Goal: Task Accomplishment & Management: Use online tool/utility

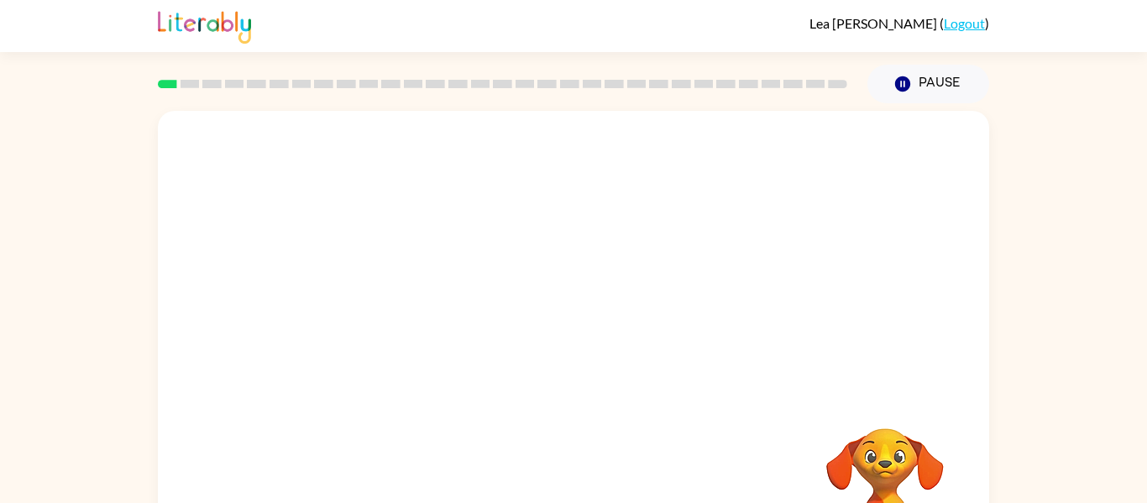
click at [492, 264] on div at bounding box center [573, 252] width 831 height 282
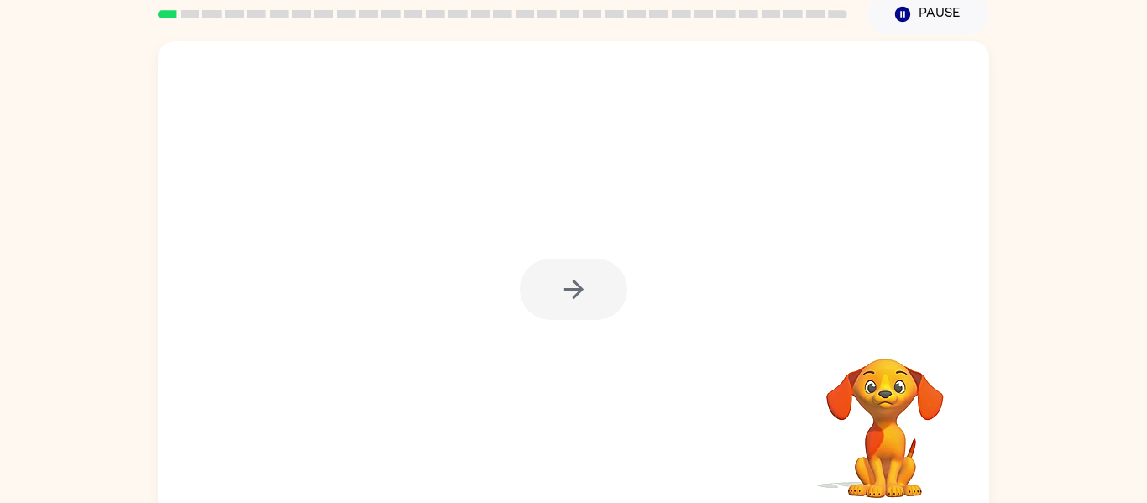
scroll to position [87, 0]
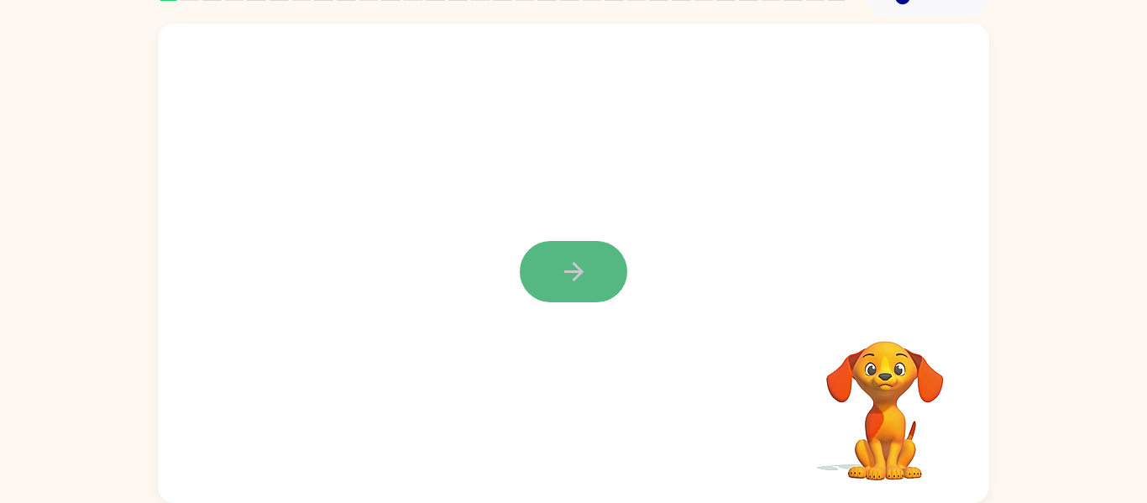
click at [570, 263] on icon "button" at bounding box center [573, 271] width 29 height 29
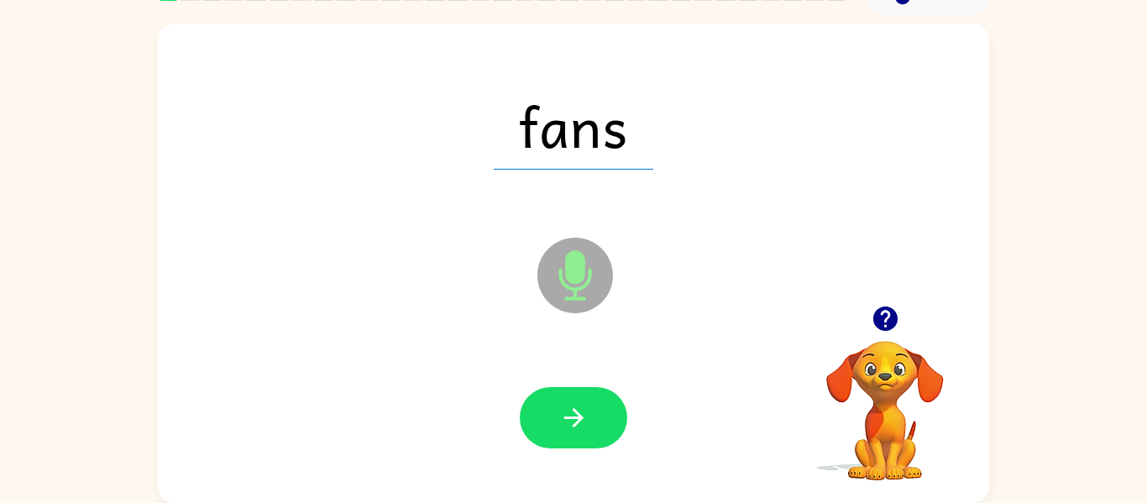
click at [570, 263] on icon "Microphone The Microphone is here when it is your turn to talk" at bounding box center [659, 296] width 252 height 126
click at [569, 264] on icon "Microphone The Microphone is here when it is your turn to talk" at bounding box center [659, 296] width 252 height 126
click at [567, 270] on icon "Microphone The Microphone is here when it is your turn to talk" at bounding box center [659, 296] width 252 height 126
click at [569, 274] on icon "Microphone The Microphone is here when it is your turn to talk" at bounding box center [659, 296] width 252 height 126
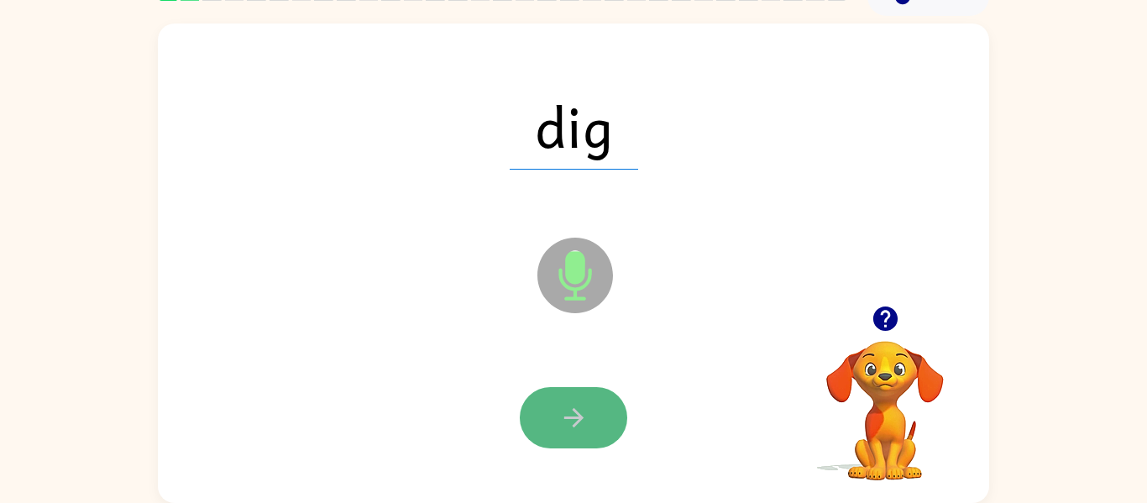
click at [565, 420] on icon "button" at bounding box center [573, 417] width 29 height 29
click at [564, 422] on icon "button" at bounding box center [573, 417] width 29 height 29
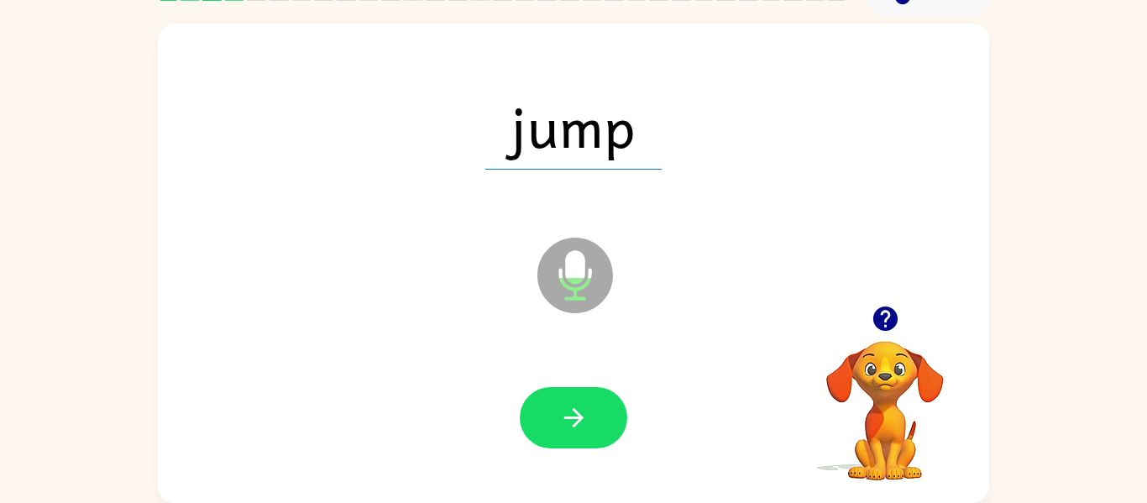
click at [564, 422] on icon "button" at bounding box center [573, 417] width 29 height 29
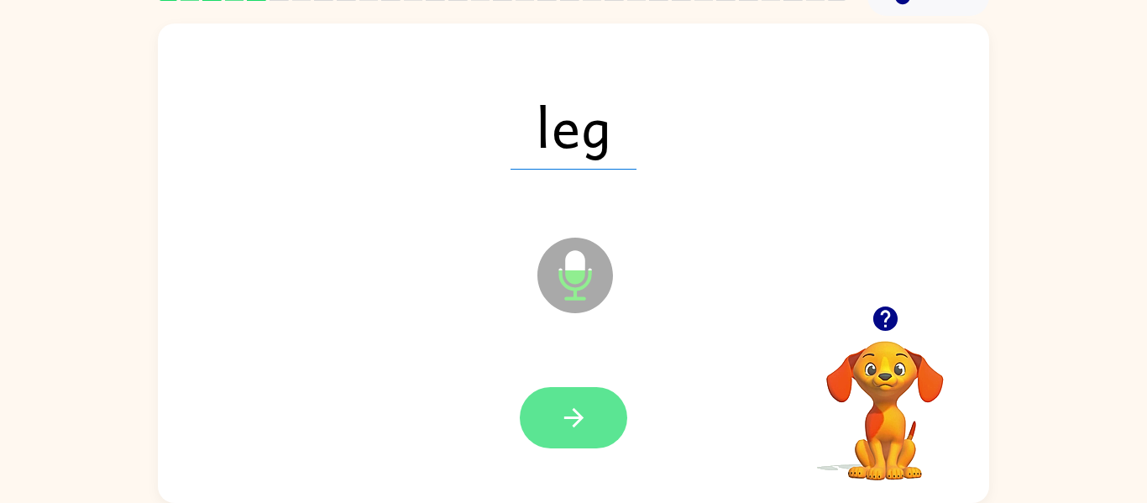
click at [567, 418] on icon "button" at bounding box center [573, 417] width 19 height 19
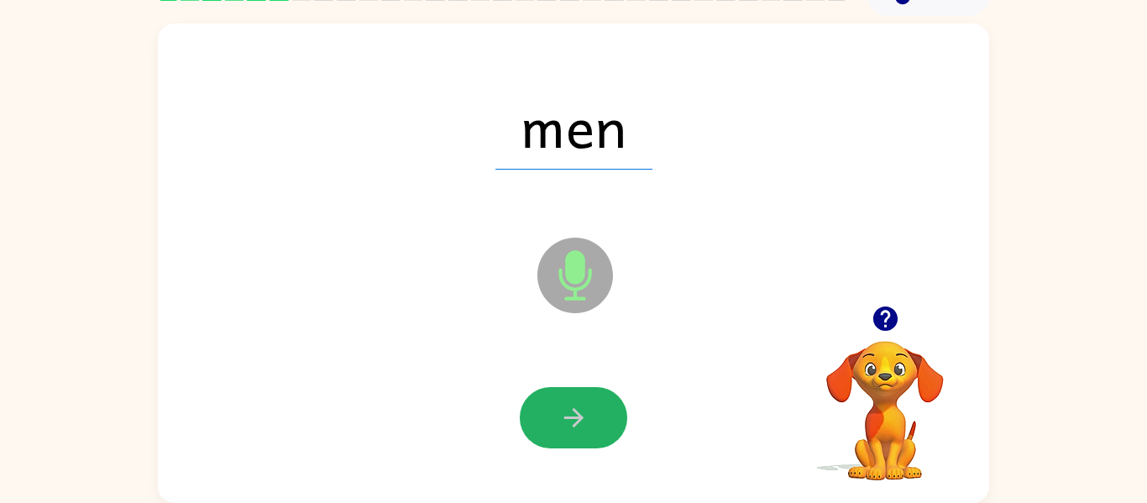
click at [567, 418] on icon "button" at bounding box center [573, 417] width 19 height 19
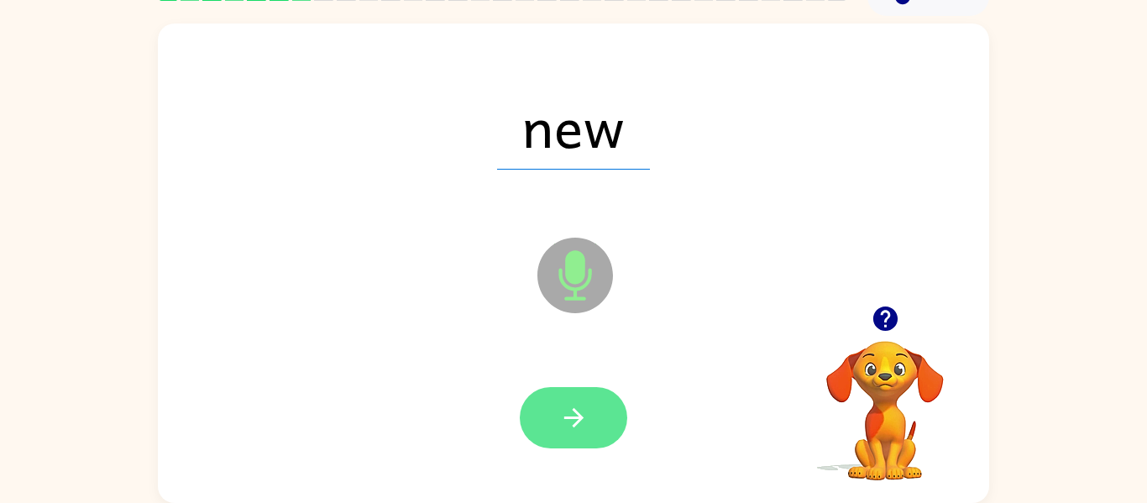
click at [568, 419] on icon "button" at bounding box center [573, 417] width 29 height 29
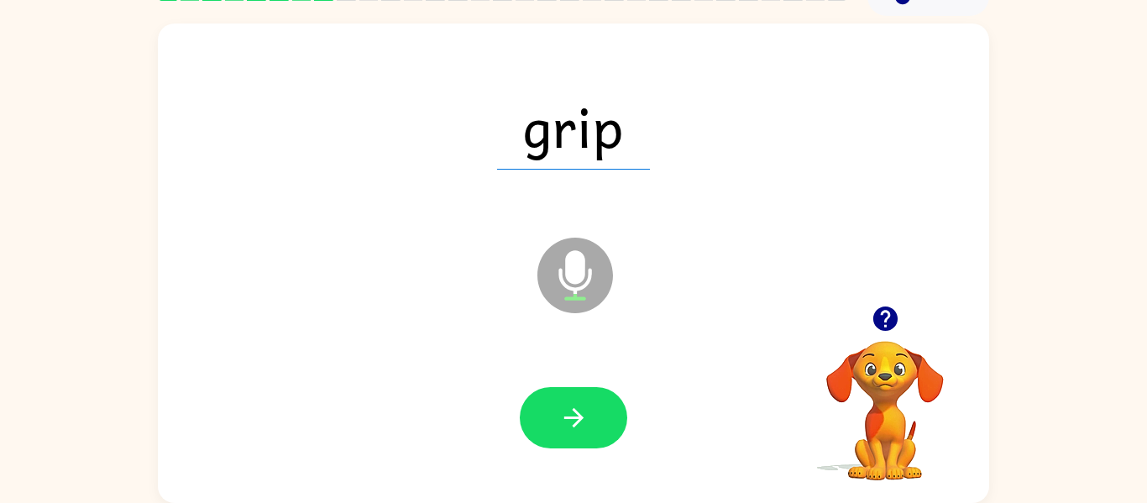
click at [568, 419] on icon "button" at bounding box center [573, 417] width 29 height 29
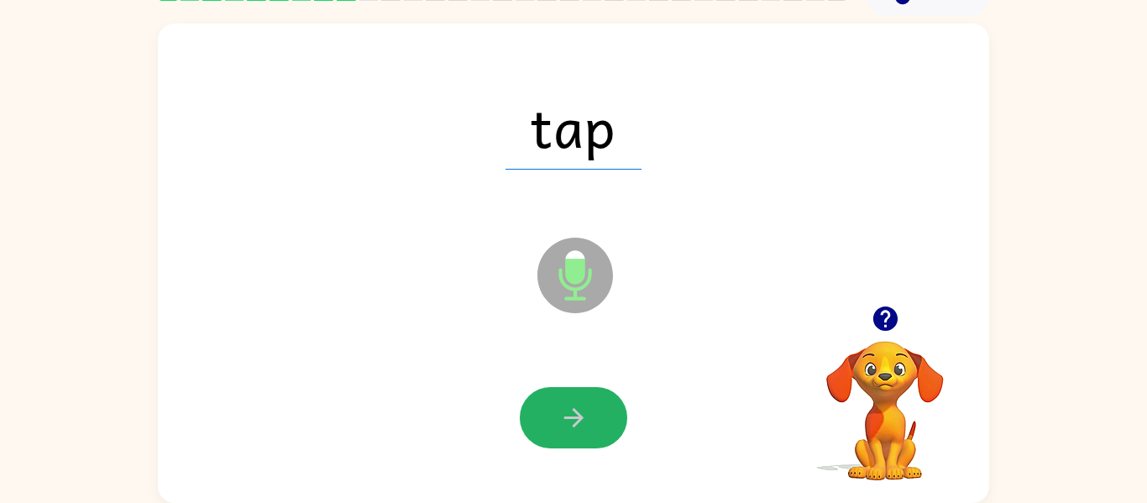
click at [568, 419] on icon "button" at bounding box center [573, 417] width 29 height 29
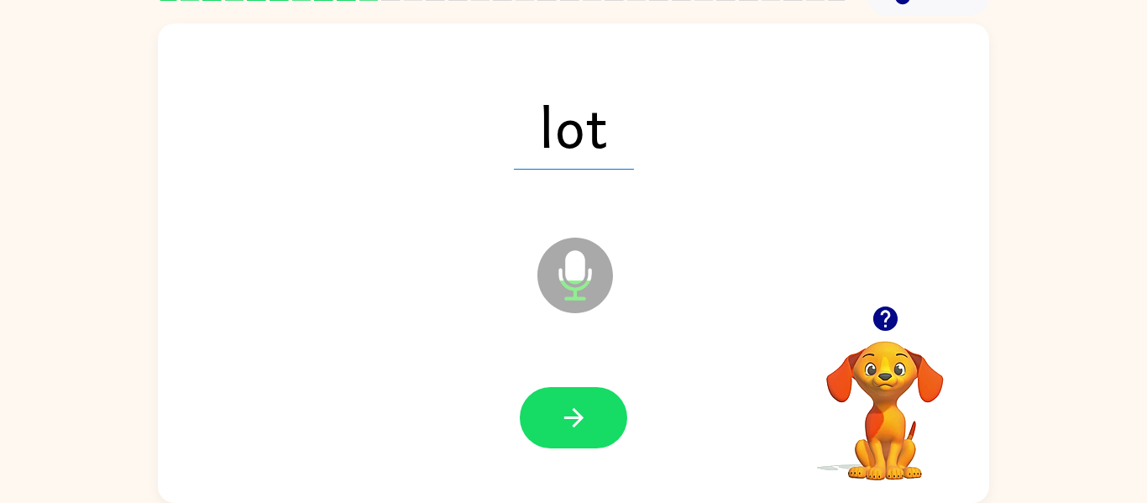
click at [568, 419] on icon "button" at bounding box center [573, 417] width 29 height 29
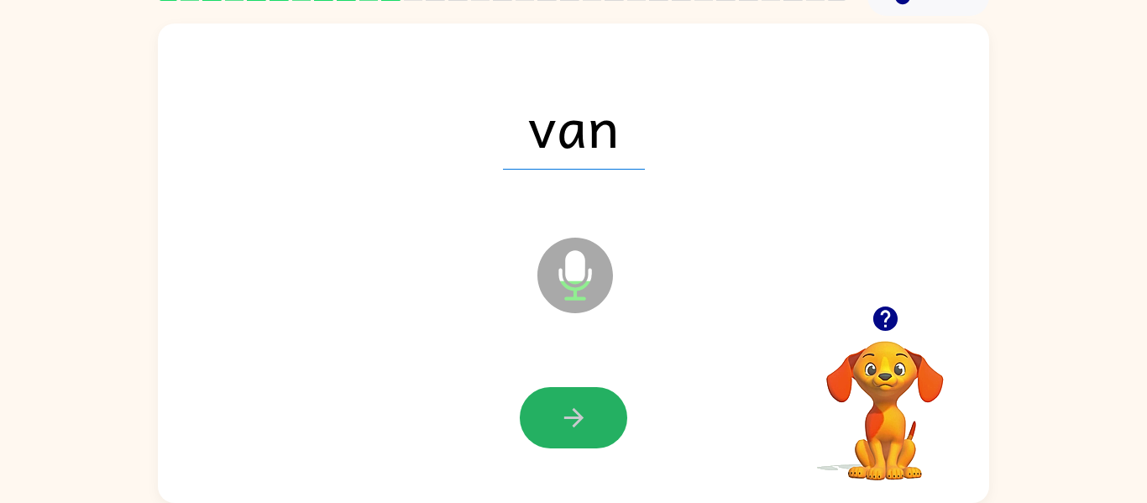
click at [568, 419] on icon "button" at bounding box center [573, 417] width 29 height 29
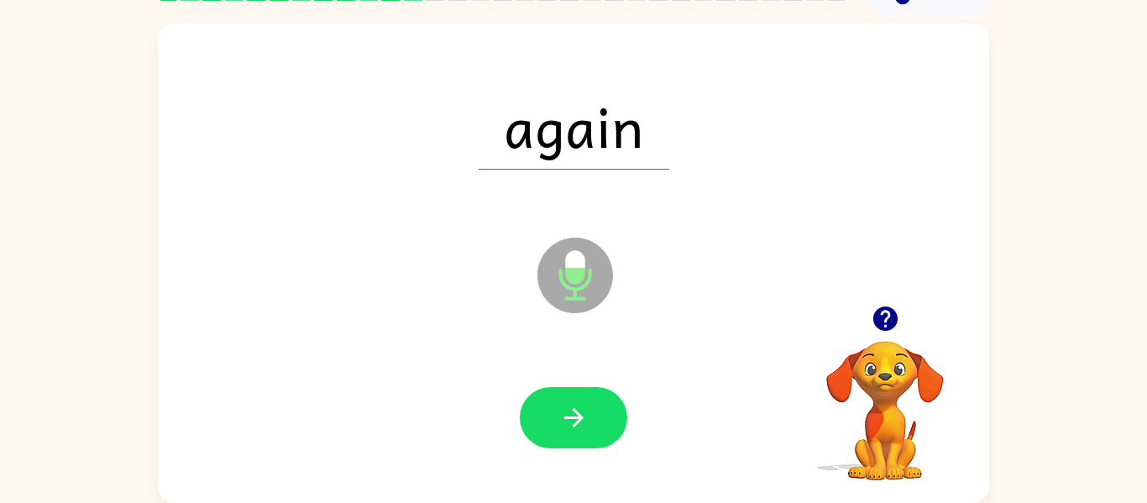
click at [312, 359] on div at bounding box center [574, 418] width 798 height 138
click at [586, 426] on icon "button" at bounding box center [573, 417] width 29 height 29
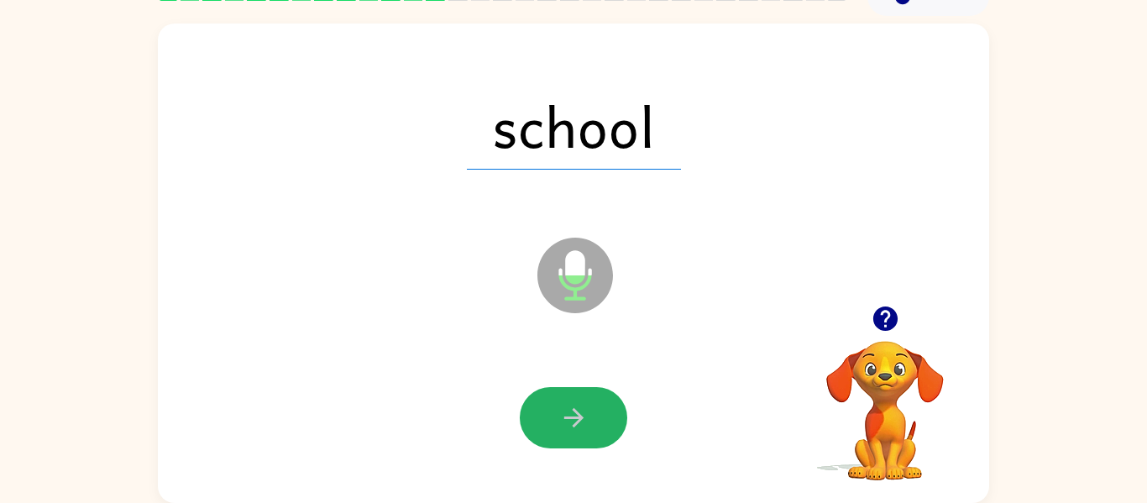
click at [586, 426] on icon "button" at bounding box center [573, 417] width 29 height 29
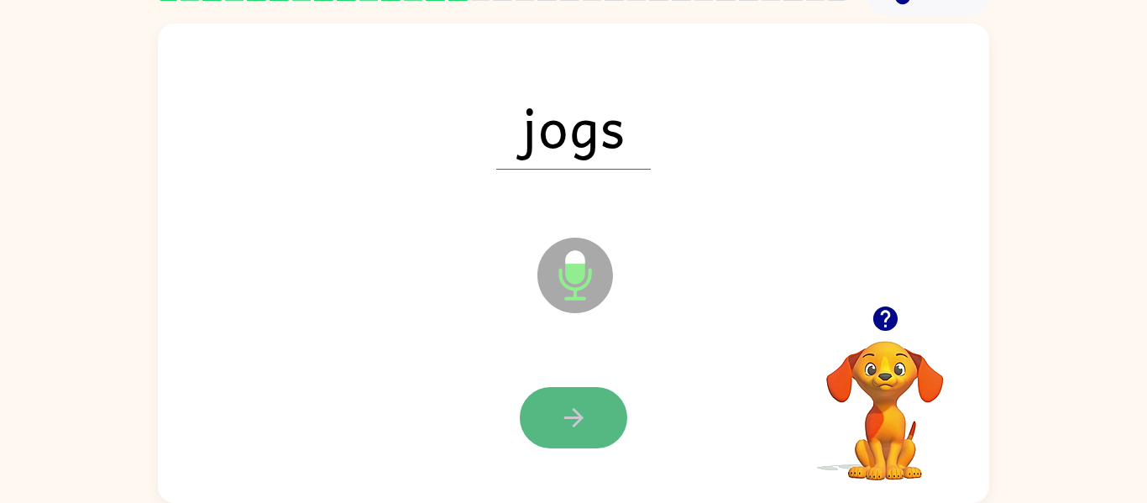
click at [586, 426] on icon "button" at bounding box center [573, 417] width 29 height 29
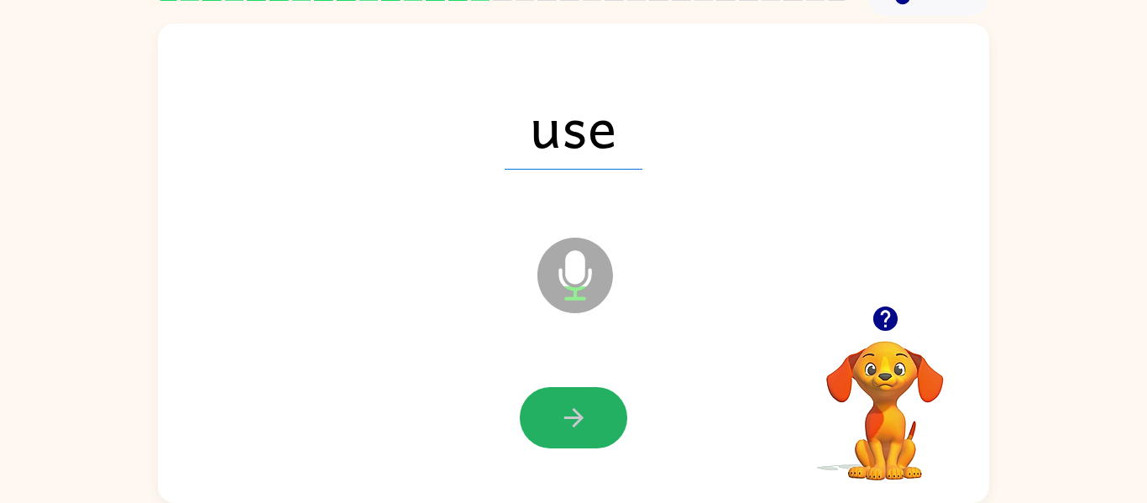
click at [586, 426] on icon "button" at bounding box center [573, 417] width 29 height 29
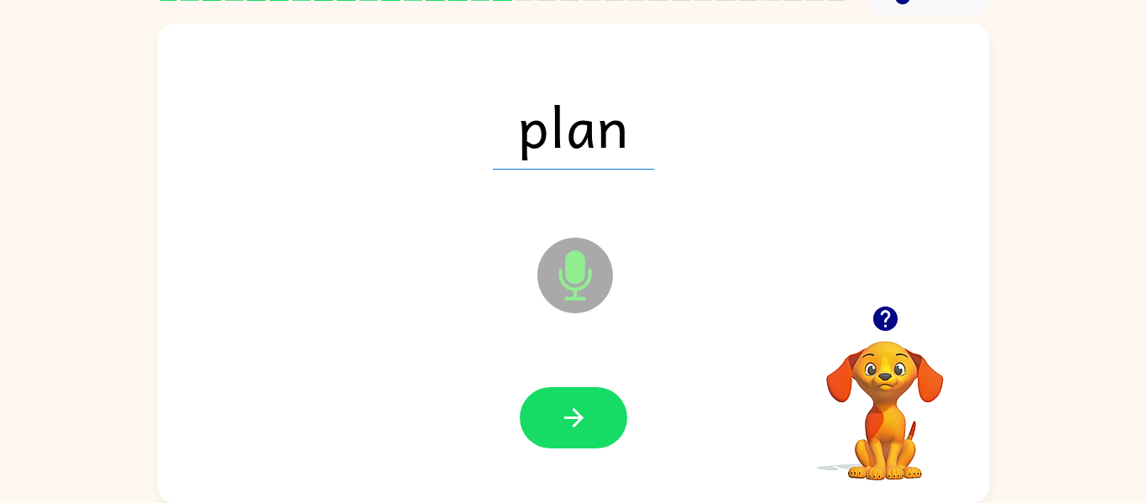
click at [584, 420] on icon "button" at bounding box center [573, 417] width 29 height 29
click at [531, 407] on button "button" at bounding box center [573, 417] width 107 height 61
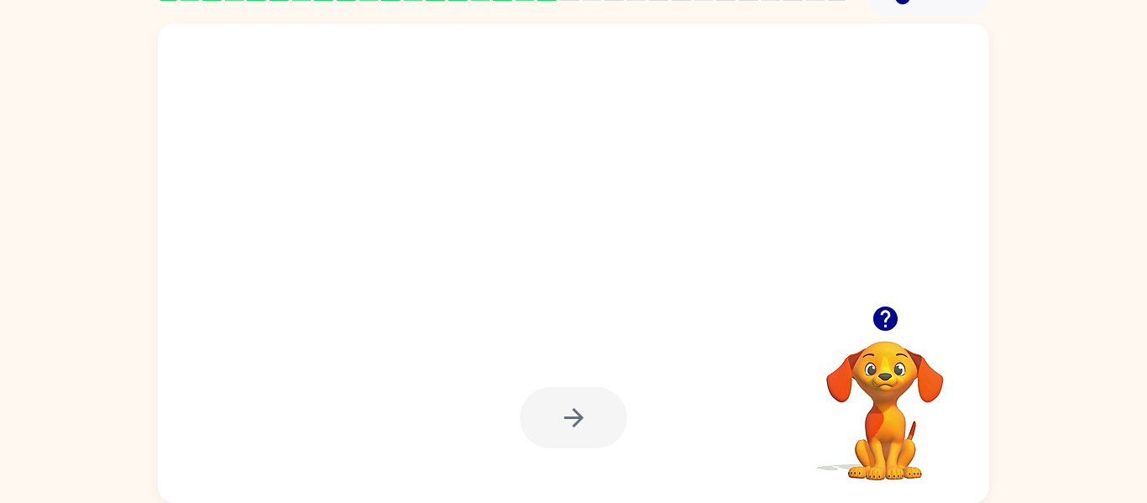
click at [318, 385] on div at bounding box center [574, 418] width 798 height 138
click at [583, 387] on div at bounding box center [573, 417] width 107 height 61
click at [571, 415] on div at bounding box center [573, 417] width 107 height 61
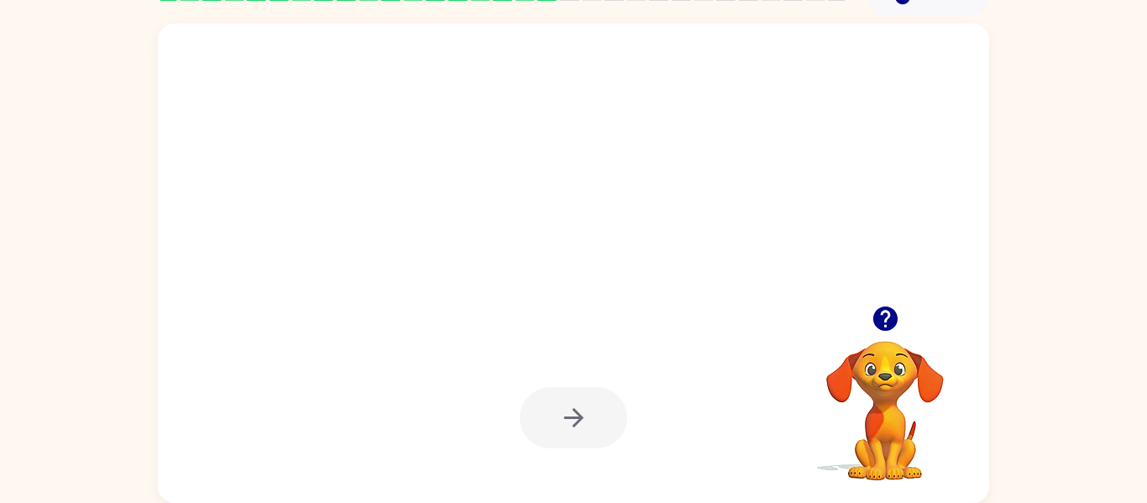
click at [571, 415] on div at bounding box center [573, 417] width 107 height 61
click at [553, 406] on div at bounding box center [573, 417] width 107 height 61
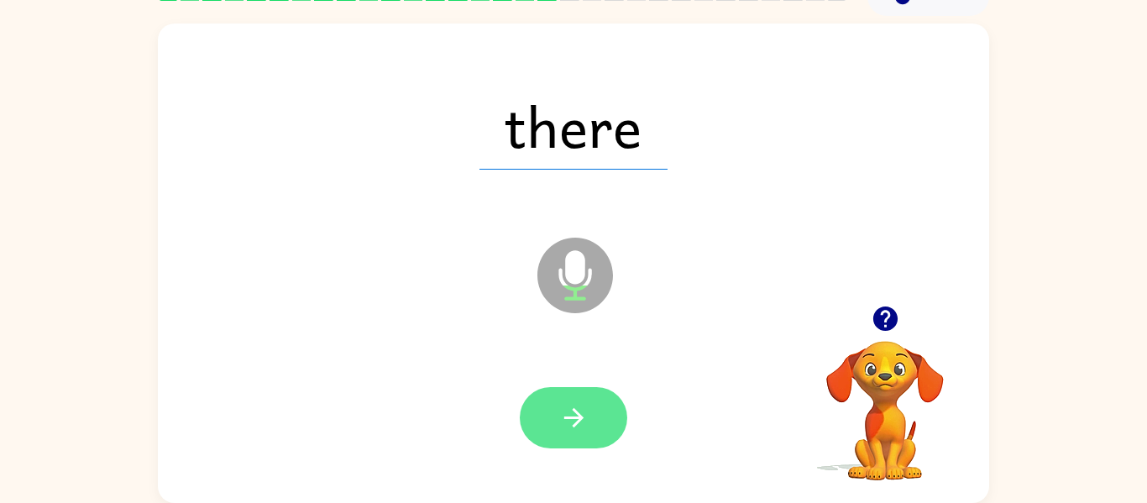
click at [555, 410] on button "button" at bounding box center [573, 417] width 107 height 61
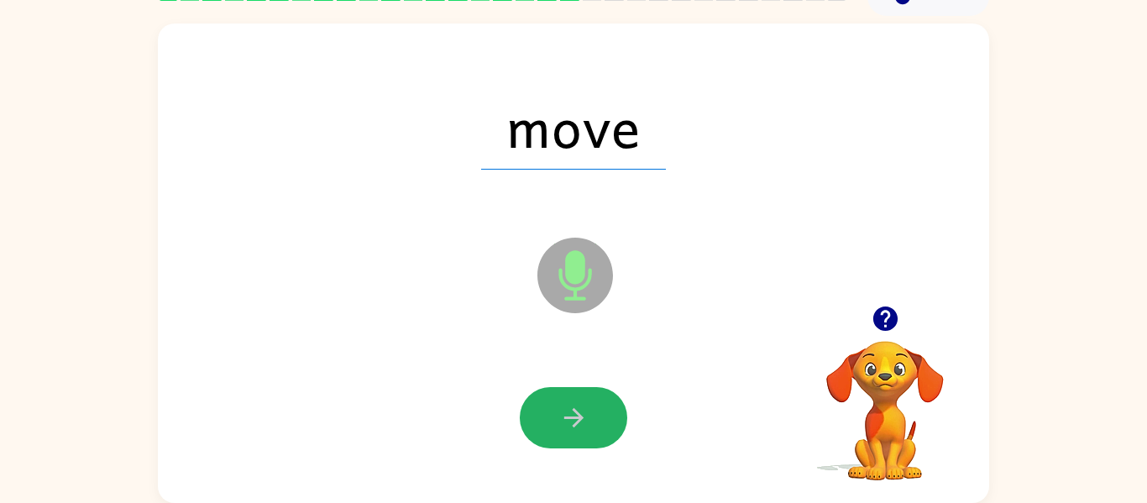
click at [555, 410] on button "button" at bounding box center [573, 417] width 107 height 61
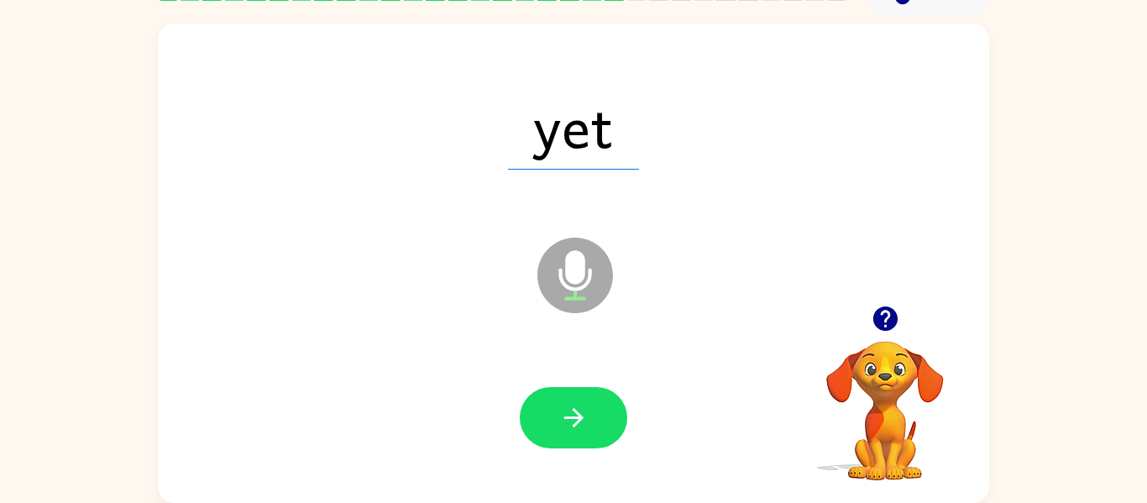
click at [554, 411] on button "button" at bounding box center [573, 417] width 107 height 61
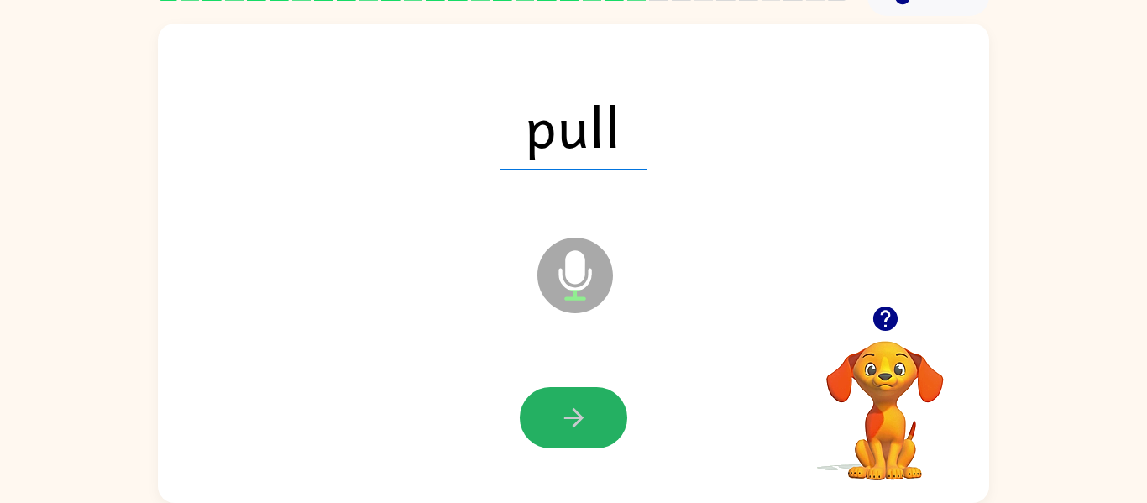
click at [554, 411] on button "button" at bounding box center [573, 417] width 107 height 61
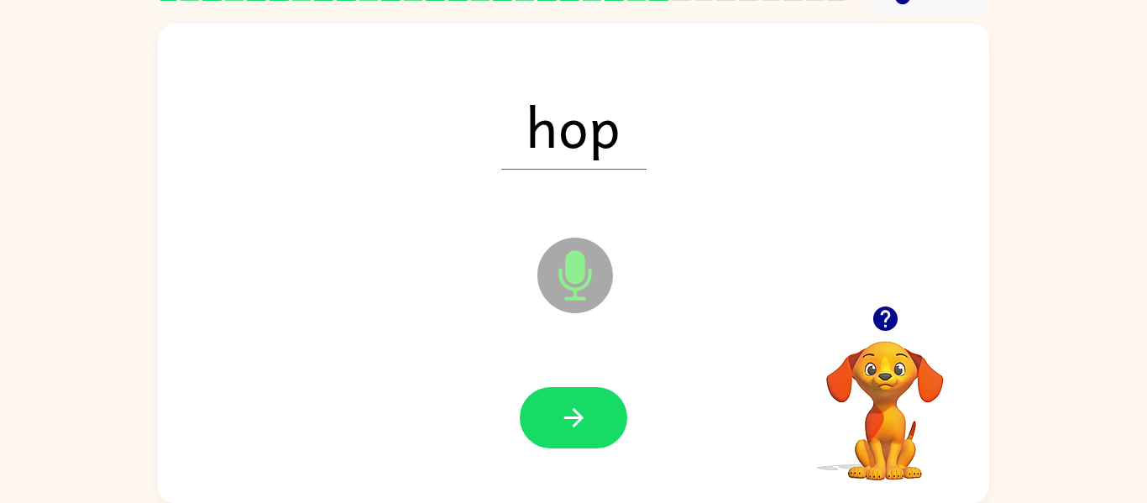
click at [554, 411] on button "button" at bounding box center [573, 417] width 107 height 61
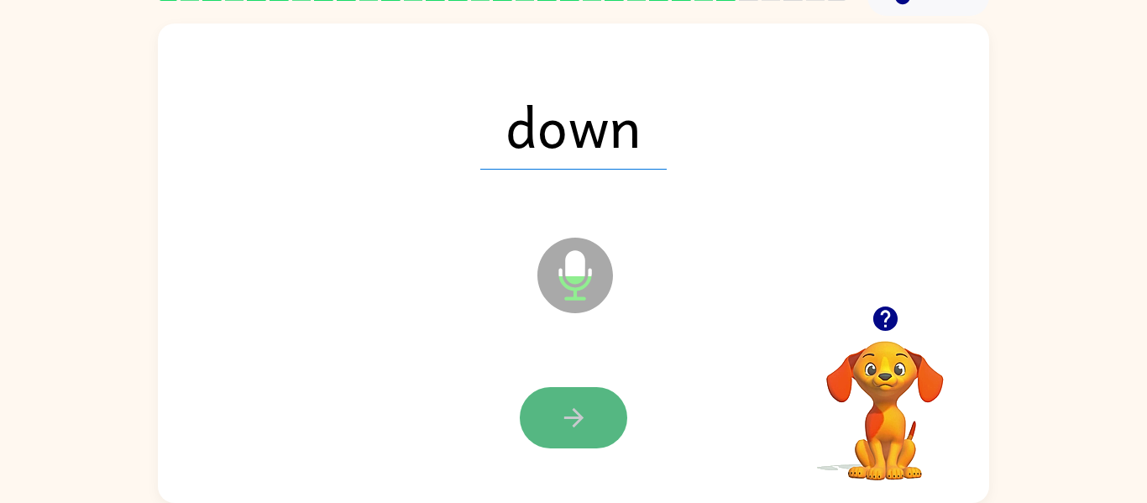
click at [548, 406] on button "button" at bounding box center [573, 417] width 107 height 61
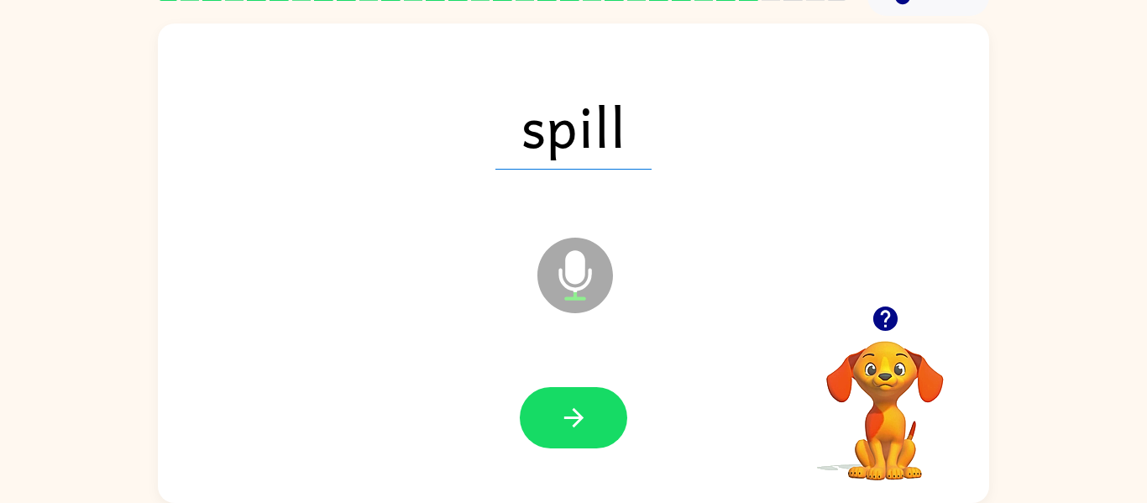
click at [548, 406] on button "button" at bounding box center [573, 417] width 107 height 61
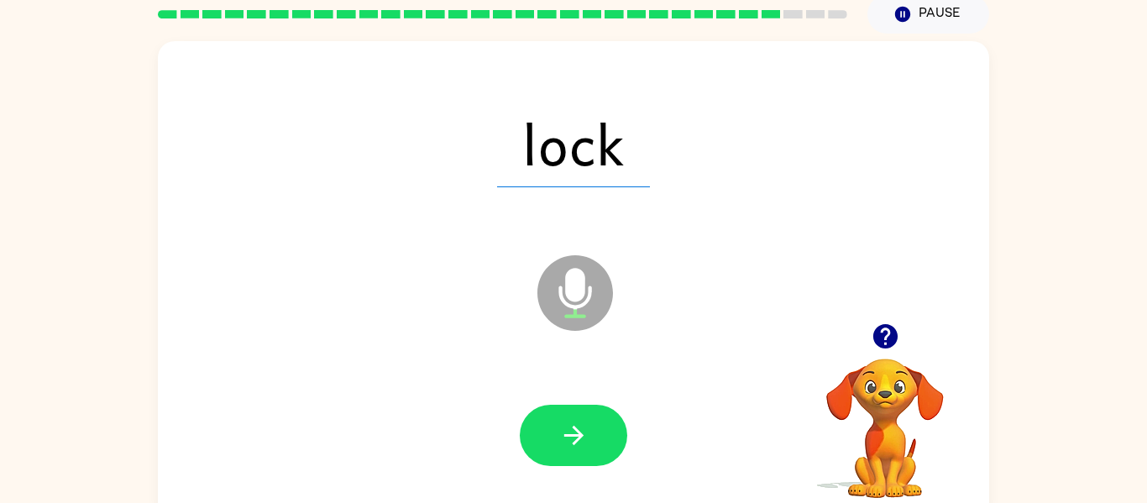
click at [553, 401] on div at bounding box center [574, 436] width 798 height 138
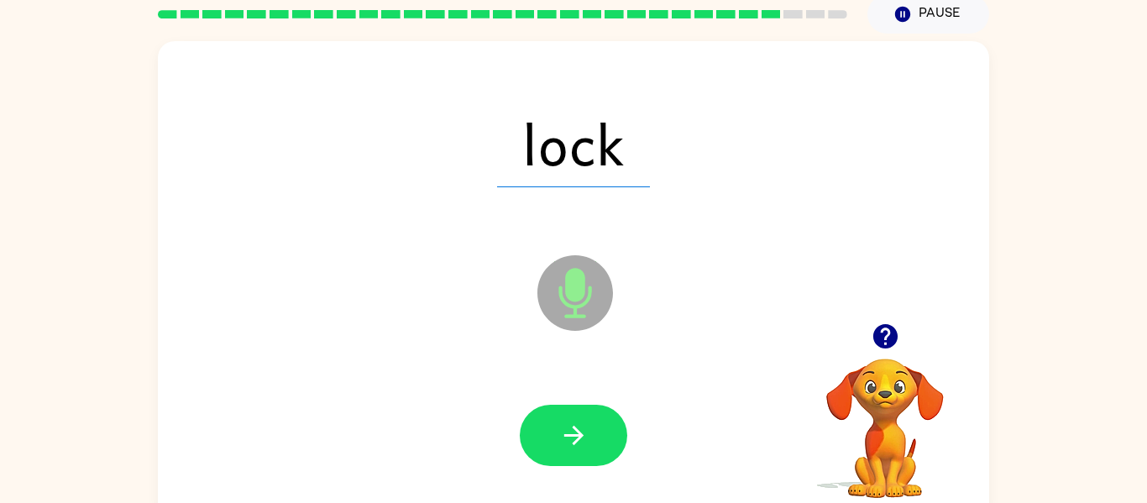
click at [553, 401] on div at bounding box center [574, 436] width 798 height 138
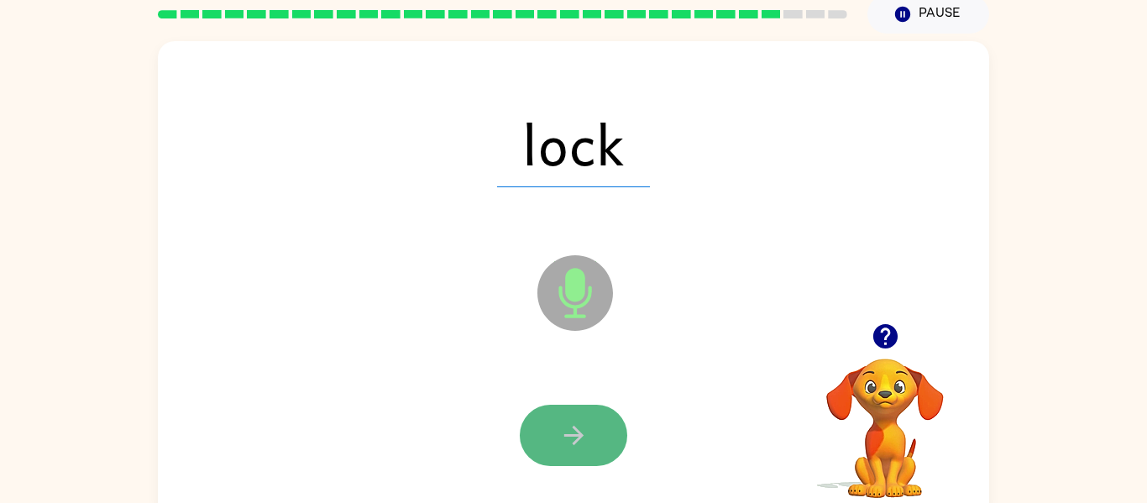
click at [571, 431] on icon "button" at bounding box center [573, 435] width 29 height 29
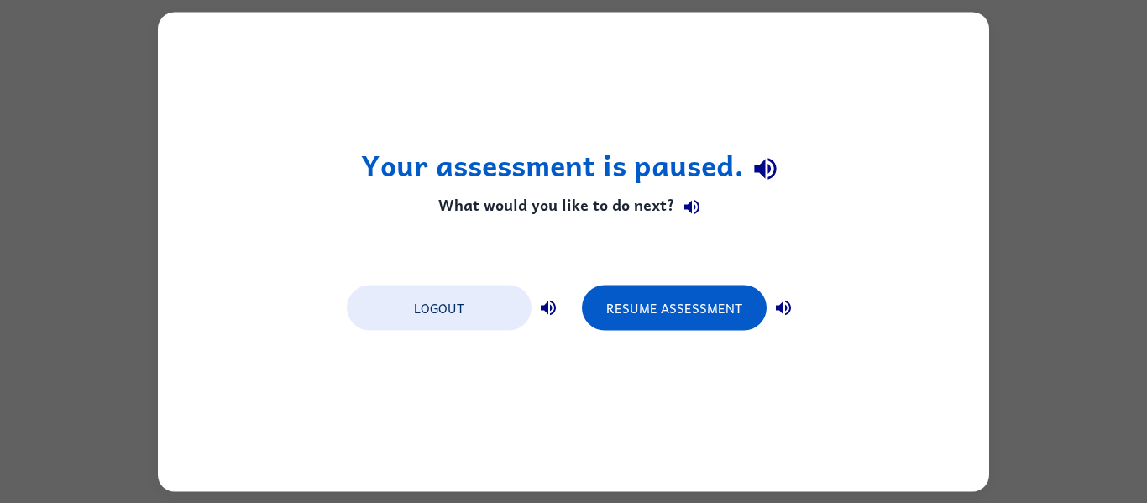
scroll to position [0, 0]
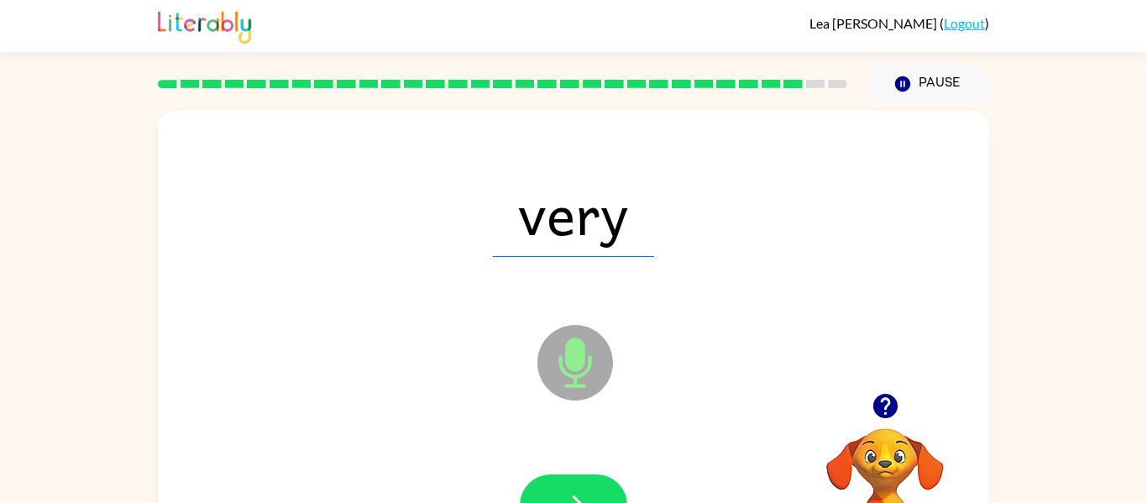
click at [497, 259] on div "very" at bounding box center [574, 213] width 798 height 138
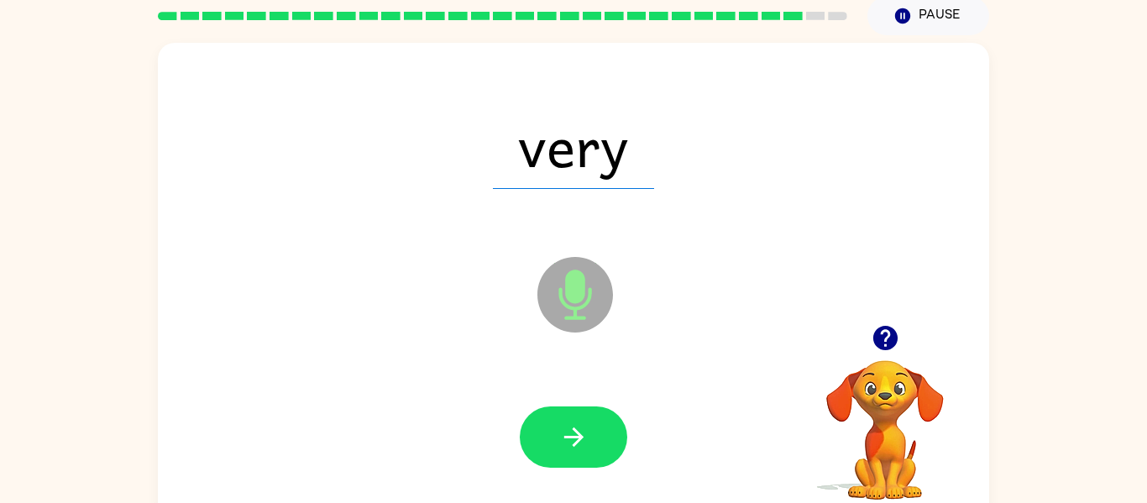
scroll to position [87, 0]
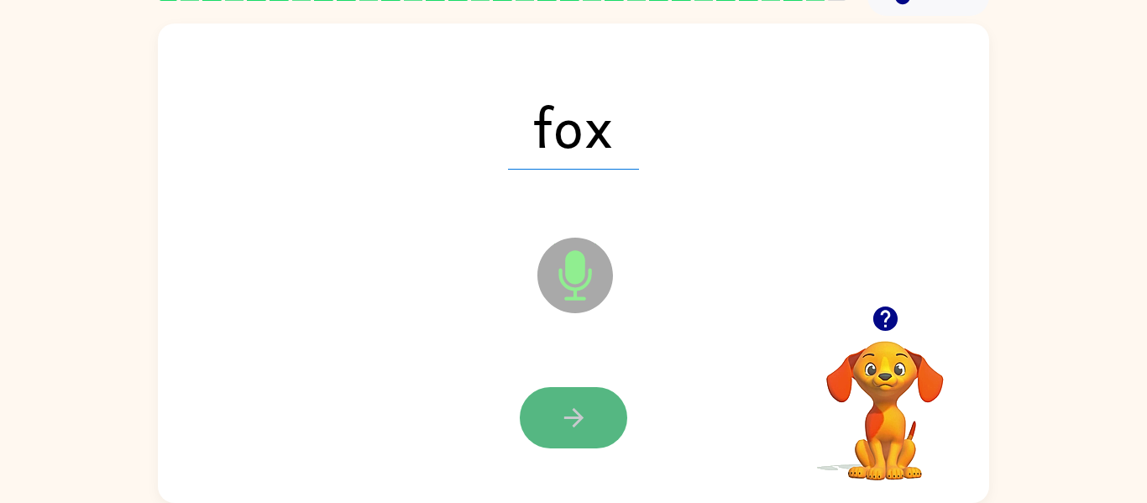
click at [576, 422] on icon "button" at bounding box center [573, 417] width 19 height 19
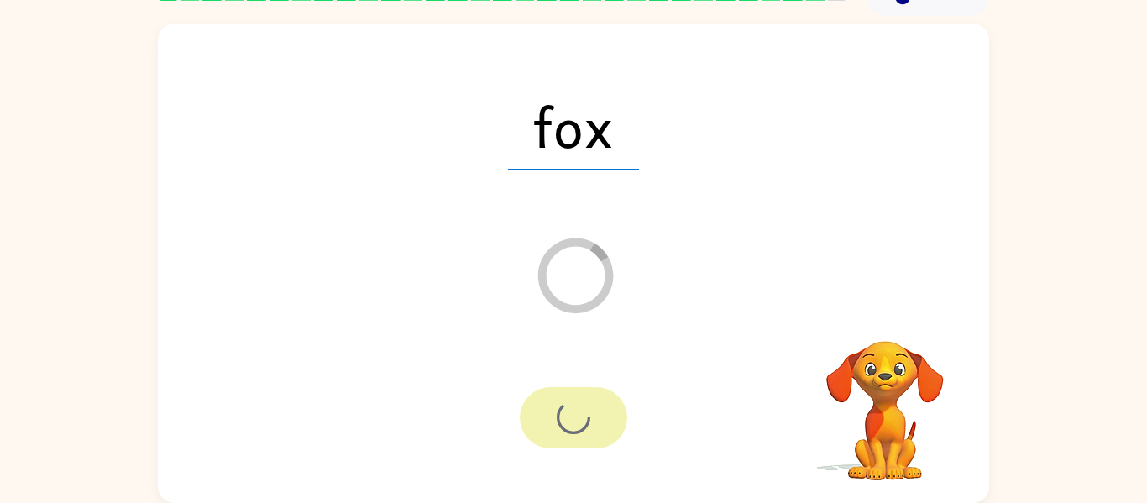
scroll to position [57, 0]
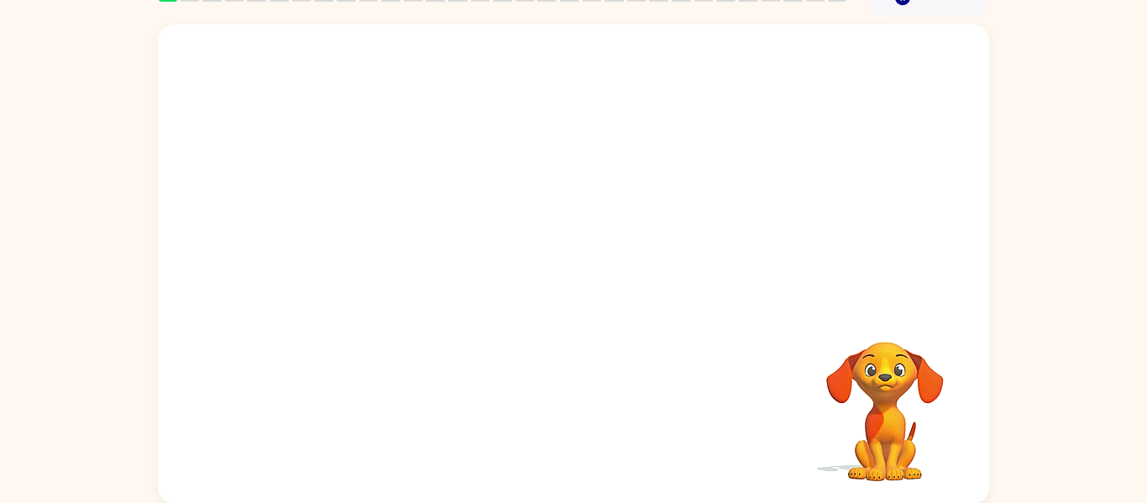
scroll to position [87, 0]
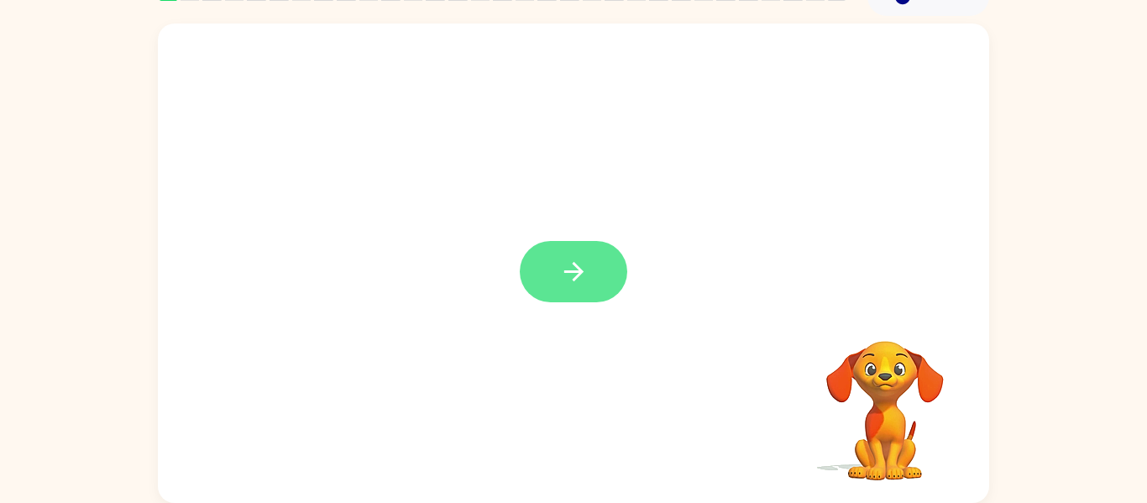
click at [585, 247] on button "button" at bounding box center [573, 271] width 107 height 61
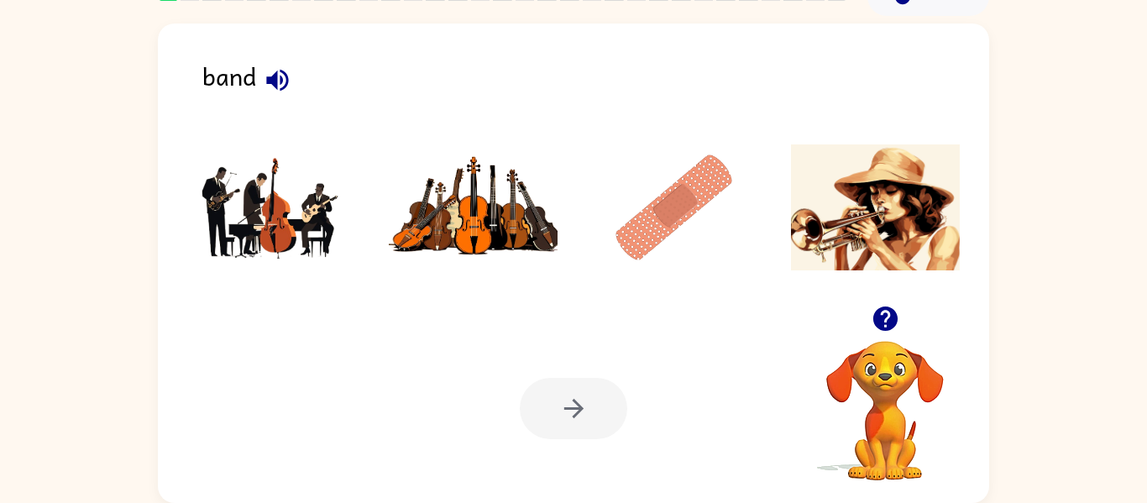
click at [682, 191] on img at bounding box center [675, 207] width 170 height 126
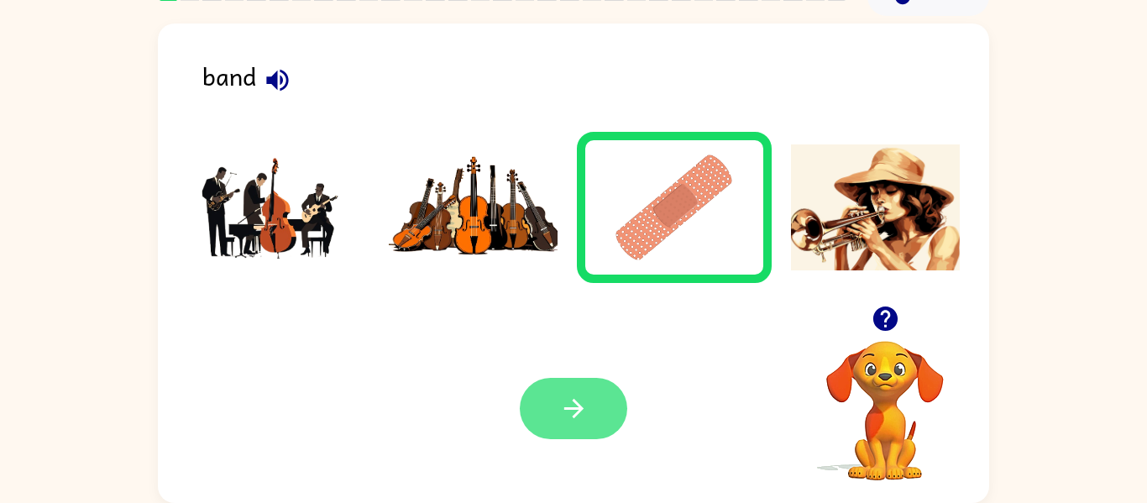
click at [571, 381] on button "button" at bounding box center [573, 408] width 107 height 61
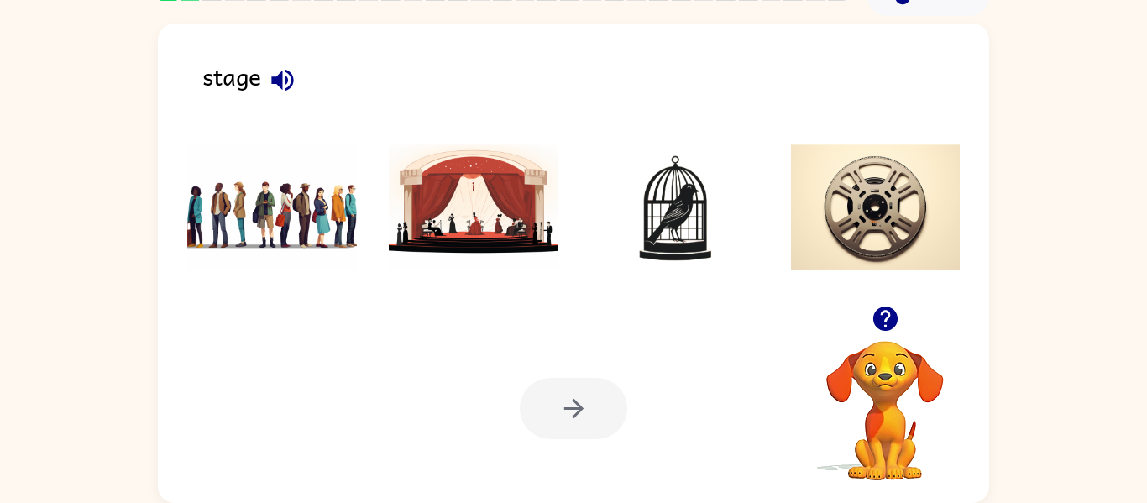
click at [268, 215] on img at bounding box center [272, 207] width 170 height 126
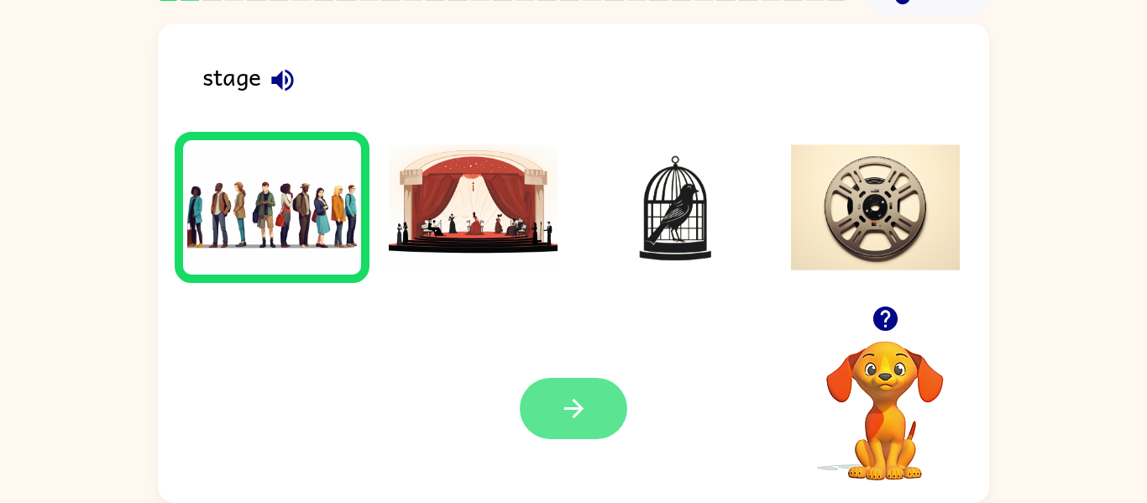
click at [589, 379] on button "button" at bounding box center [573, 408] width 107 height 61
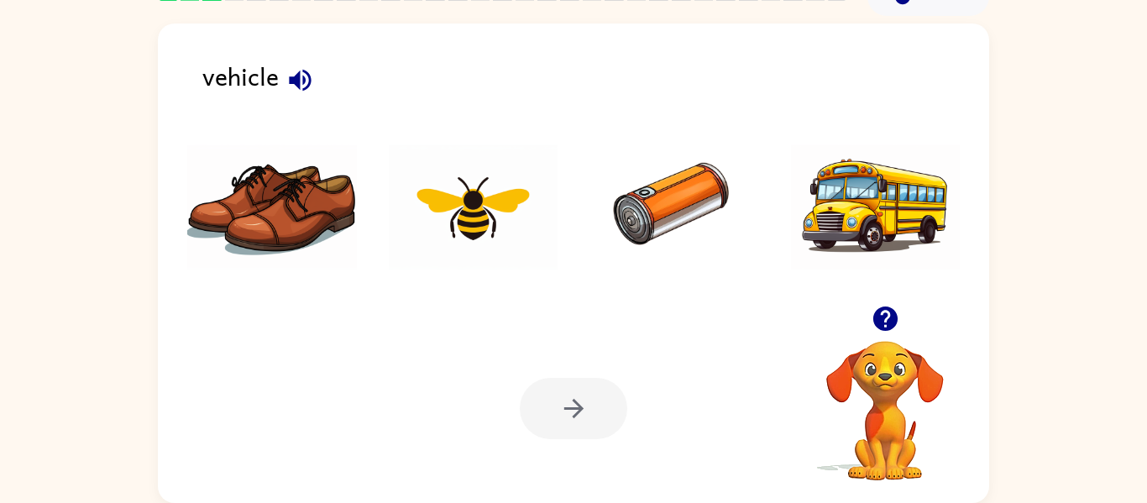
click at [238, 233] on img at bounding box center [272, 207] width 170 height 126
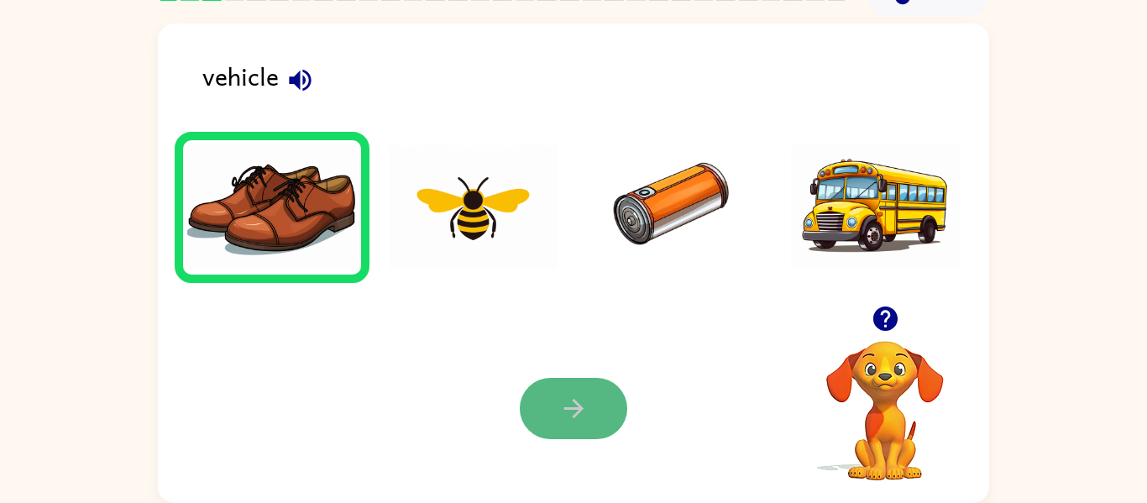
click at [530, 401] on button "button" at bounding box center [573, 408] width 107 height 61
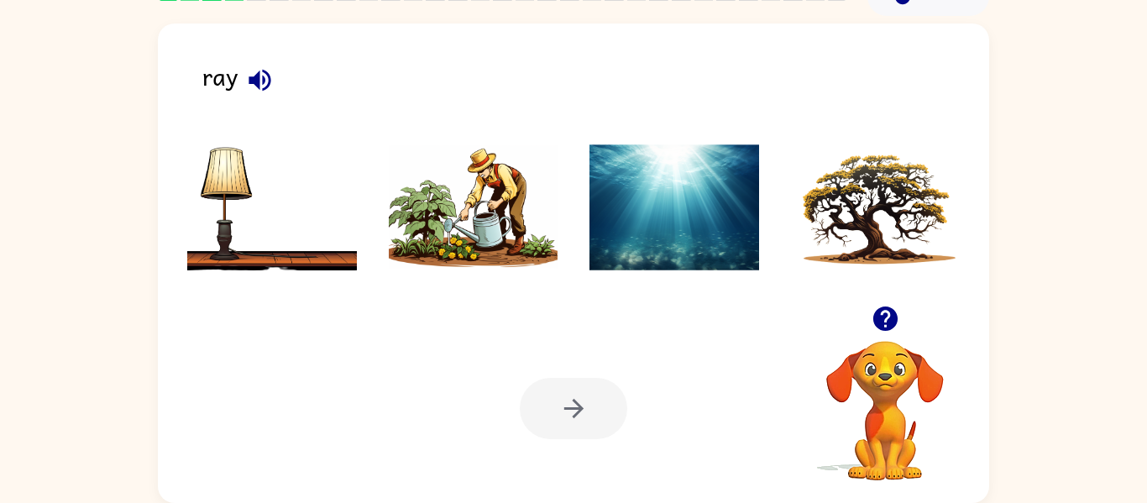
click at [429, 223] on img at bounding box center [474, 207] width 170 height 126
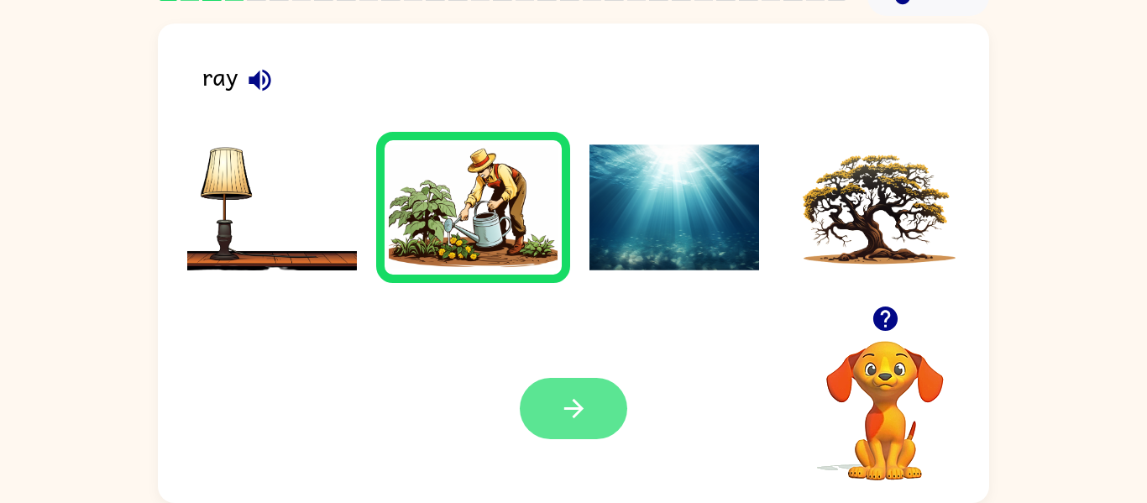
click at [582, 415] on icon "button" at bounding box center [573, 408] width 29 height 29
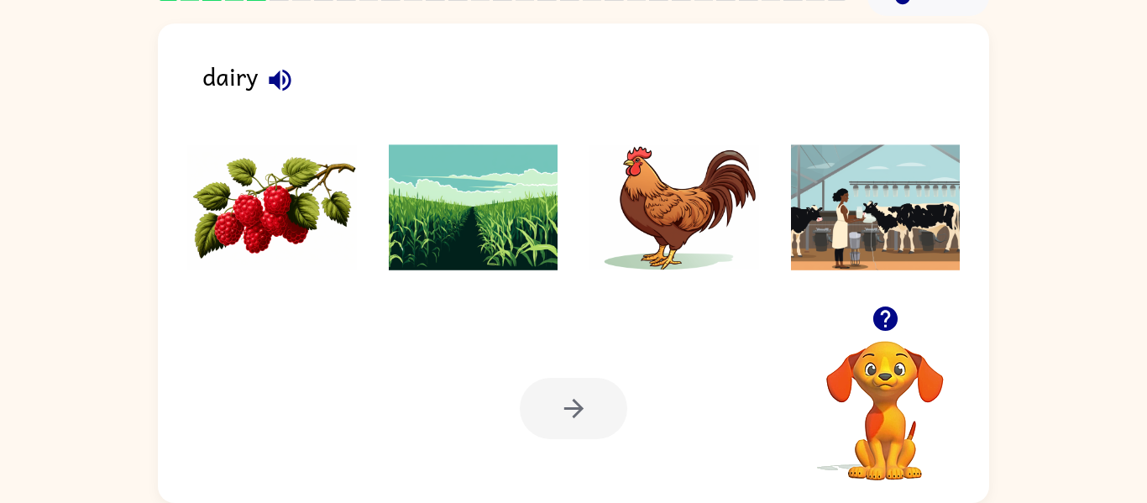
click at [223, 235] on ul at bounding box center [574, 212] width 798 height 160
click at [234, 212] on img at bounding box center [272, 207] width 170 height 126
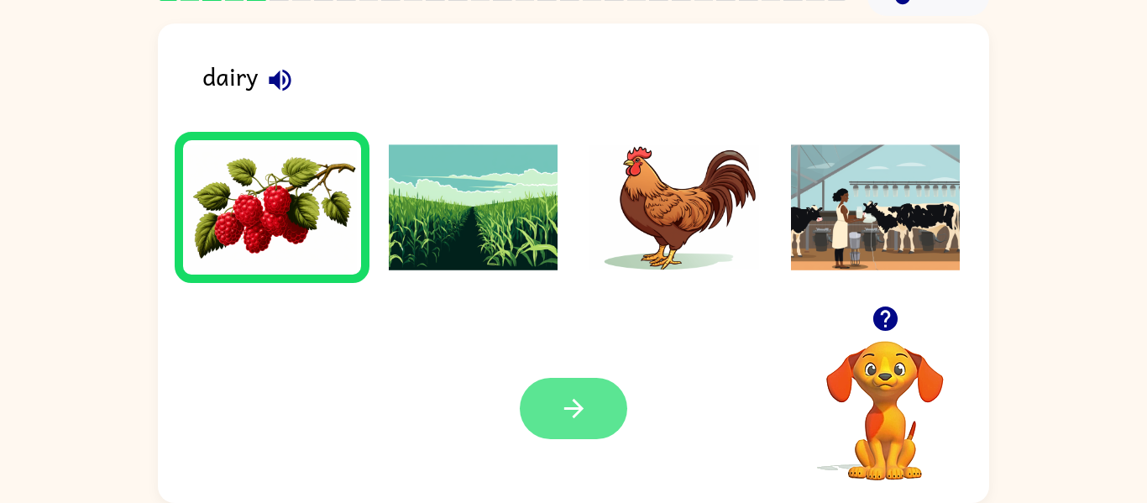
click at [563, 401] on icon "button" at bounding box center [573, 408] width 29 height 29
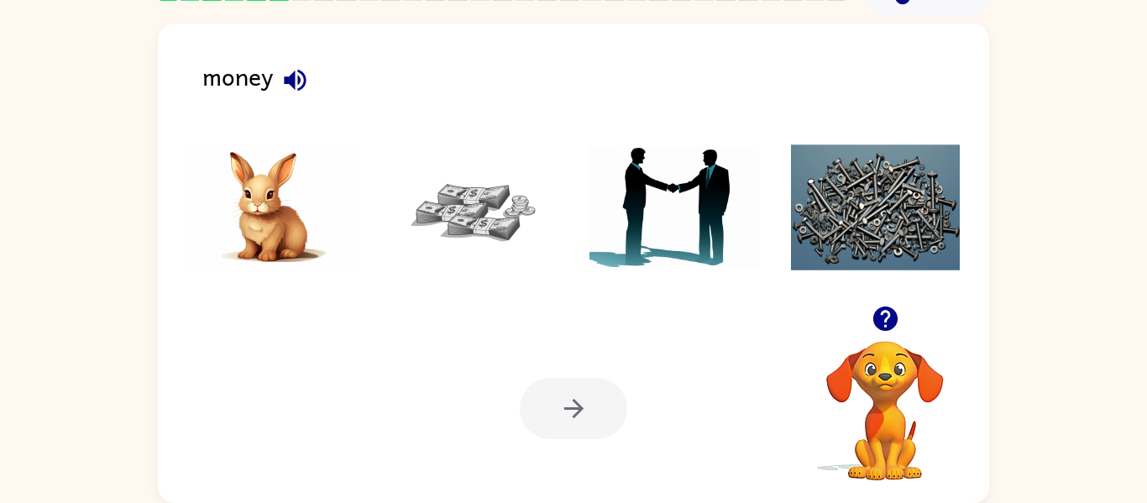
click at [458, 234] on img at bounding box center [474, 207] width 170 height 126
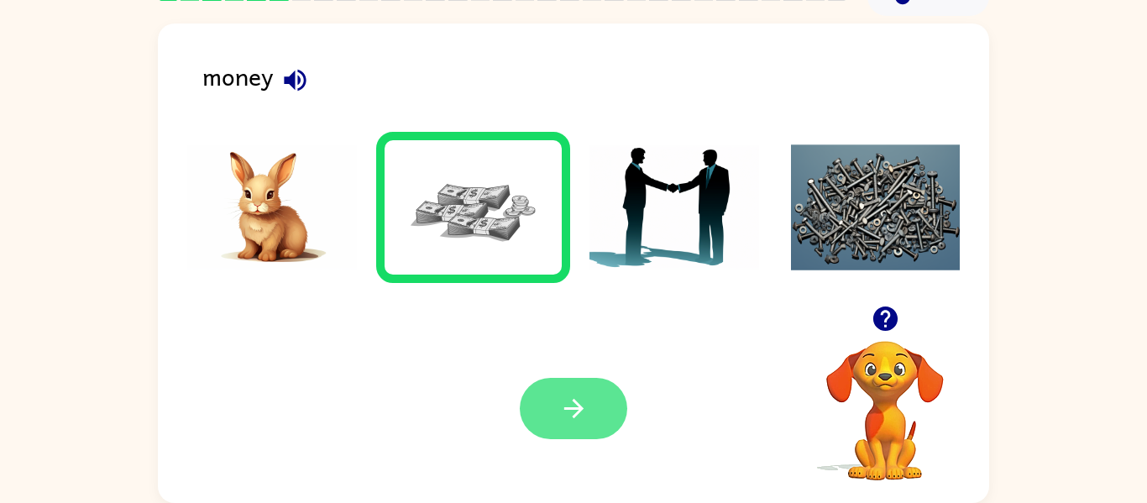
click at [539, 414] on button "button" at bounding box center [573, 408] width 107 height 61
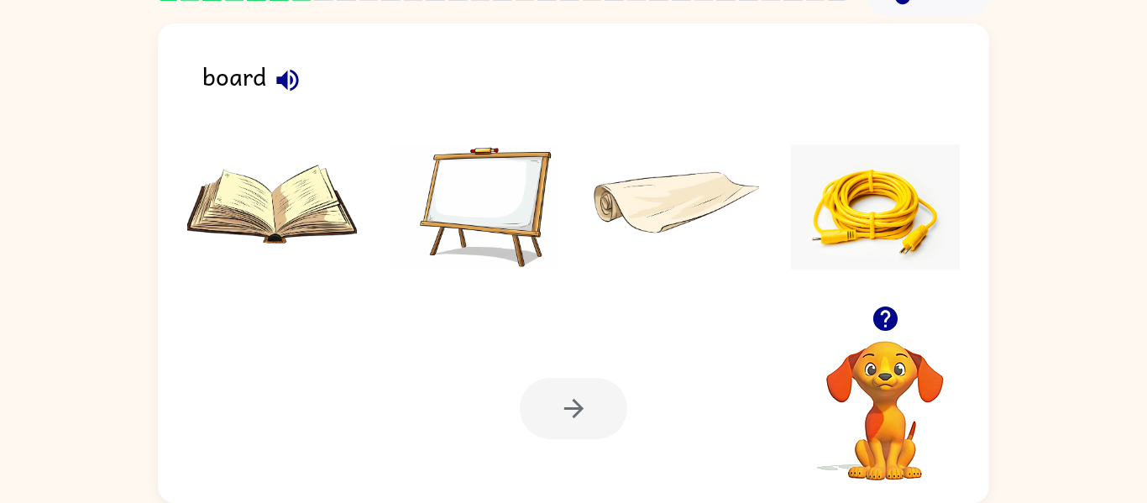
click at [495, 172] on img at bounding box center [474, 207] width 170 height 126
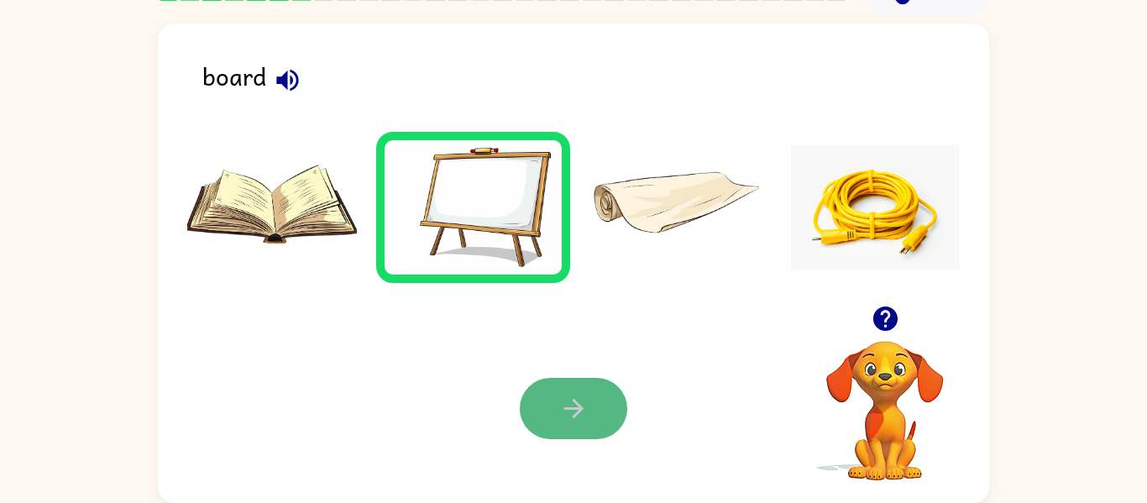
click at [587, 413] on icon "button" at bounding box center [573, 408] width 29 height 29
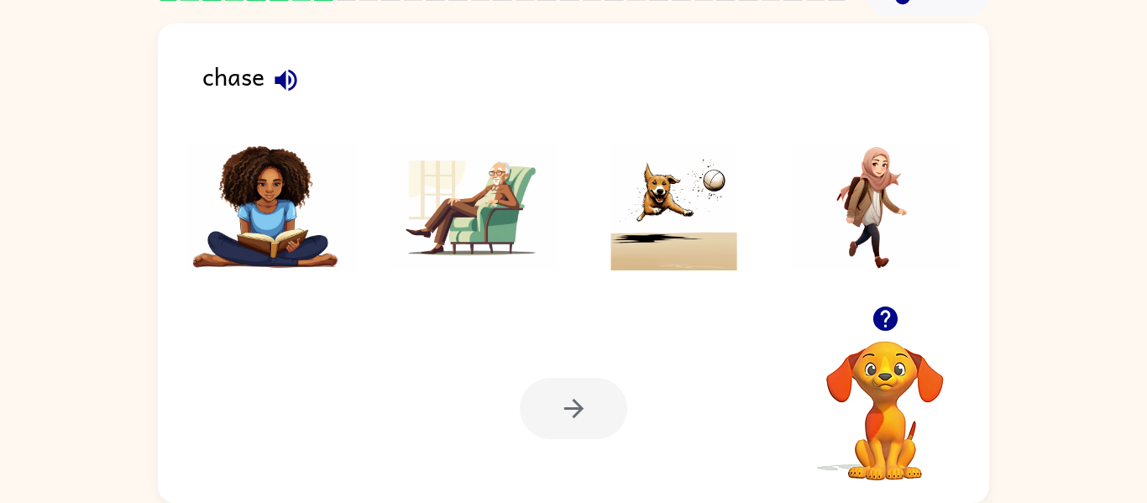
click at [687, 182] on img at bounding box center [675, 207] width 170 height 126
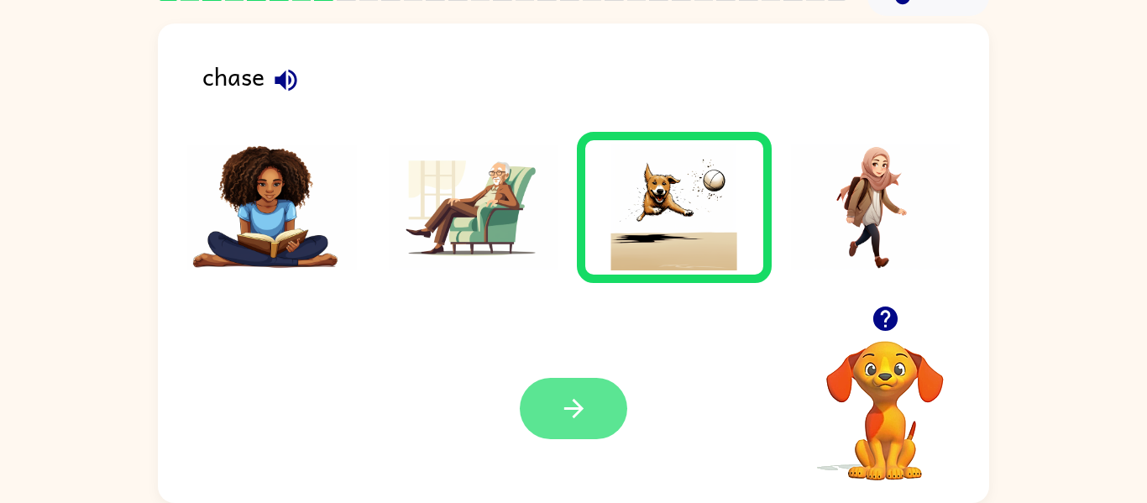
click at [535, 387] on button "button" at bounding box center [573, 408] width 107 height 61
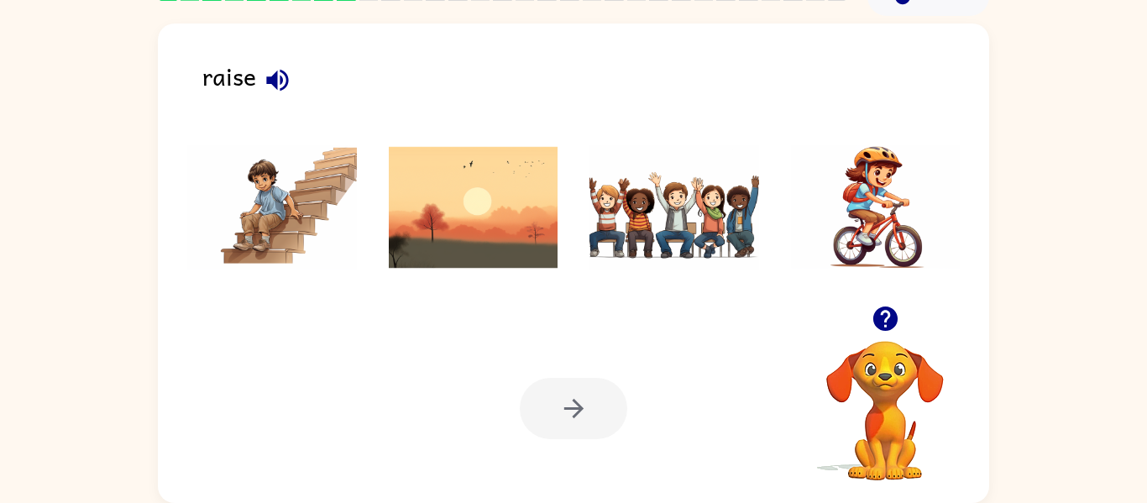
click at [460, 196] on img at bounding box center [474, 207] width 170 height 126
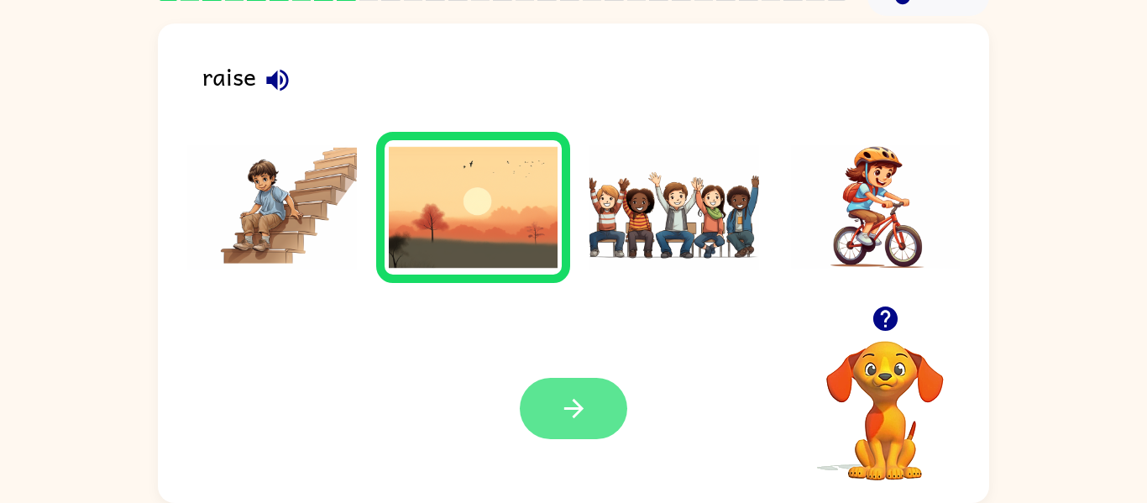
click at [550, 417] on button "button" at bounding box center [573, 408] width 107 height 61
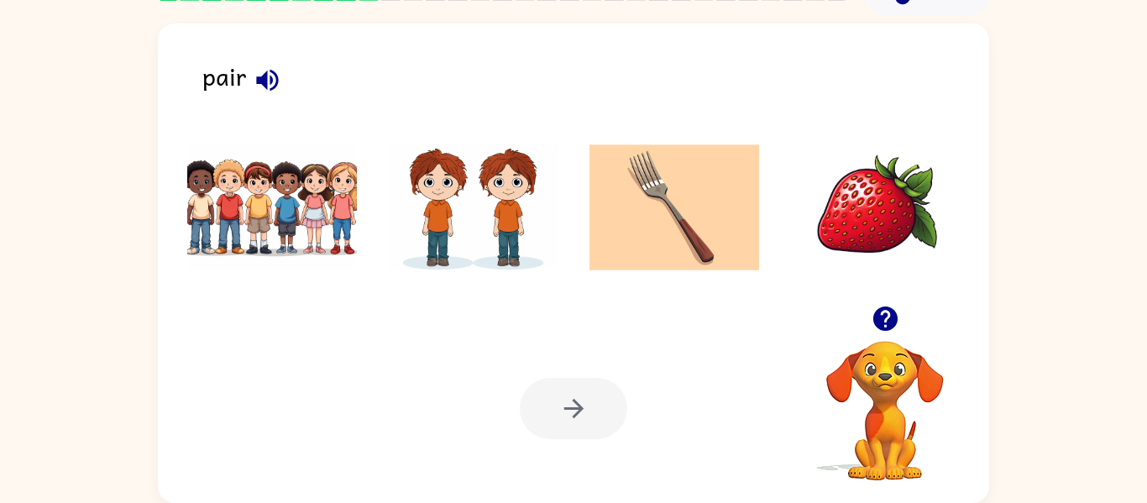
scroll to position [67, 0]
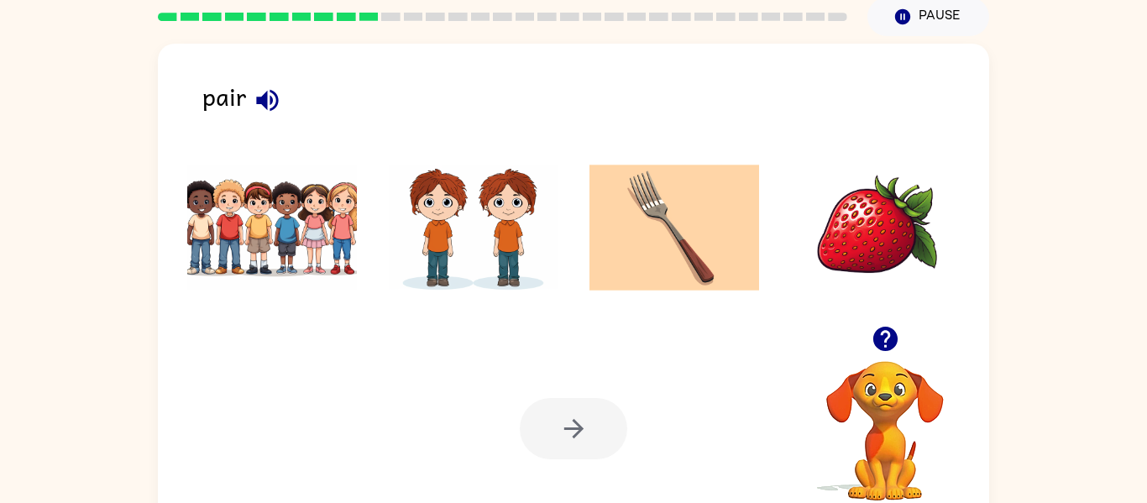
click at [499, 203] on img at bounding box center [474, 228] width 170 height 126
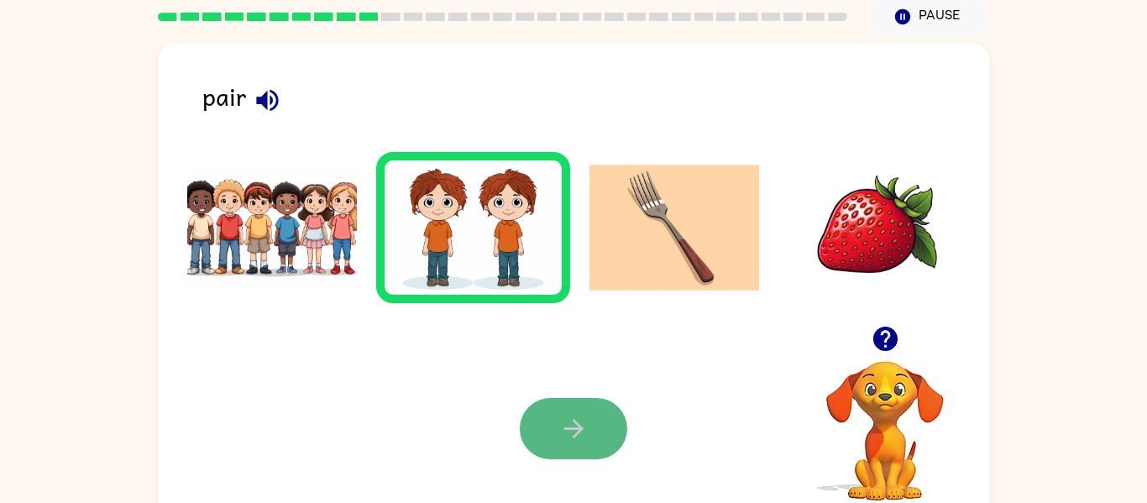
click at [575, 417] on icon "button" at bounding box center [573, 428] width 29 height 29
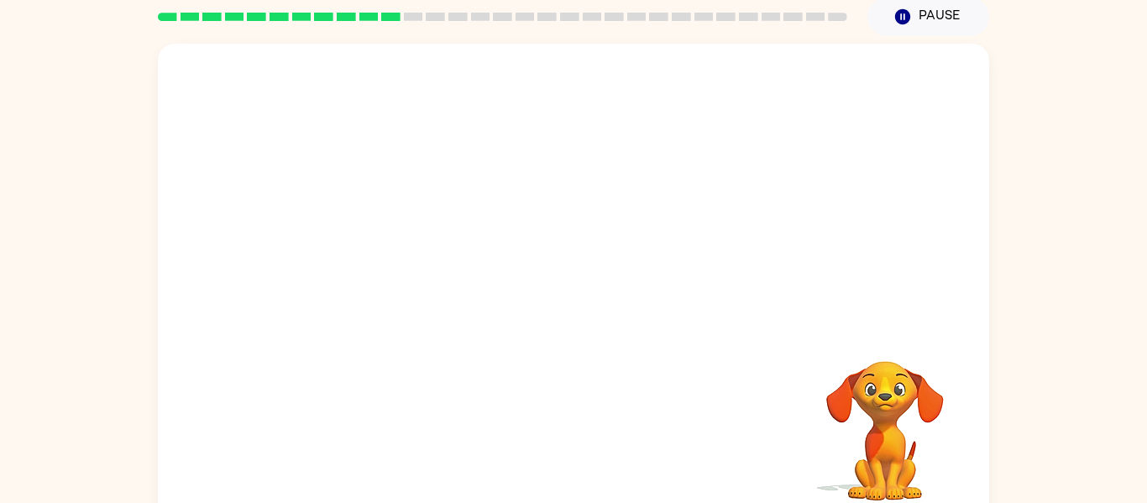
scroll to position [57, 0]
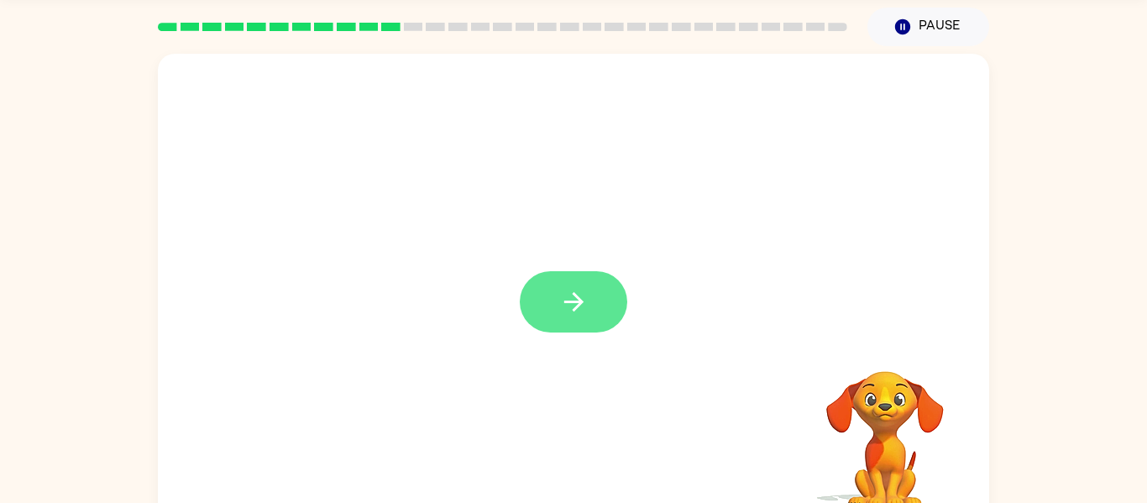
click at [569, 296] on icon "button" at bounding box center [573, 301] width 29 height 29
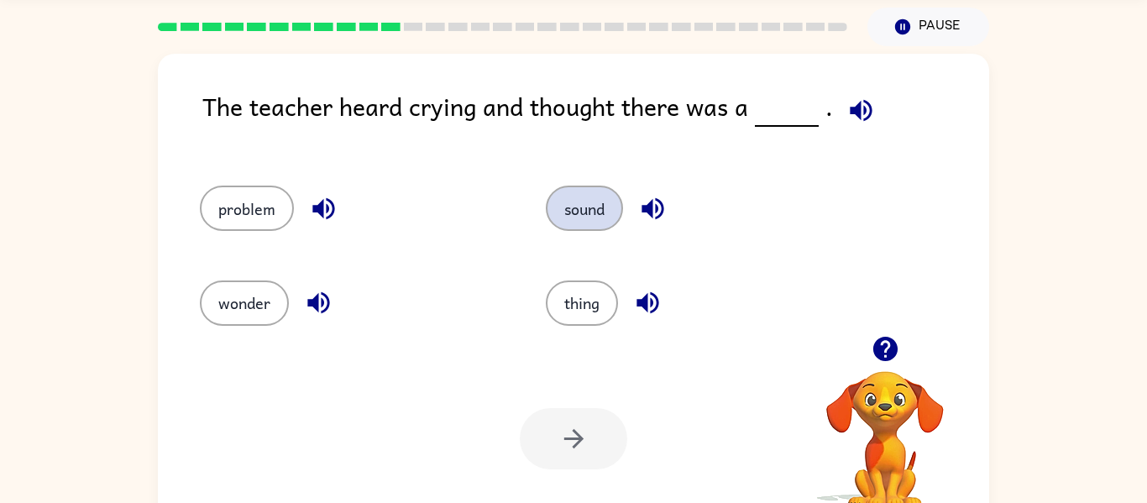
click at [600, 206] on button "sound" at bounding box center [584, 208] width 77 height 45
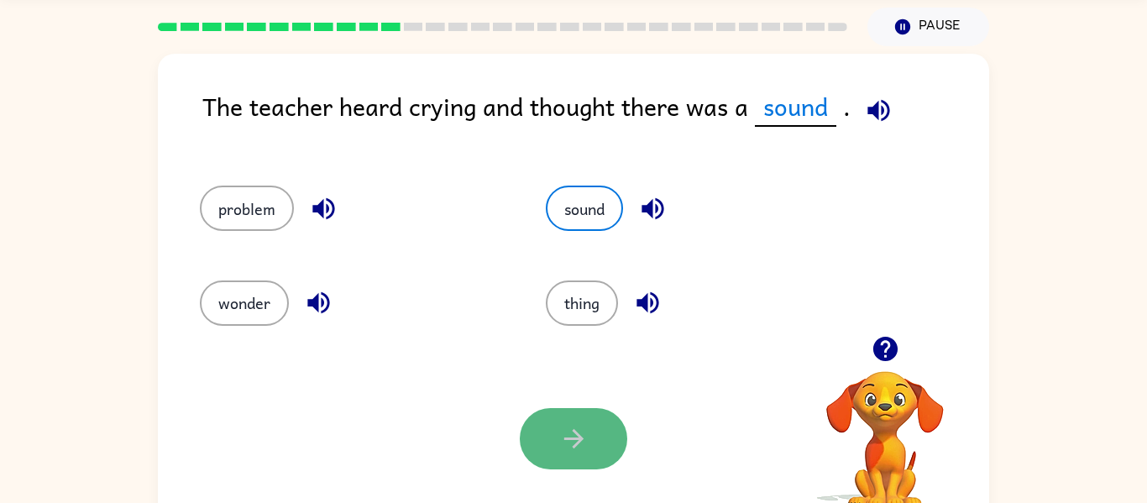
click at [599, 421] on button "button" at bounding box center [573, 438] width 107 height 61
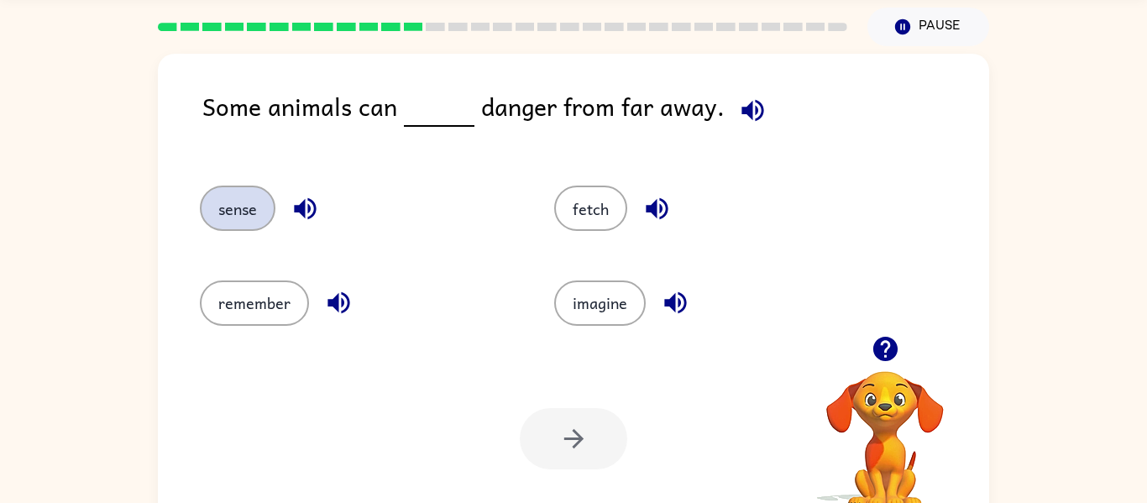
click at [243, 206] on button "sense" at bounding box center [238, 208] width 76 height 45
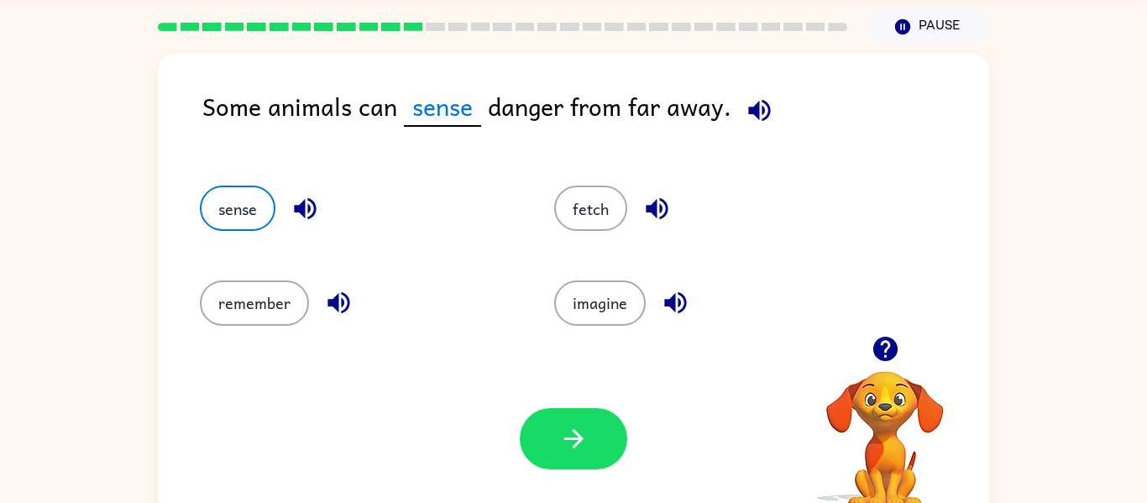
scroll to position [72, 0]
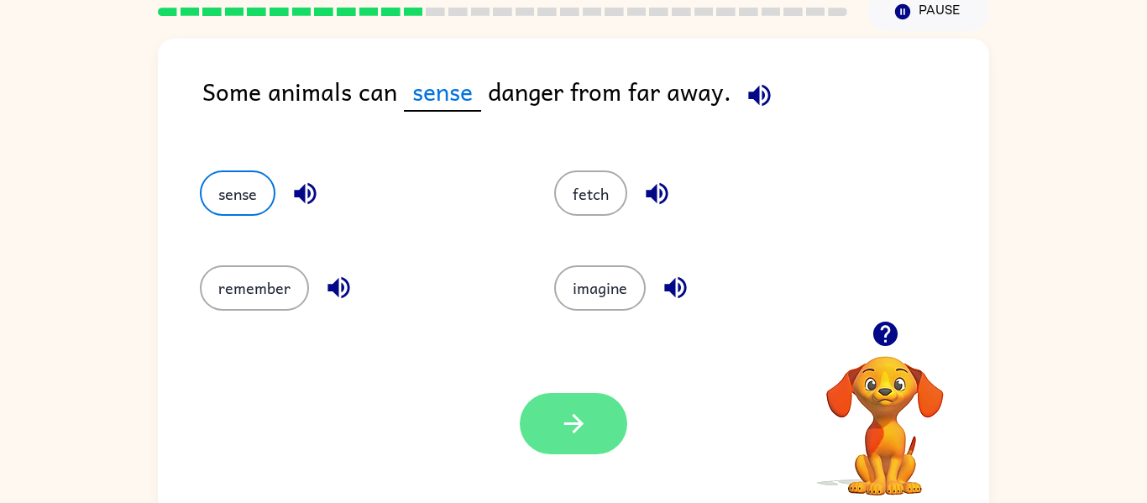
click at [574, 436] on icon "button" at bounding box center [573, 423] width 29 height 29
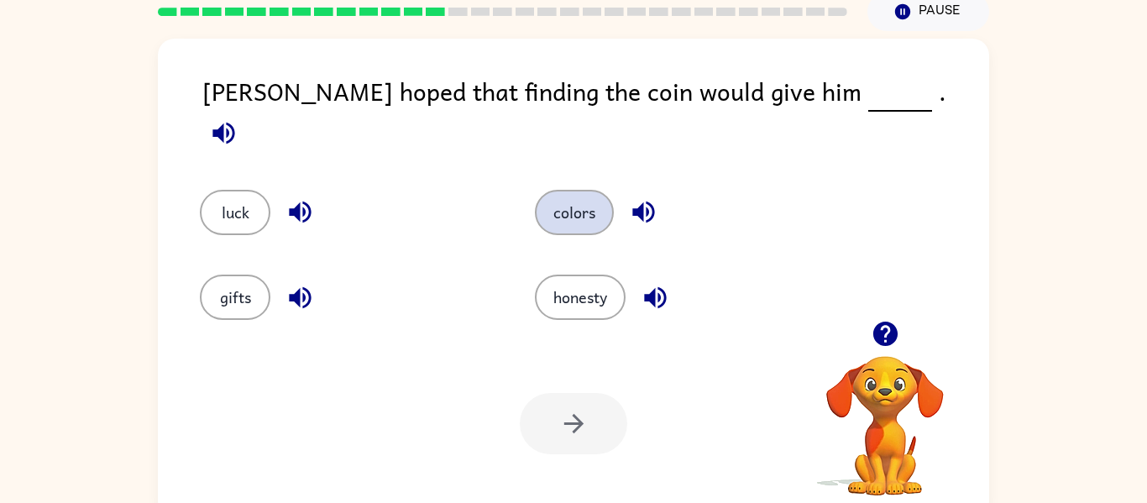
click at [223, 283] on div "luck colors gifts honesty" at bounding box center [503, 243] width 670 height 170
click at [223, 283] on button "gifts" at bounding box center [235, 297] width 71 height 45
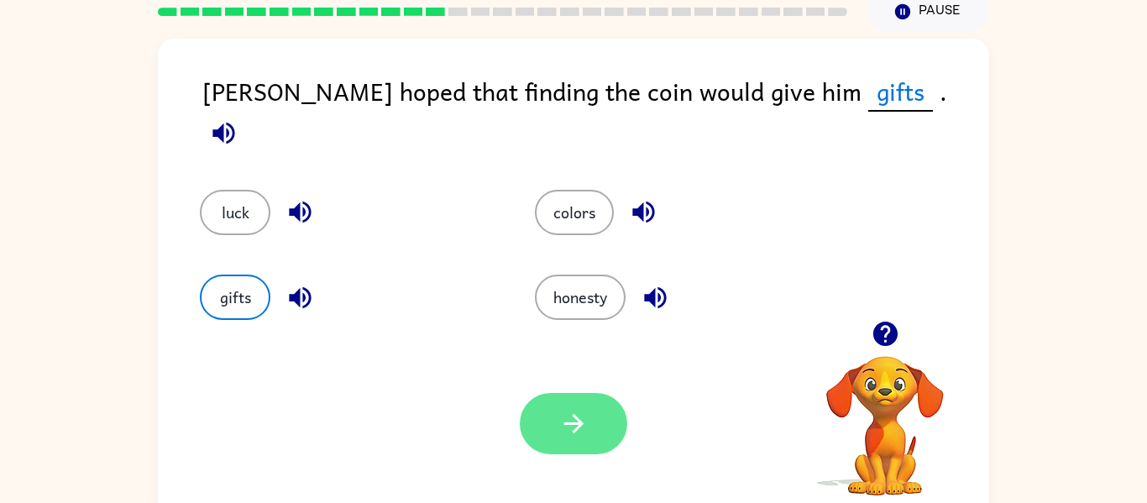
click at [548, 417] on button "button" at bounding box center [573, 423] width 107 height 61
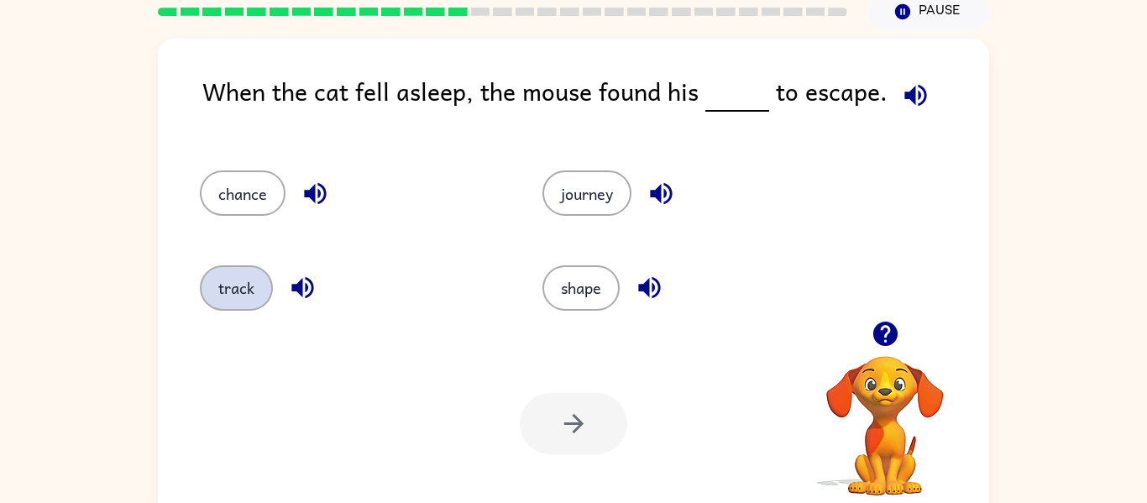
click at [233, 288] on button "track" at bounding box center [236, 287] width 73 height 45
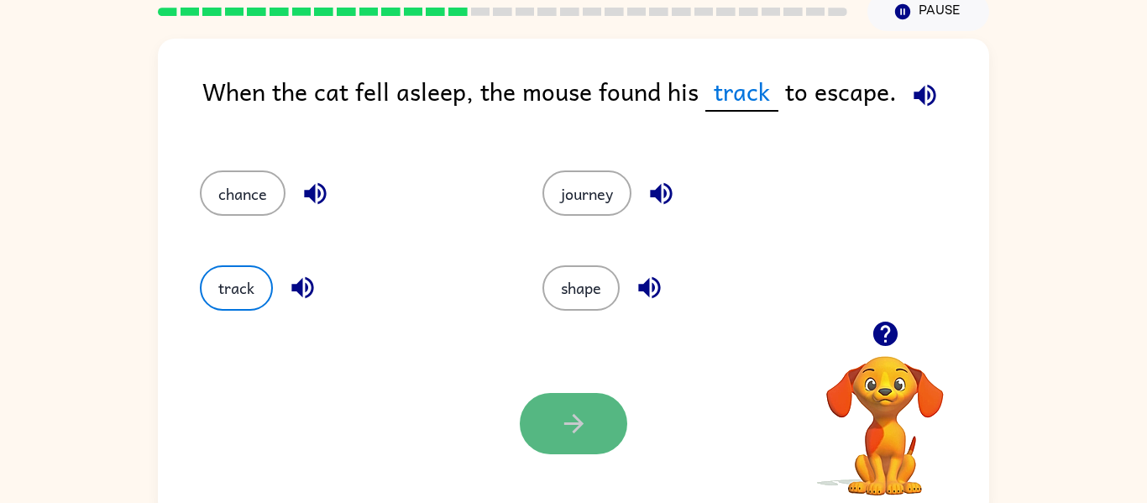
click at [583, 405] on button "button" at bounding box center [573, 423] width 107 height 61
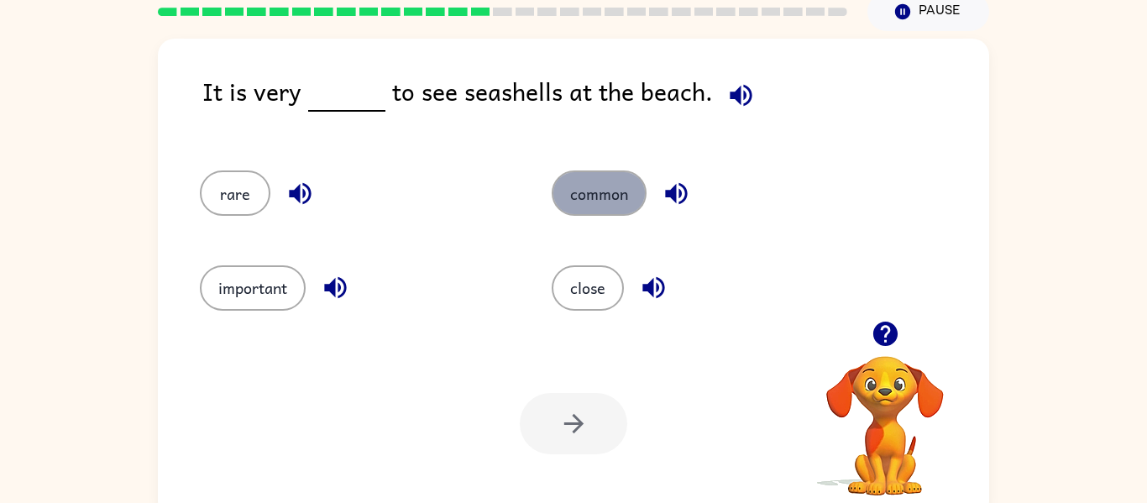
click at [593, 176] on button "common" at bounding box center [599, 192] width 95 height 45
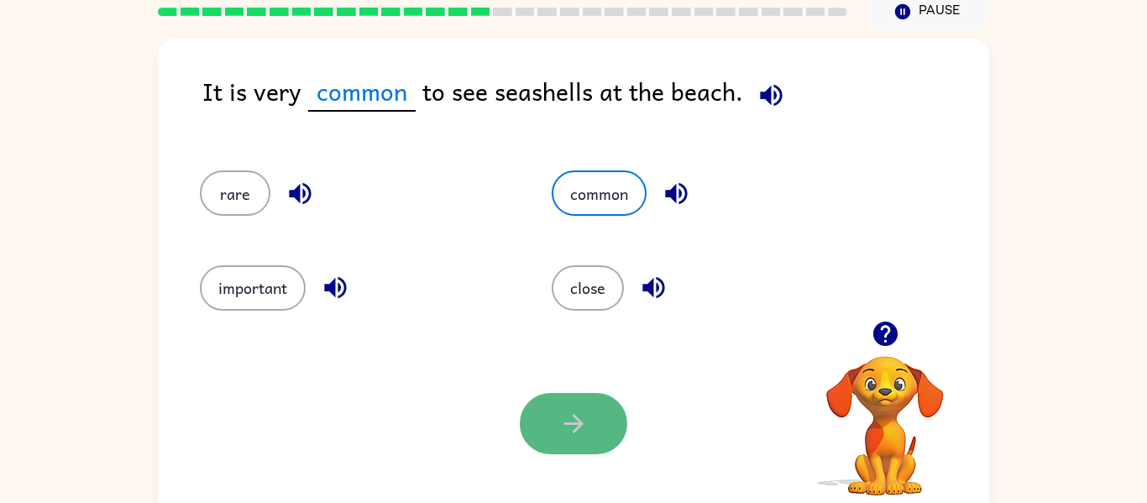
click at [561, 396] on button "button" at bounding box center [573, 423] width 107 height 61
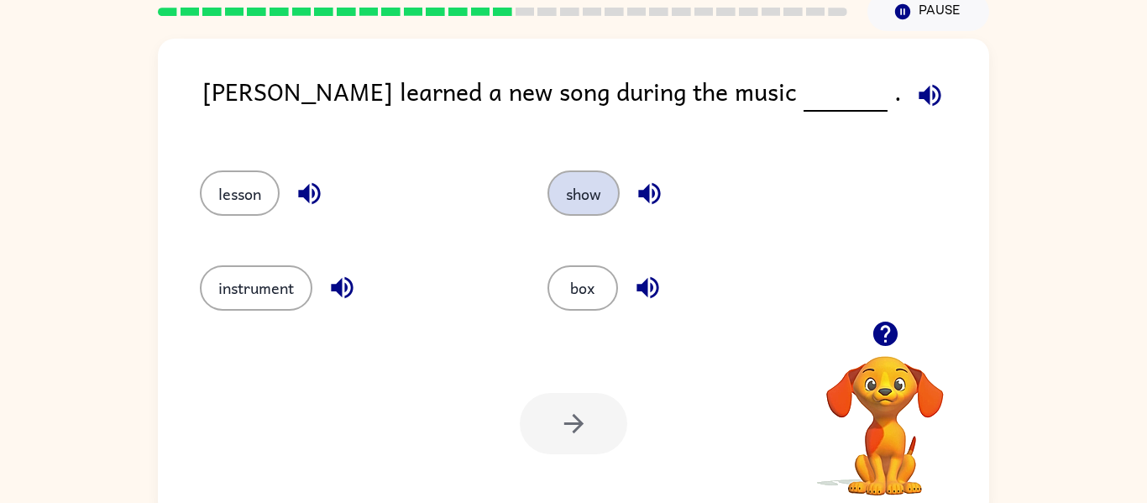
click at [582, 179] on button "show" at bounding box center [584, 192] width 72 height 45
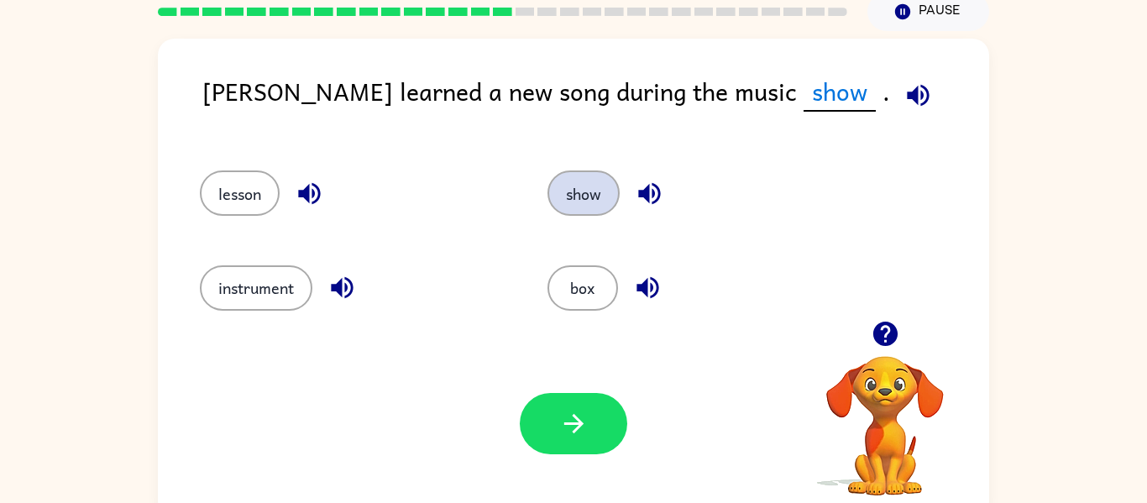
click at [582, 179] on button "show" at bounding box center [584, 192] width 72 height 45
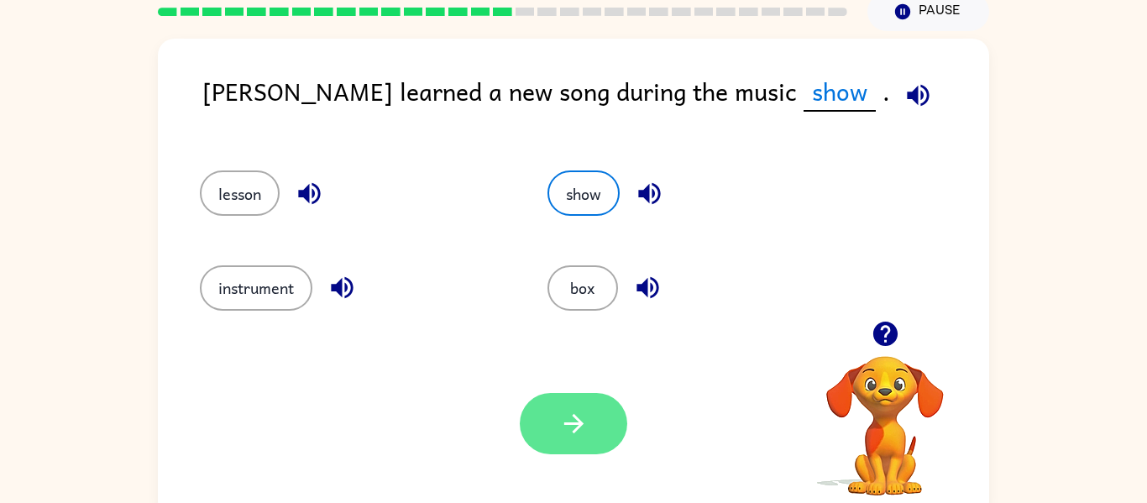
click at [580, 409] on icon "button" at bounding box center [573, 423] width 29 height 29
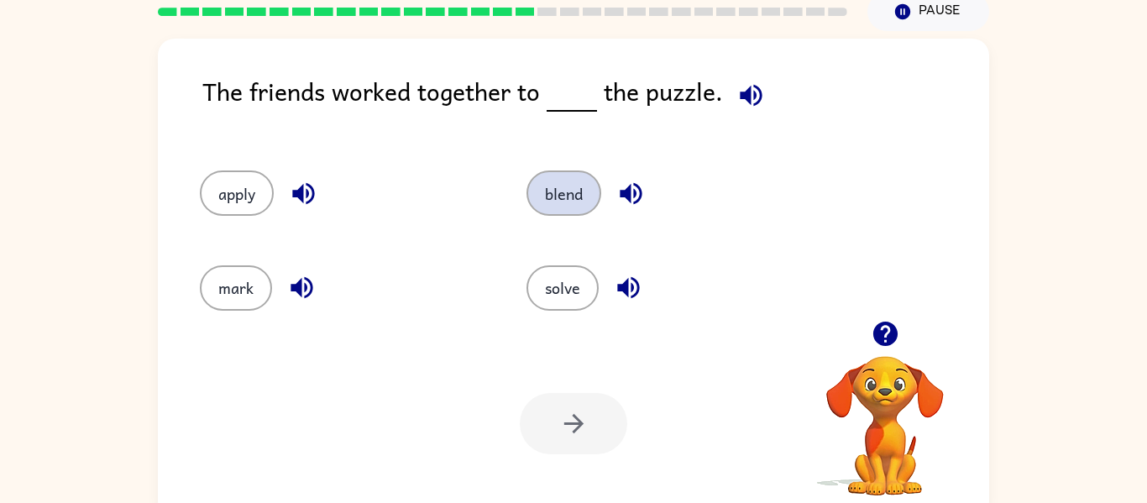
click at [553, 186] on button "blend" at bounding box center [564, 192] width 75 height 45
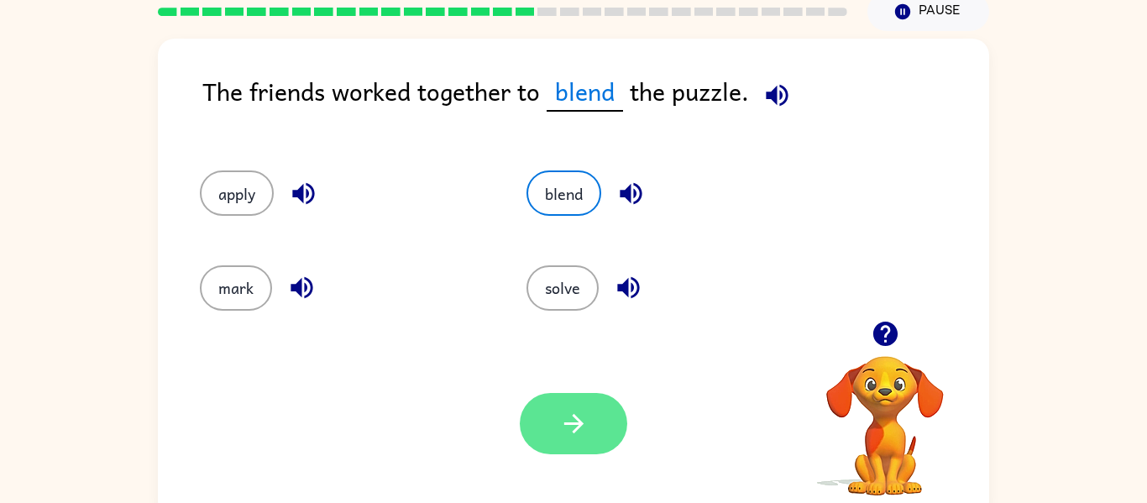
click at [580, 427] on icon "button" at bounding box center [573, 423] width 29 height 29
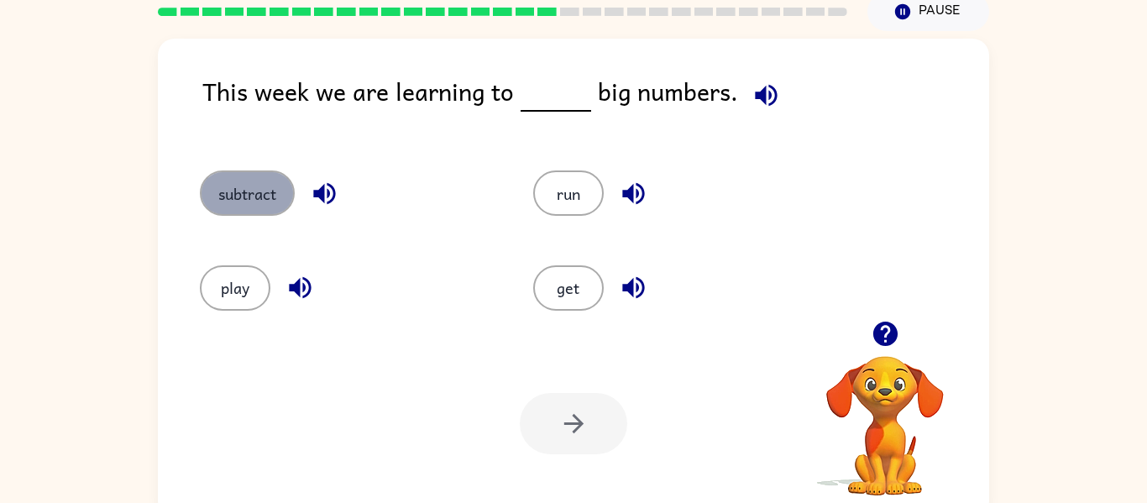
click at [227, 179] on button "subtract" at bounding box center [247, 192] width 95 height 45
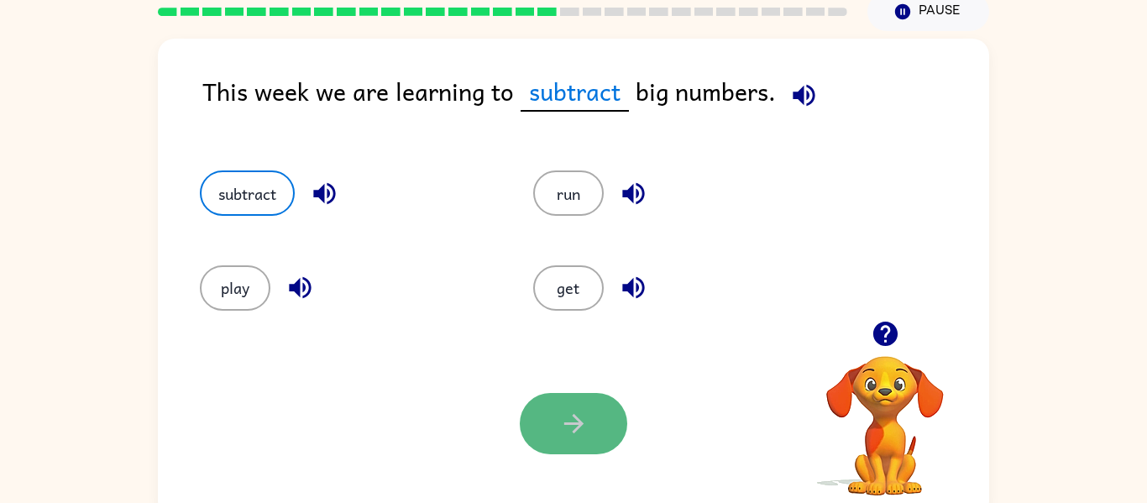
click at [541, 406] on button "button" at bounding box center [573, 423] width 107 height 61
click at [541, 406] on div at bounding box center [573, 423] width 107 height 61
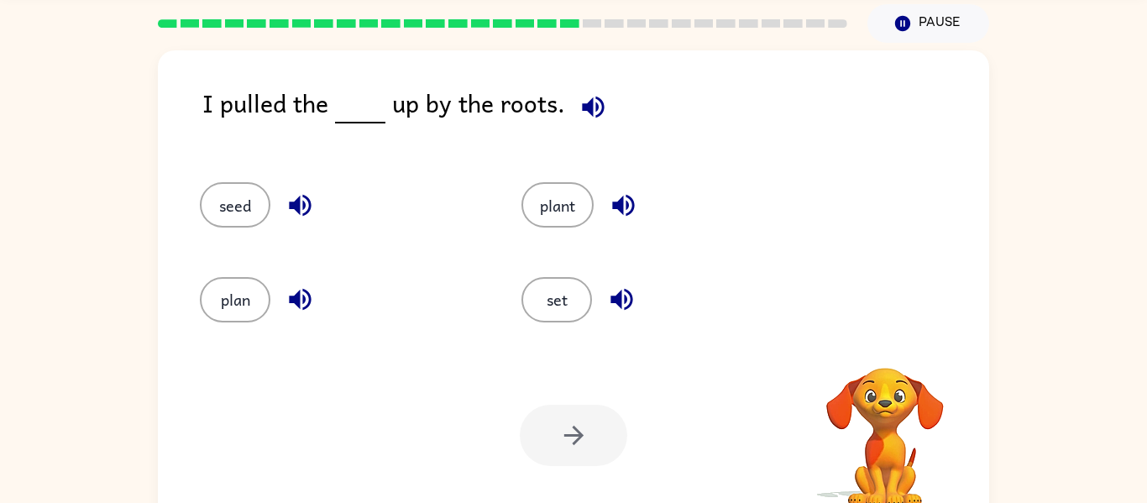
scroll to position [56, 0]
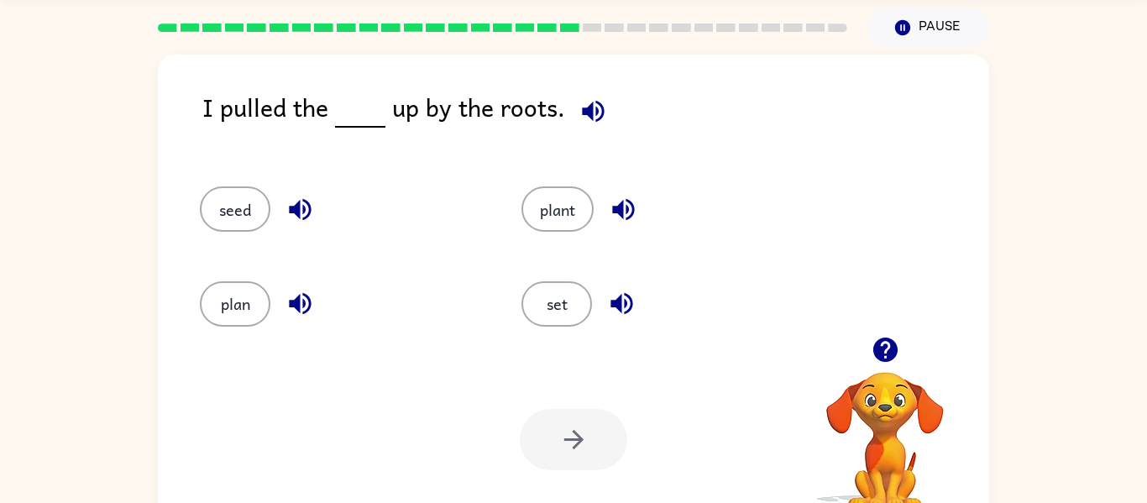
click at [541, 406] on div "Your browser must support playing .mp4 files to use Literably. Please try using…" at bounding box center [573, 439] width 831 height 189
click at [539, 405] on div "Your browser must support playing .mp4 files to use Literably. Please try using…" at bounding box center [573, 439] width 831 height 189
click at [555, 202] on button "plant" at bounding box center [558, 208] width 72 height 45
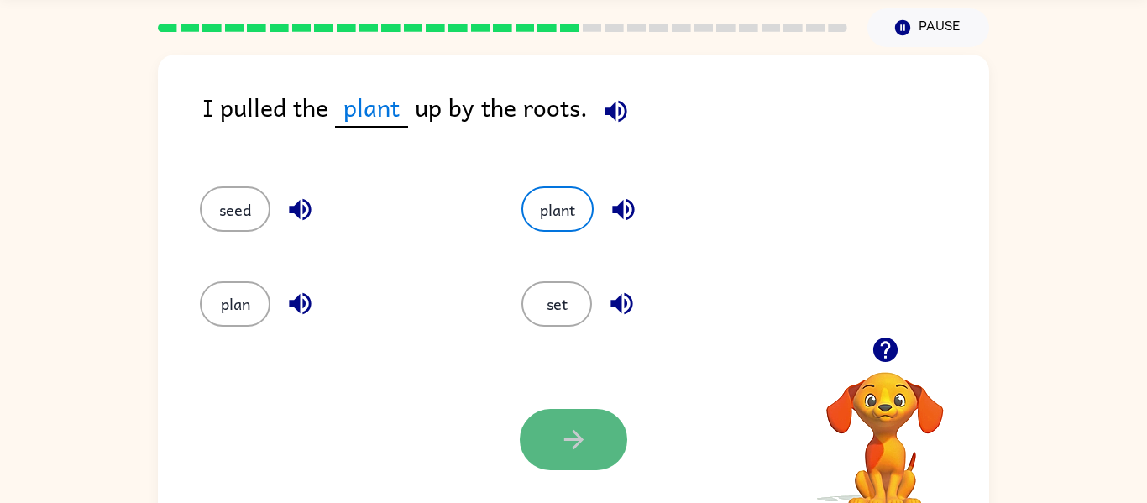
click at [543, 443] on button "button" at bounding box center [573, 439] width 107 height 61
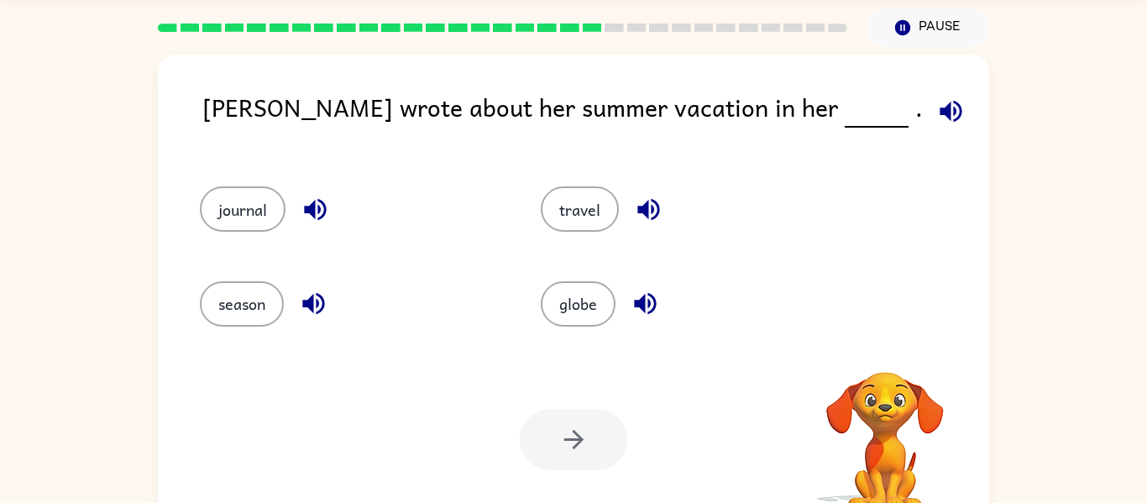
click at [543, 443] on div at bounding box center [573, 439] width 107 height 61
click at [568, 194] on button "travel" at bounding box center [580, 208] width 78 height 45
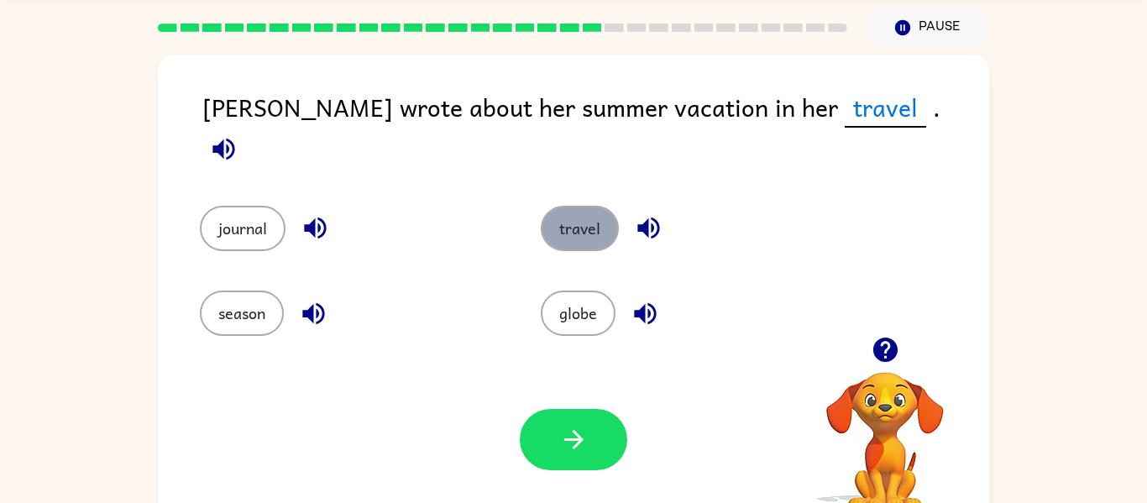
click at [568, 206] on button "travel" at bounding box center [580, 228] width 78 height 45
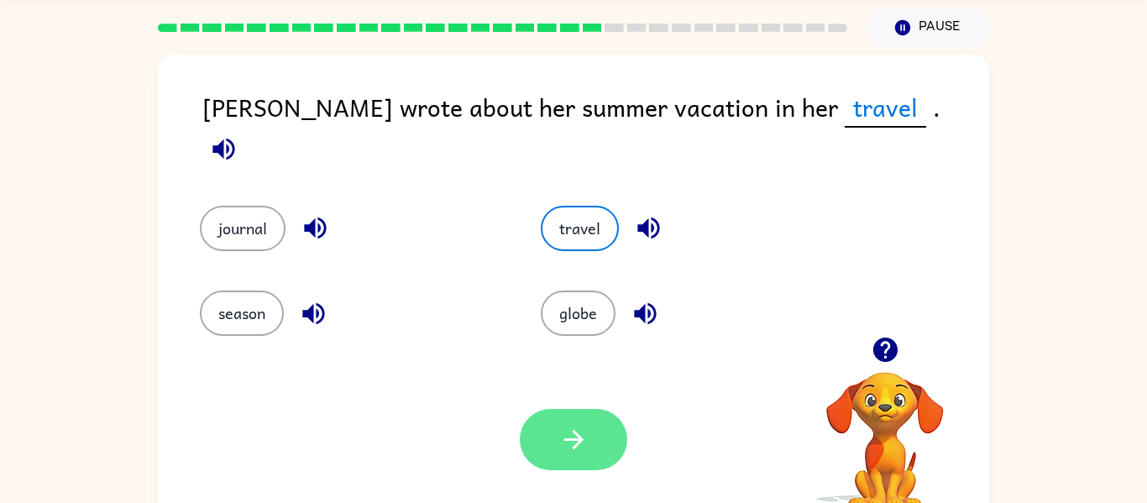
click at [563, 442] on icon "button" at bounding box center [573, 439] width 29 height 29
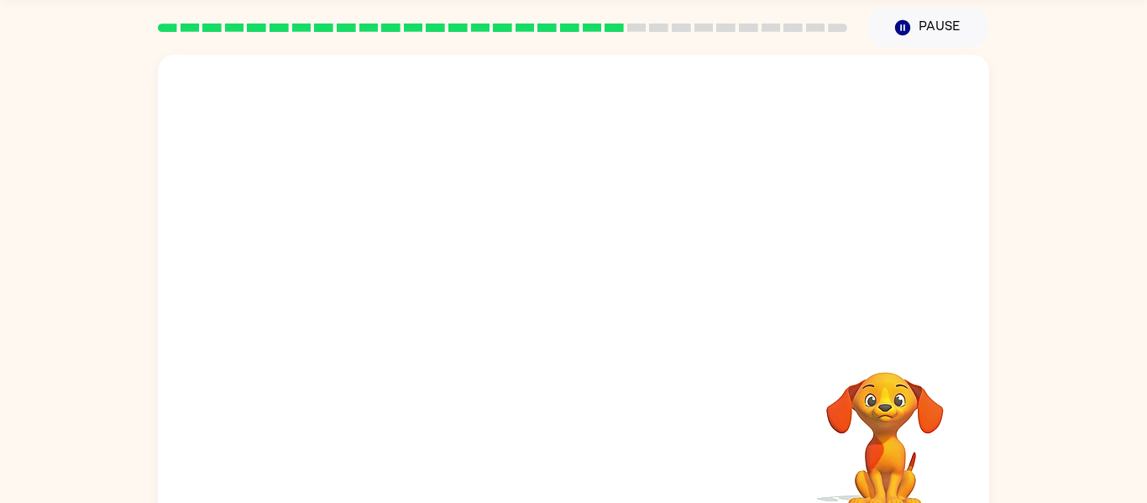
click at [417, 285] on video "Your browser must support playing .mp4 files to use Literably. Please try using…" at bounding box center [573, 196] width 831 height 282
click at [415, 279] on video "Your browser must support playing .mp4 files to use Literably. Please try using…" at bounding box center [573, 196] width 831 height 282
click at [415, 277] on video "Your browser must support playing .mp4 files to use Literably. Please try using…" at bounding box center [573, 196] width 831 height 282
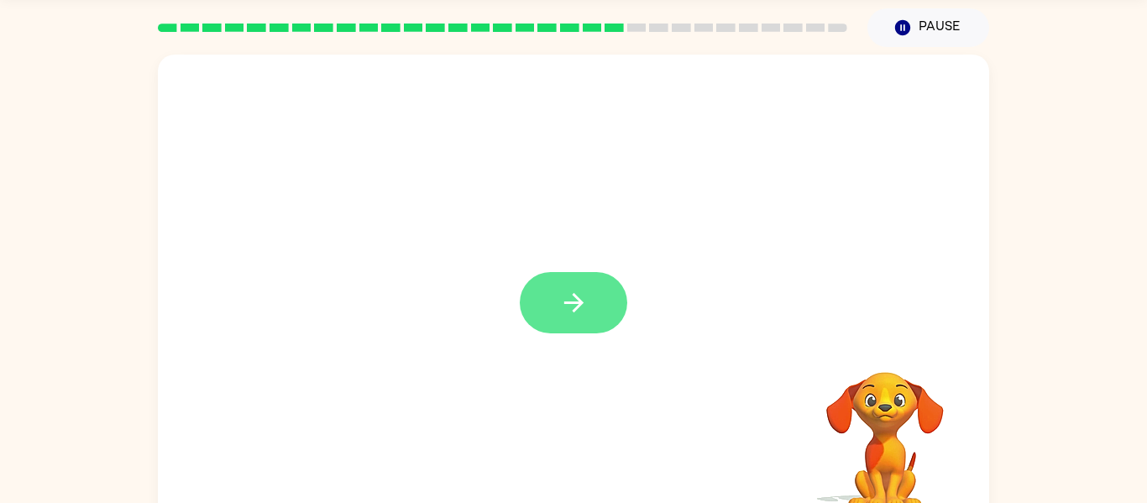
click at [568, 306] on icon "button" at bounding box center [573, 302] width 29 height 29
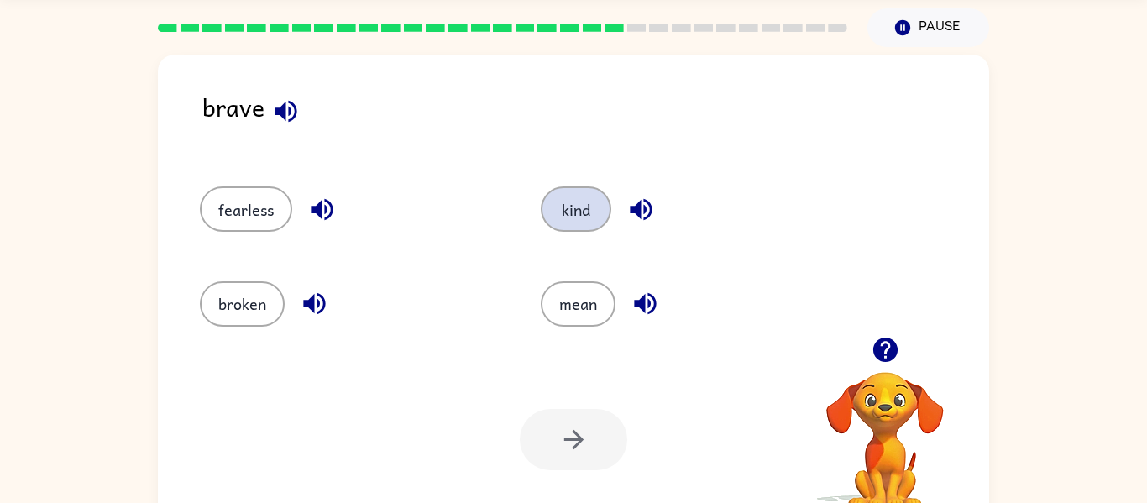
click at [576, 207] on button "kind" at bounding box center [576, 208] width 71 height 45
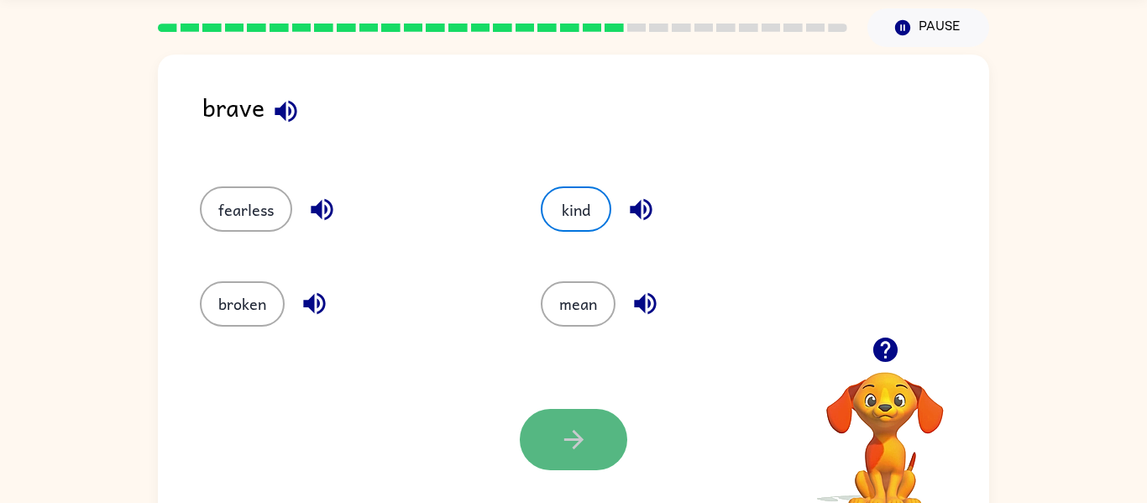
click at [590, 422] on button "button" at bounding box center [573, 439] width 107 height 61
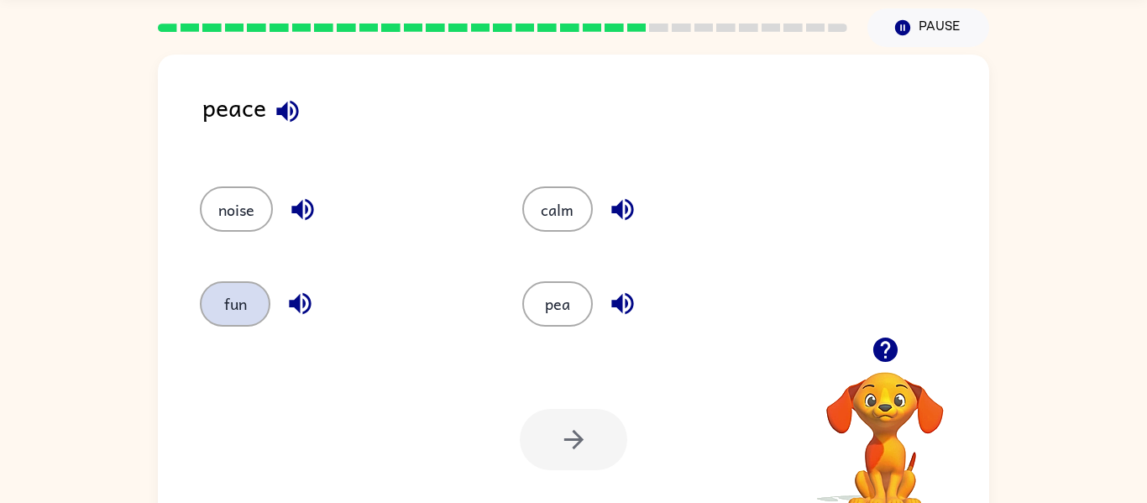
click at [235, 305] on button "fun" at bounding box center [235, 303] width 71 height 45
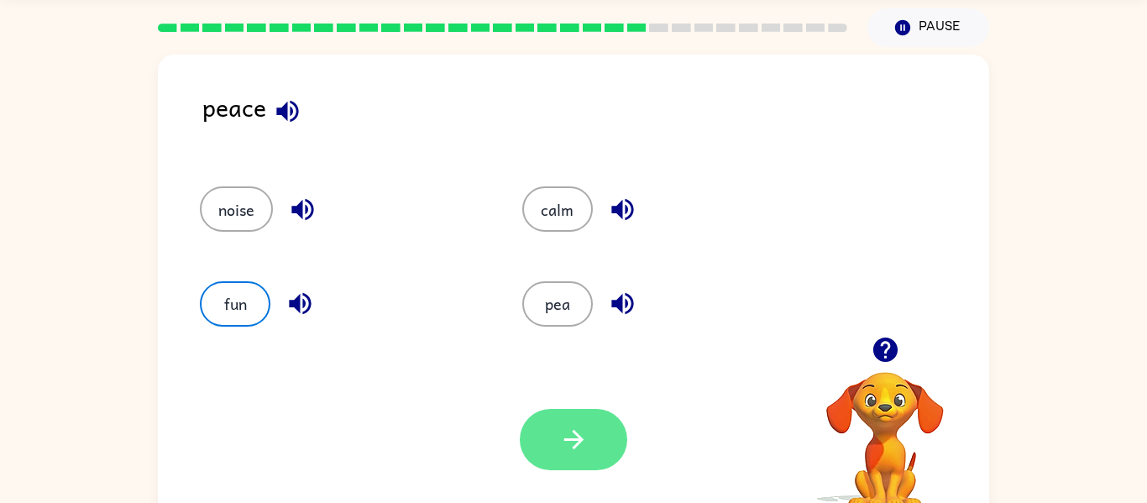
click at [561, 457] on button "button" at bounding box center [573, 439] width 107 height 61
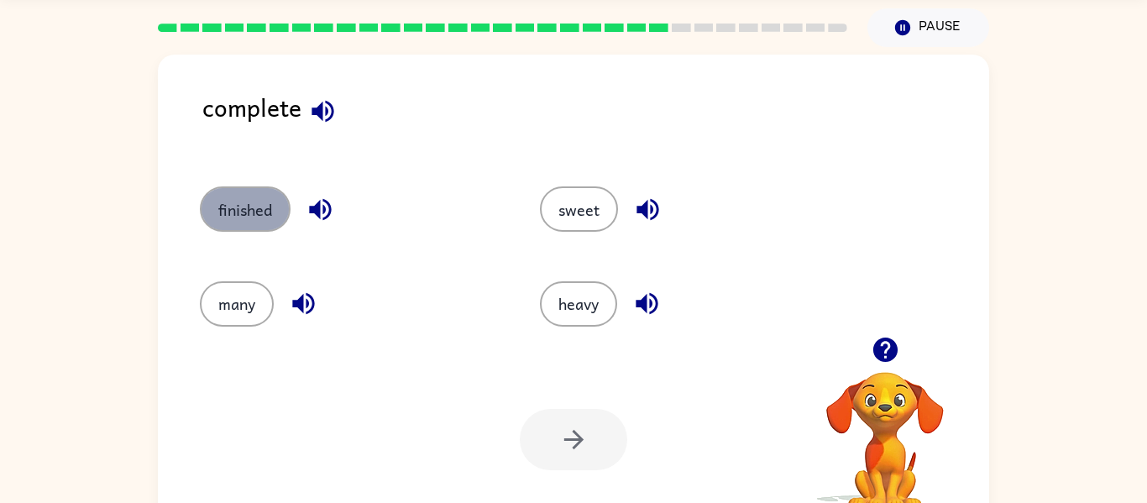
click at [209, 196] on button "finished" at bounding box center [245, 208] width 91 height 45
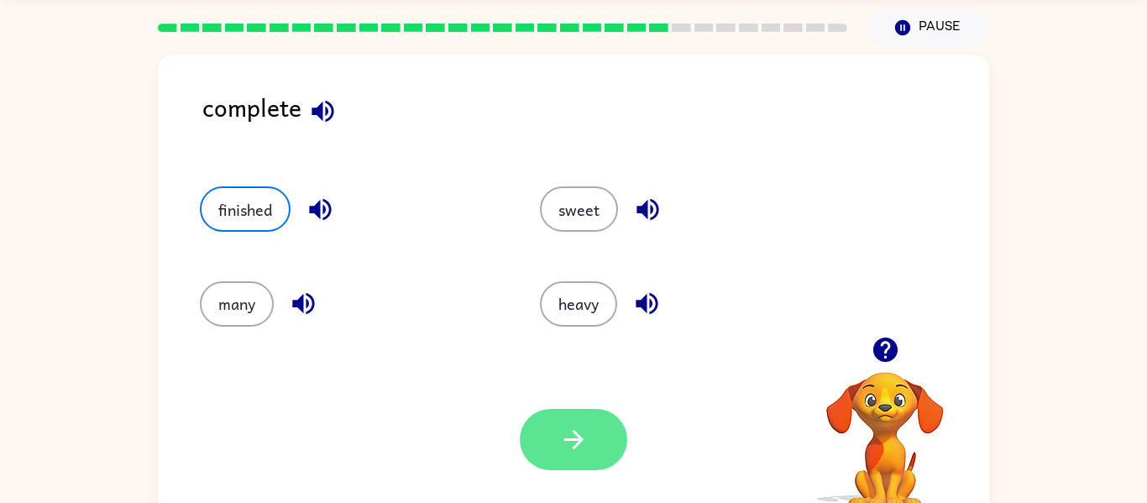
click at [561, 457] on button "button" at bounding box center [573, 439] width 107 height 61
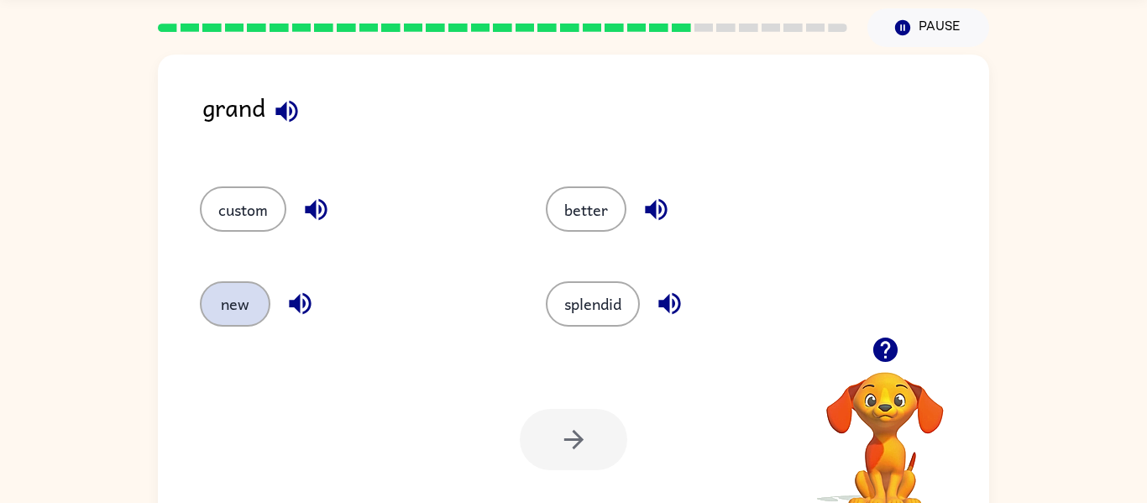
click at [212, 305] on button "new" at bounding box center [235, 303] width 71 height 45
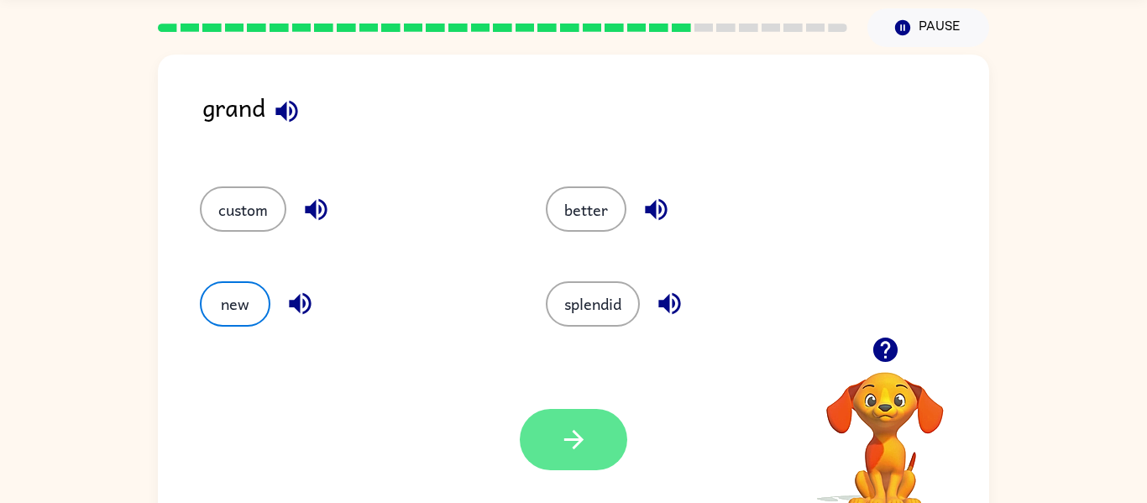
click at [598, 417] on button "button" at bounding box center [573, 439] width 107 height 61
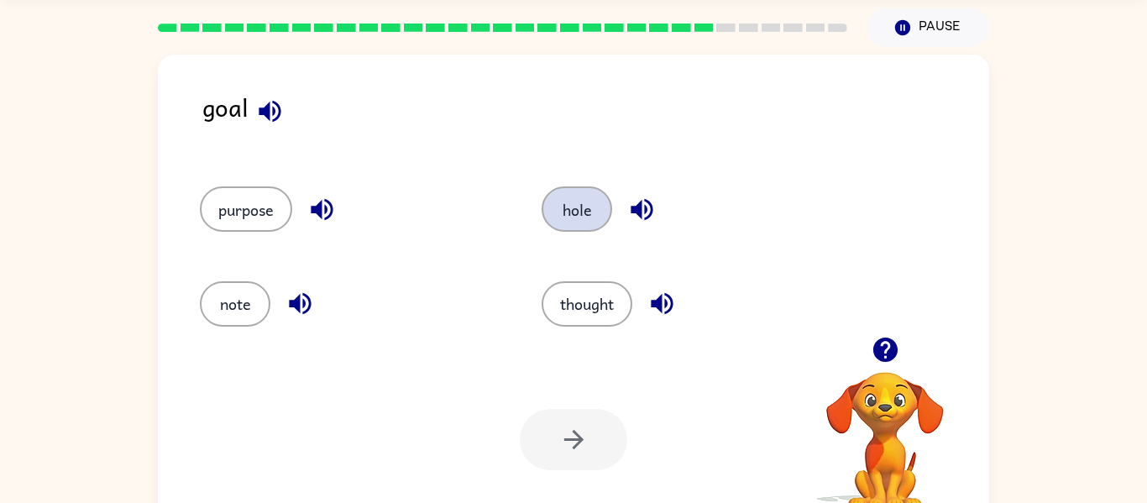
click at [568, 203] on button "hole" at bounding box center [577, 208] width 71 height 45
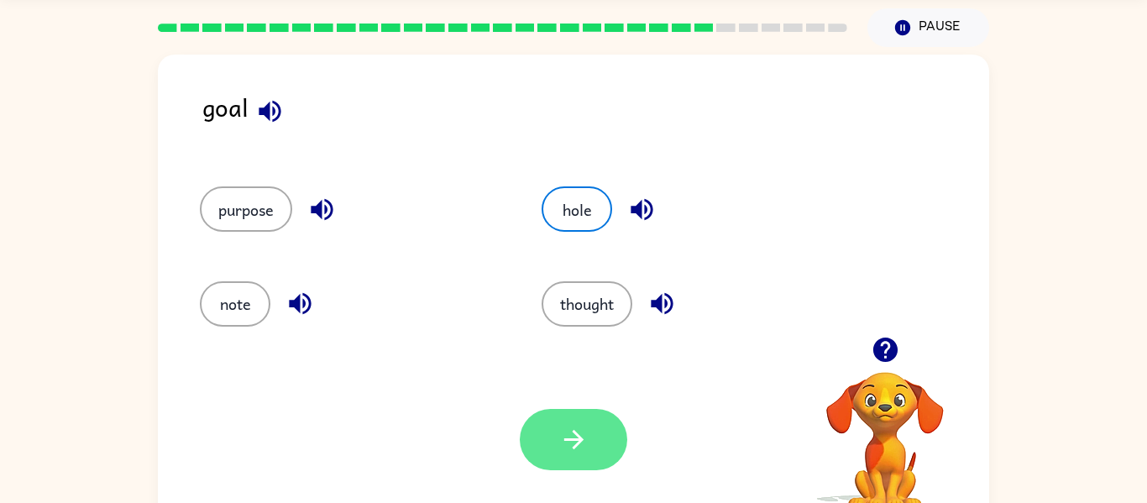
click at [532, 453] on button "button" at bounding box center [573, 439] width 107 height 61
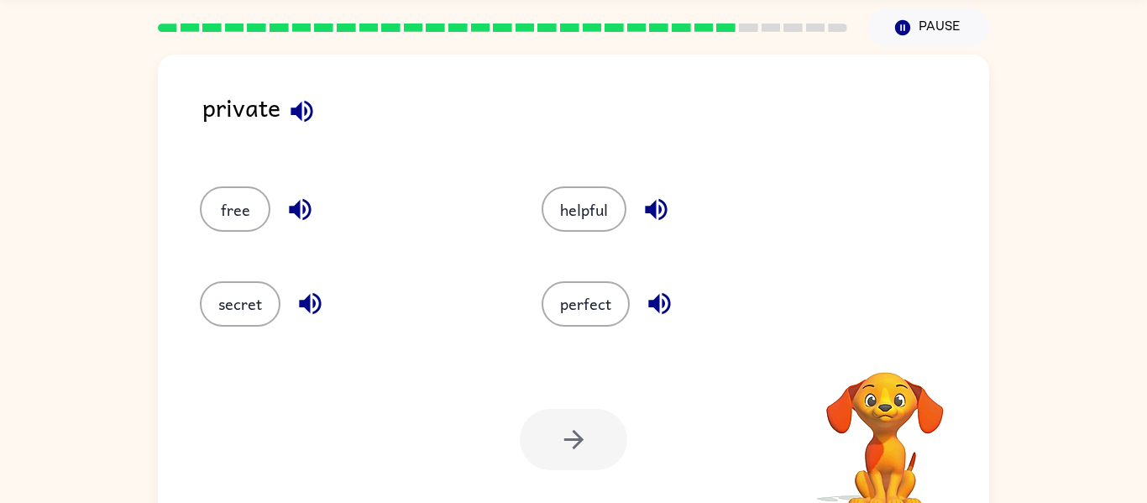
click at [532, 453] on div at bounding box center [573, 439] width 107 height 61
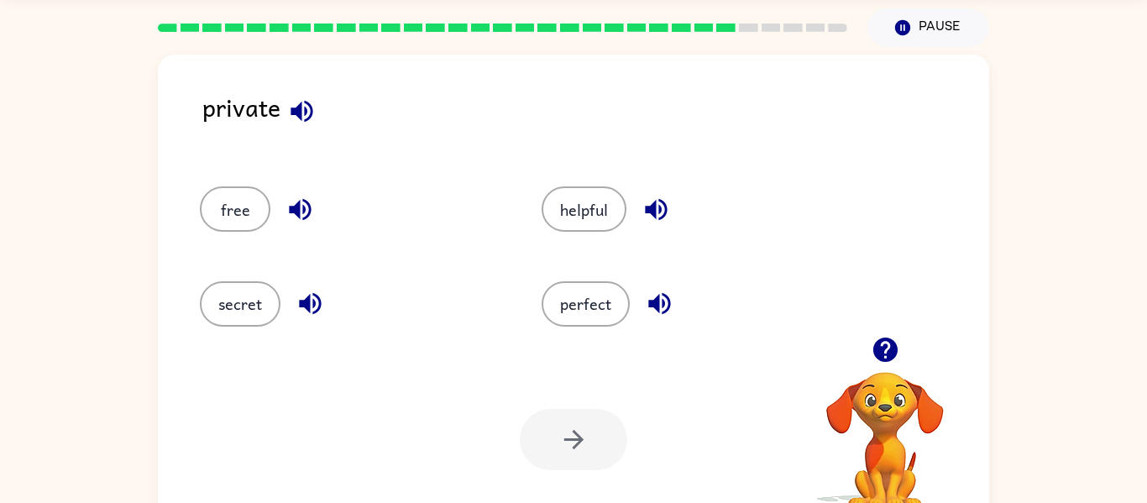
click at [532, 453] on div at bounding box center [573, 439] width 107 height 61
click at [578, 191] on button "helpful" at bounding box center [584, 208] width 85 height 45
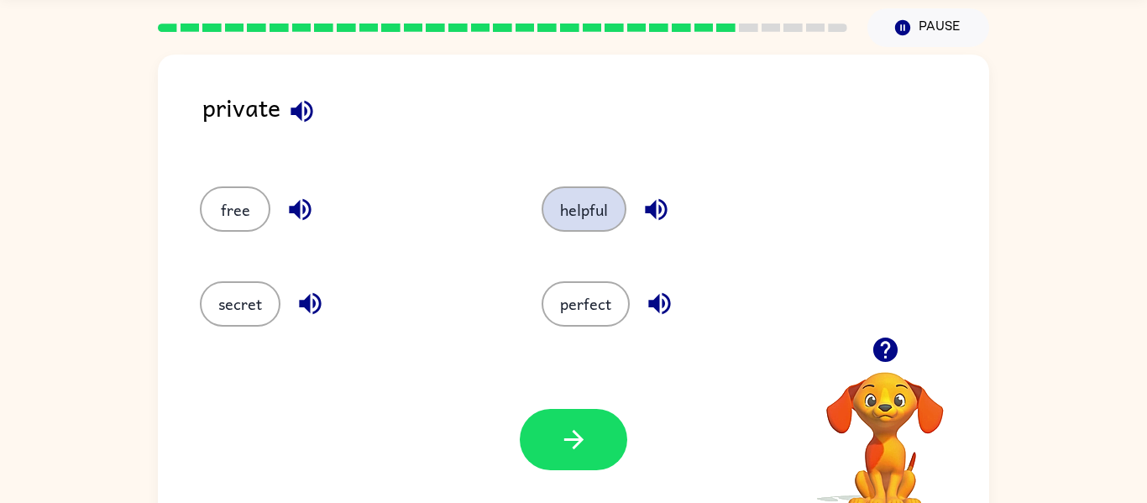
click at [578, 191] on button "helpful" at bounding box center [584, 208] width 85 height 45
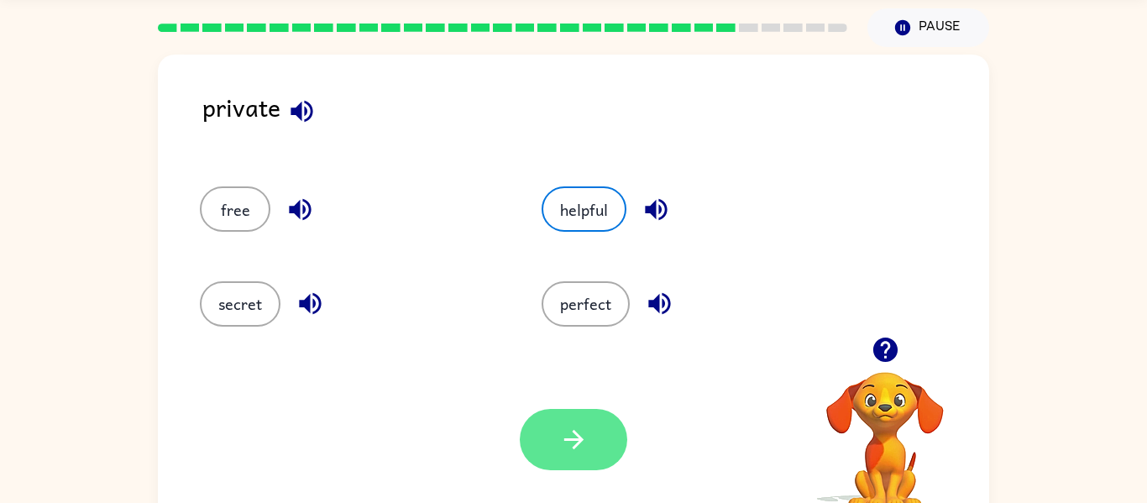
click at [555, 416] on button "button" at bounding box center [573, 439] width 107 height 61
click at [555, 416] on div at bounding box center [573, 439] width 107 height 61
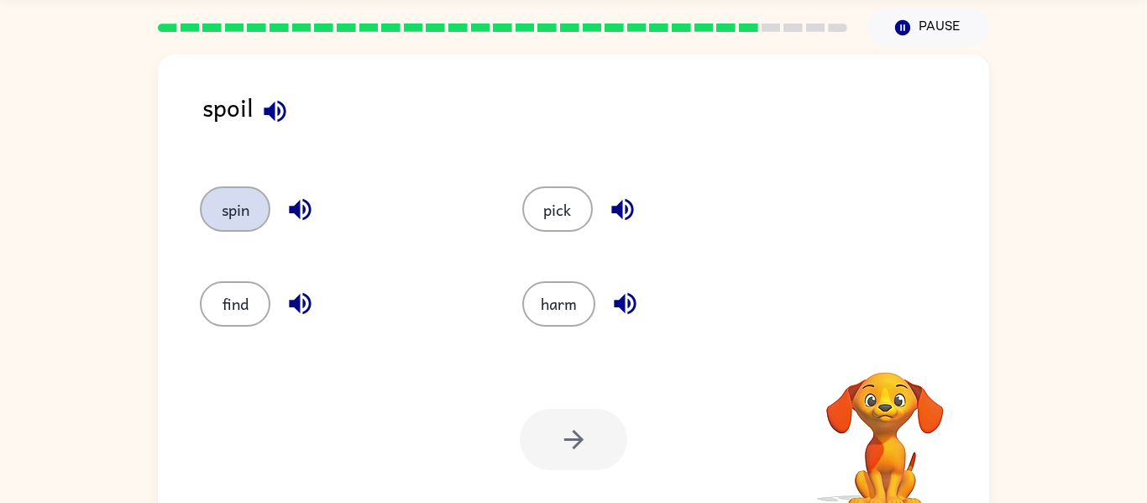
click at [250, 193] on button "spin" at bounding box center [235, 208] width 71 height 45
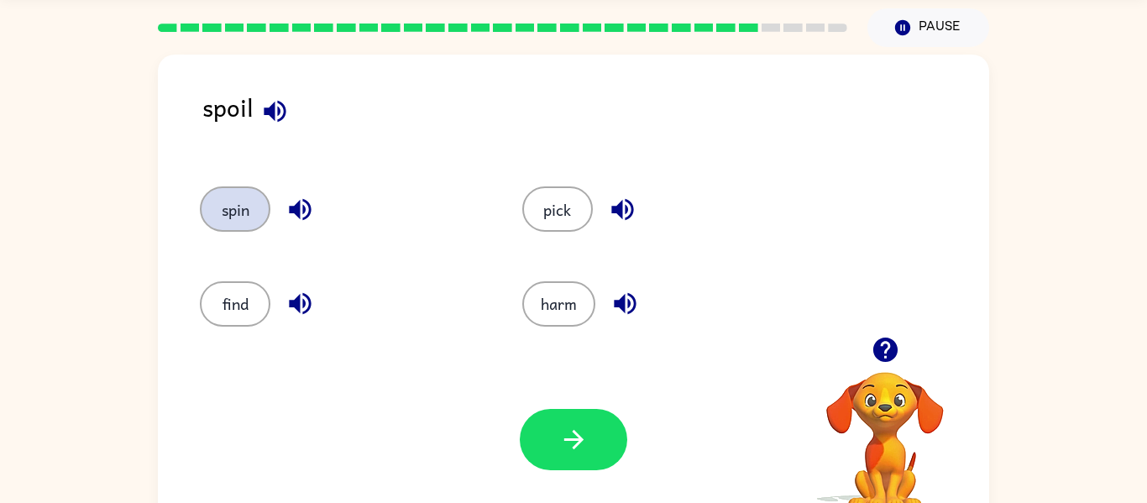
click at [250, 193] on button "spin" at bounding box center [235, 208] width 71 height 45
click at [242, 274] on div "find" at bounding box center [329, 296] width 322 height 94
click at [232, 293] on button "find" at bounding box center [235, 303] width 71 height 45
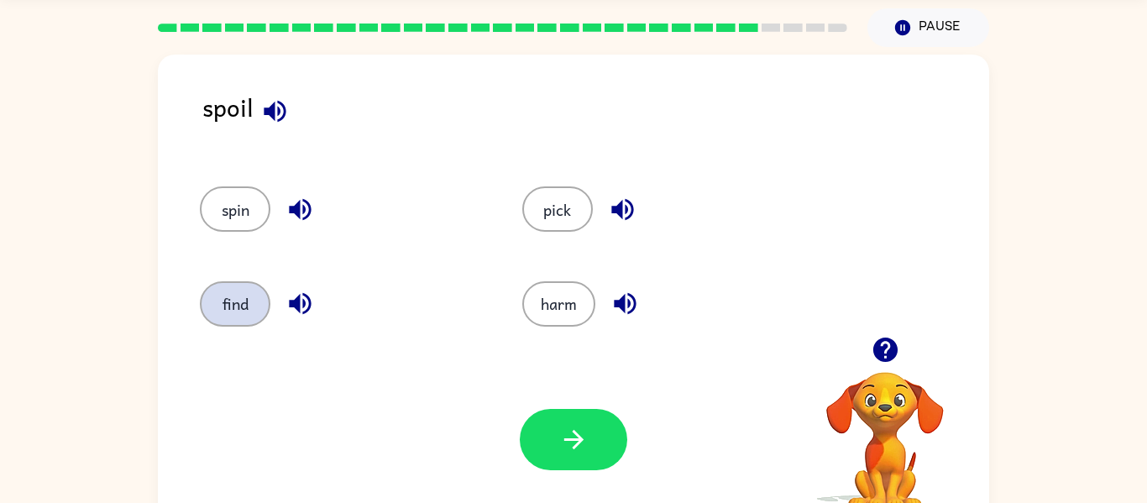
click at [232, 293] on button "find" at bounding box center [235, 303] width 71 height 45
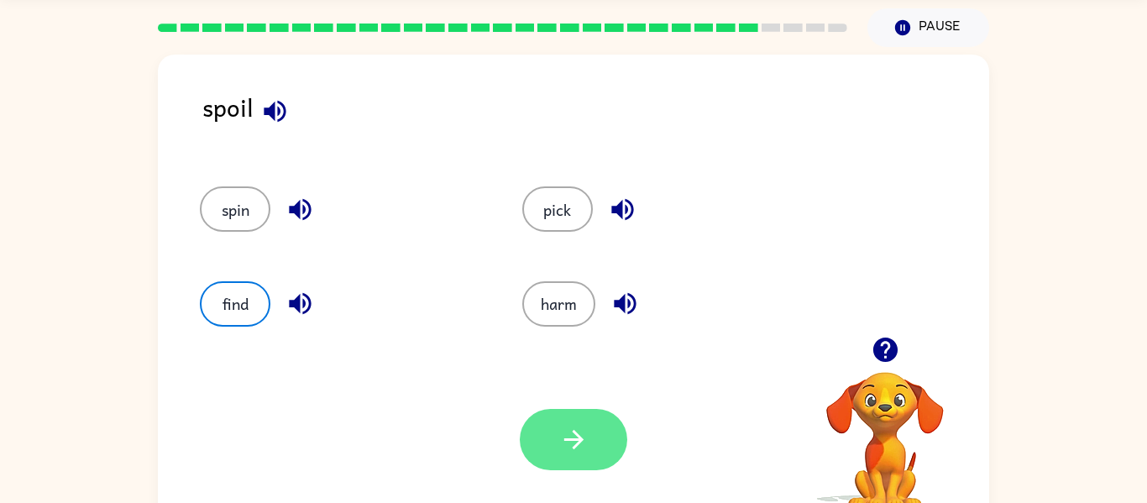
click at [532, 443] on button "button" at bounding box center [573, 439] width 107 height 61
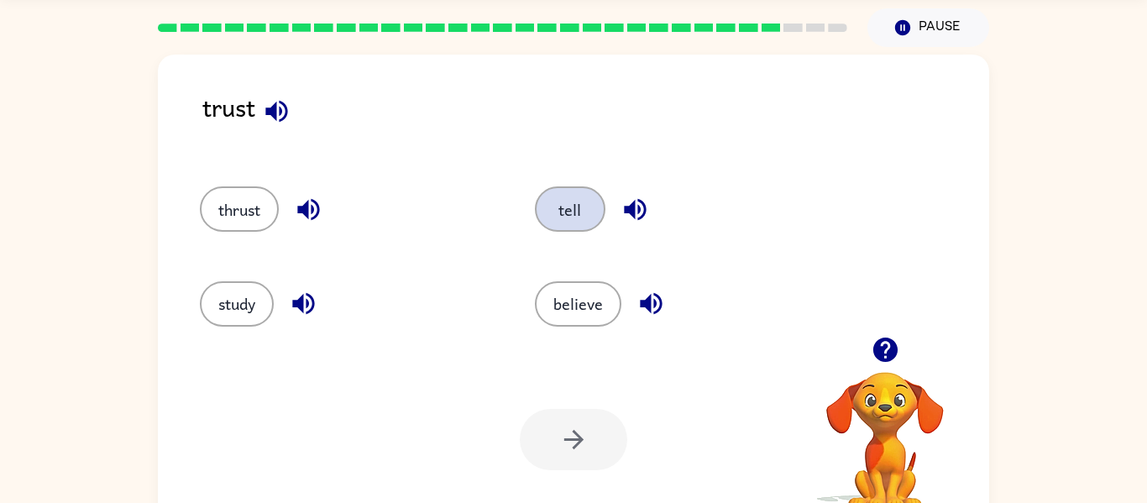
click at [573, 198] on button "tell" at bounding box center [570, 208] width 71 height 45
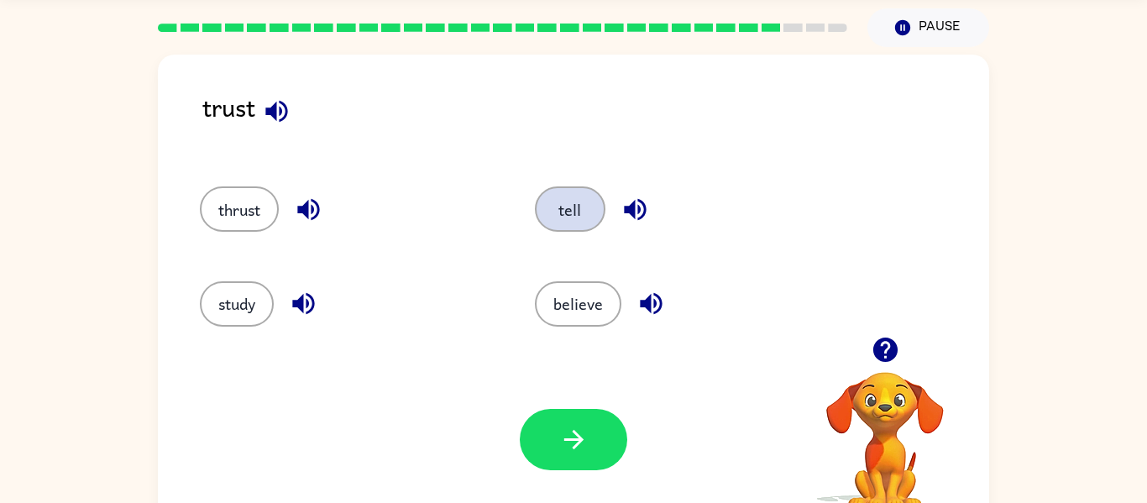
click at [573, 198] on button "tell" at bounding box center [570, 208] width 71 height 45
click at [564, 393] on div "Your browser must support playing .mp4 files to use Literably. Please try using…" at bounding box center [573, 439] width 831 height 189
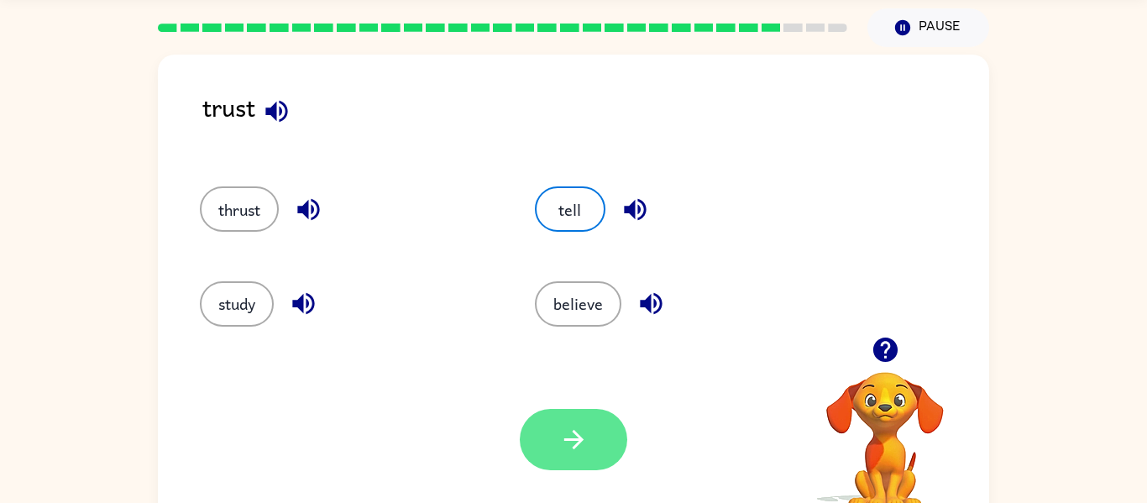
click at [574, 462] on button "button" at bounding box center [573, 439] width 107 height 61
click at [574, 462] on div at bounding box center [573, 439] width 107 height 61
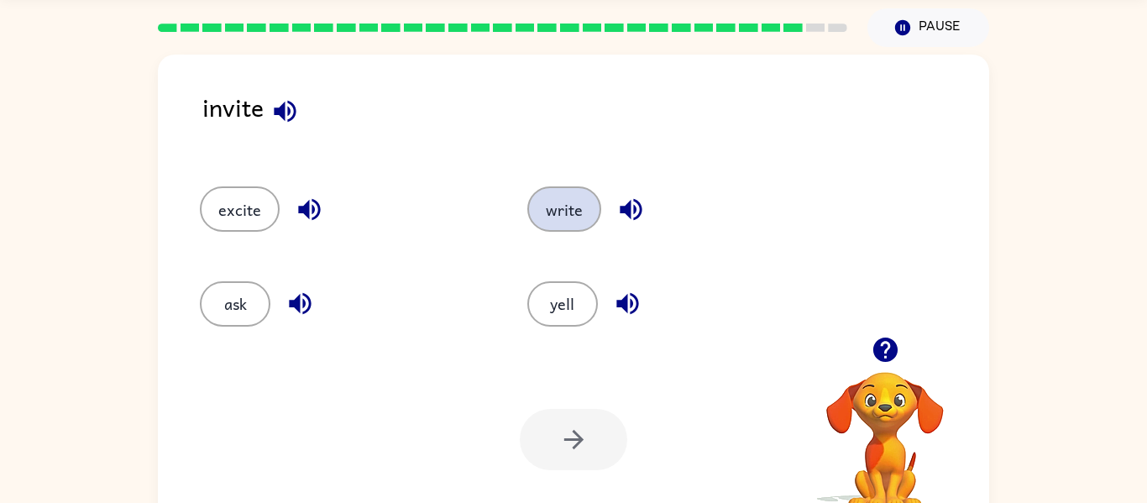
click at [571, 200] on button "write" at bounding box center [564, 208] width 74 height 45
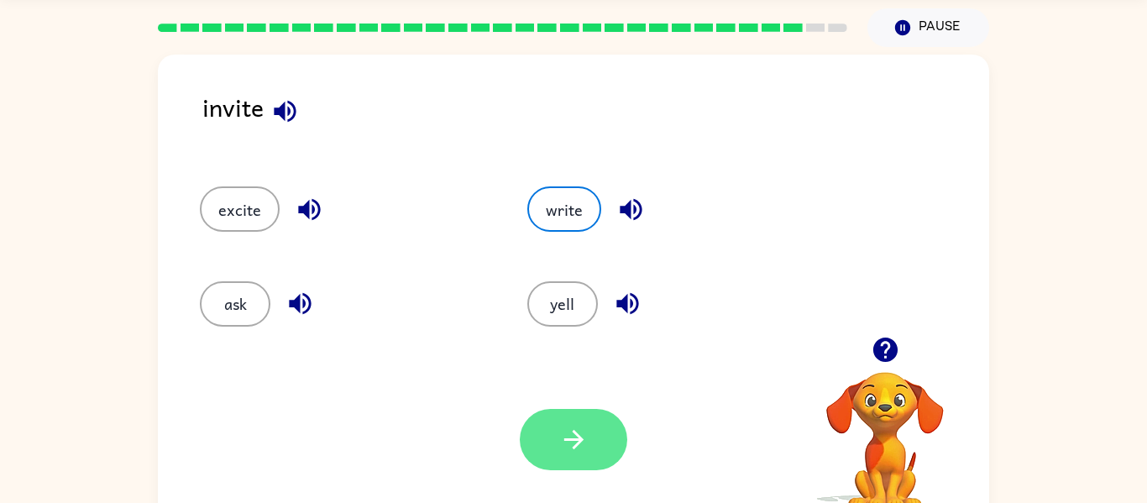
click at [533, 431] on button "button" at bounding box center [573, 439] width 107 height 61
click at [533, 431] on div at bounding box center [573, 439] width 107 height 61
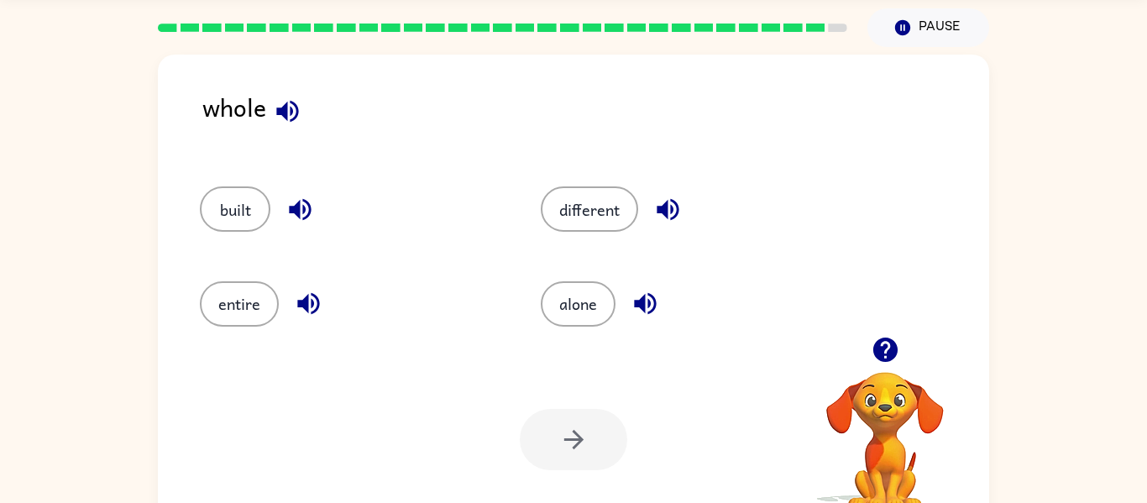
click at [428, 221] on div "built" at bounding box center [351, 208] width 302 height 45
click at [200, 240] on div "built" at bounding box center [338, 202] width 341 height 94
click at [233, 201] on button "built" at bounding box center [235, 208] width 71 height 45
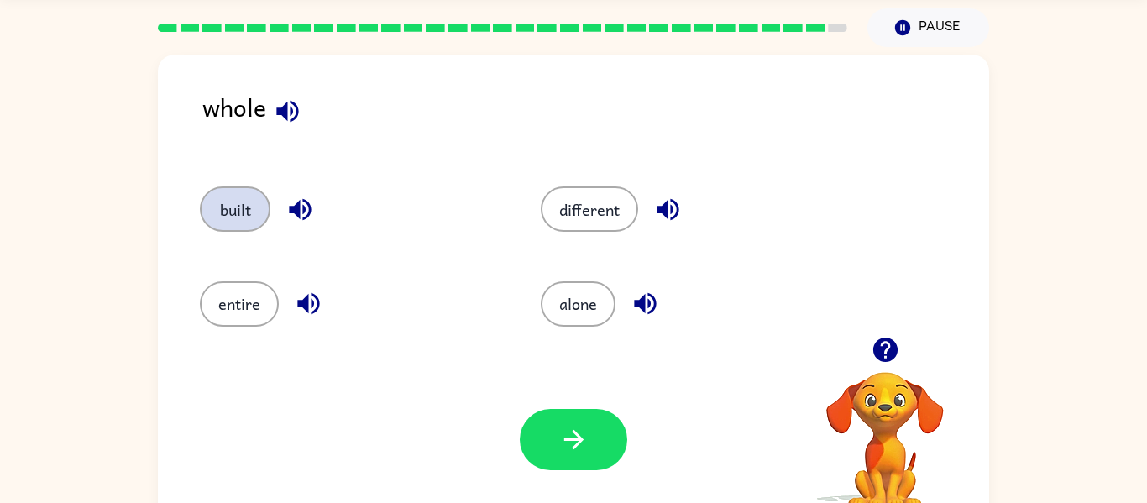
click at [233, 201] on button "built" at bounding box center [235, 208] width 71 height 45
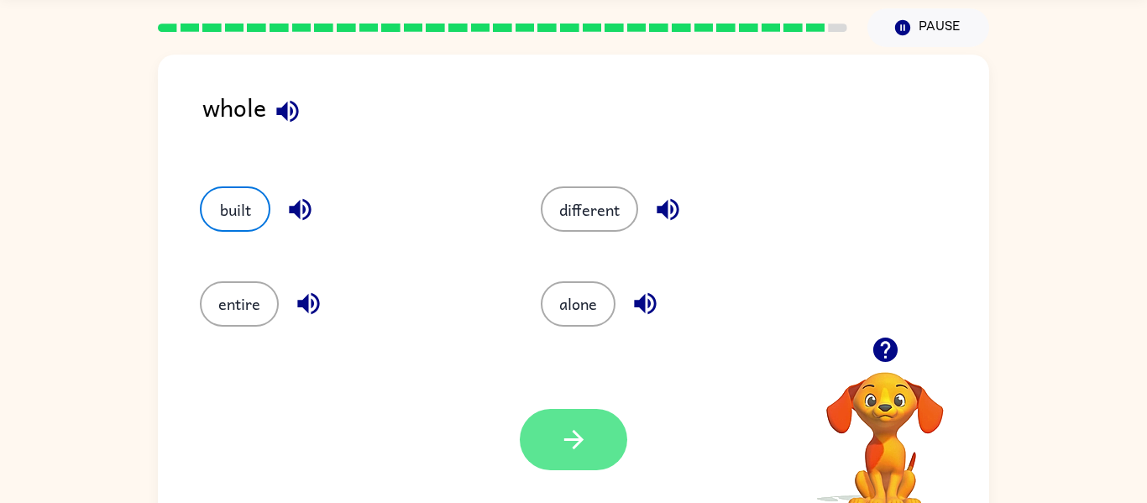
click at [551, 443] on button "button" at bounding box center [573, 439] width 107 height 61
click at [551, 443] on div at bounding box center [573, 439] width 107 height 61
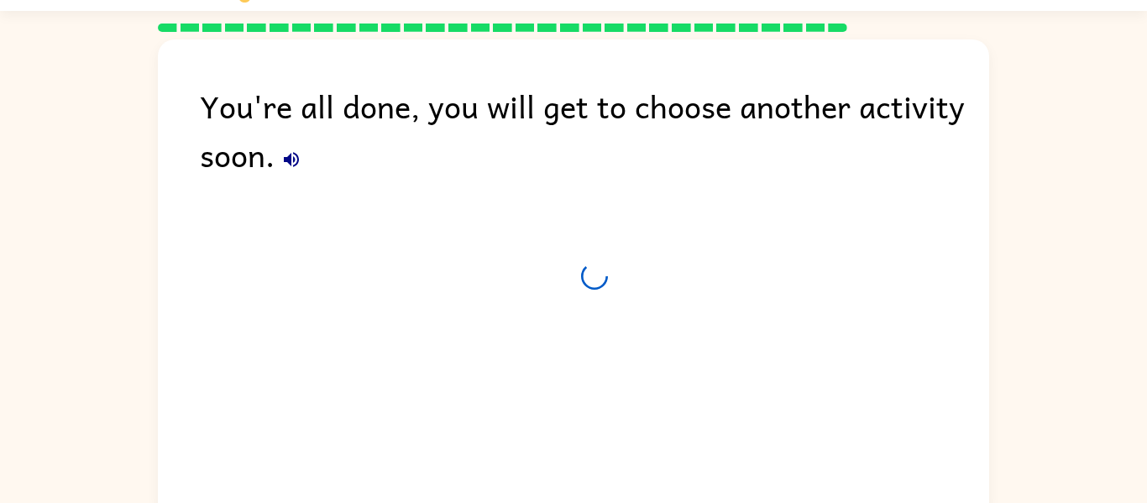
click at [551, 443] on div "You're all done, you will get to choose another activity soon." at bounding box center [573, 274] width 831 height 471
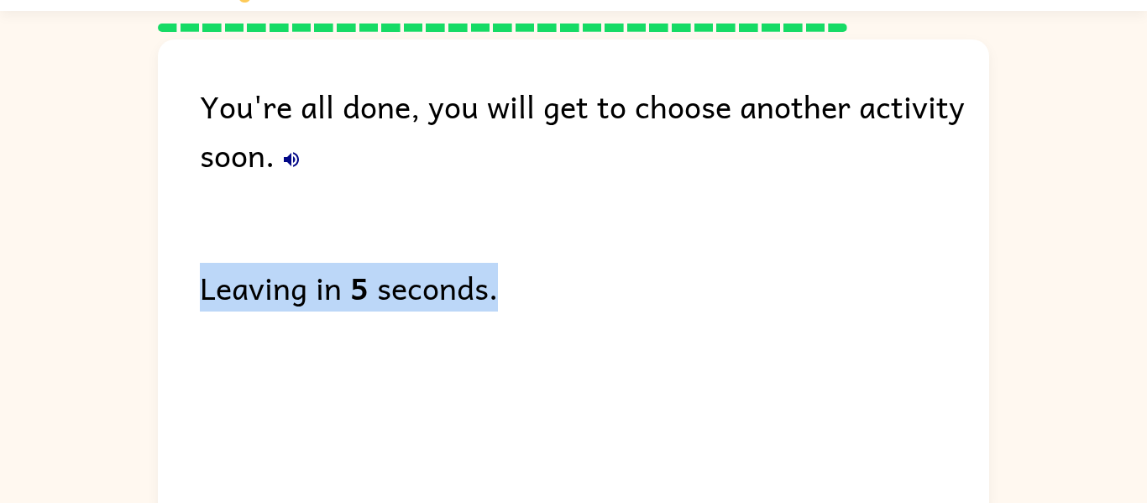
click at [551, 443] on div "You're all done, you will get to choose another activity soon. Leaving in 5 sec…" at bounding box center [573, 274] width 831 height 471
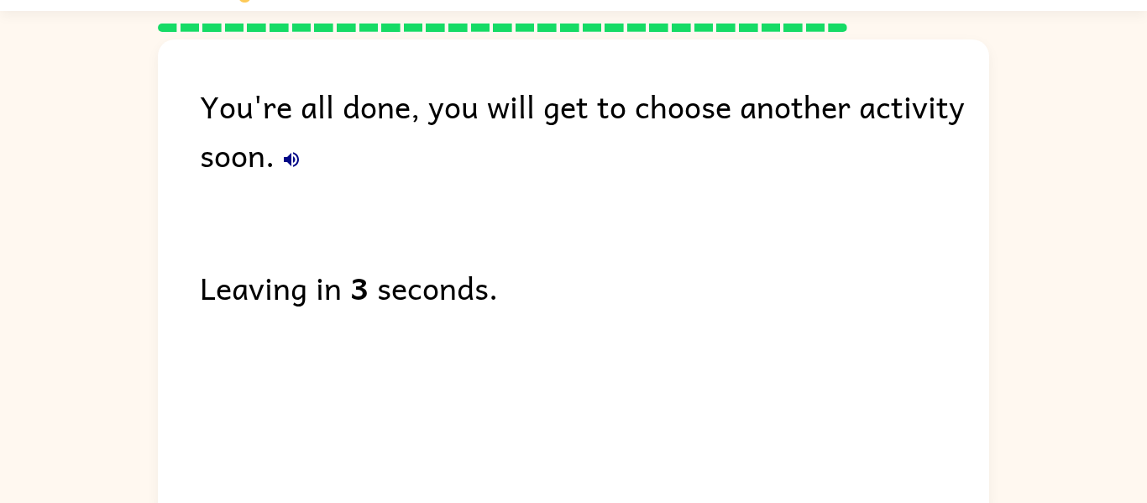
click at [551, 443] on div "You're all done, you will get to choose another activity soon. Leaving in 3 sec…" at bounding box center [573, 274] width 831 height 471
click at [551, 443] on div "You're all done, you will get to choose another activity soon. Leaving in 1 sec…" at bounding box center [573, 274] width 831 height 471
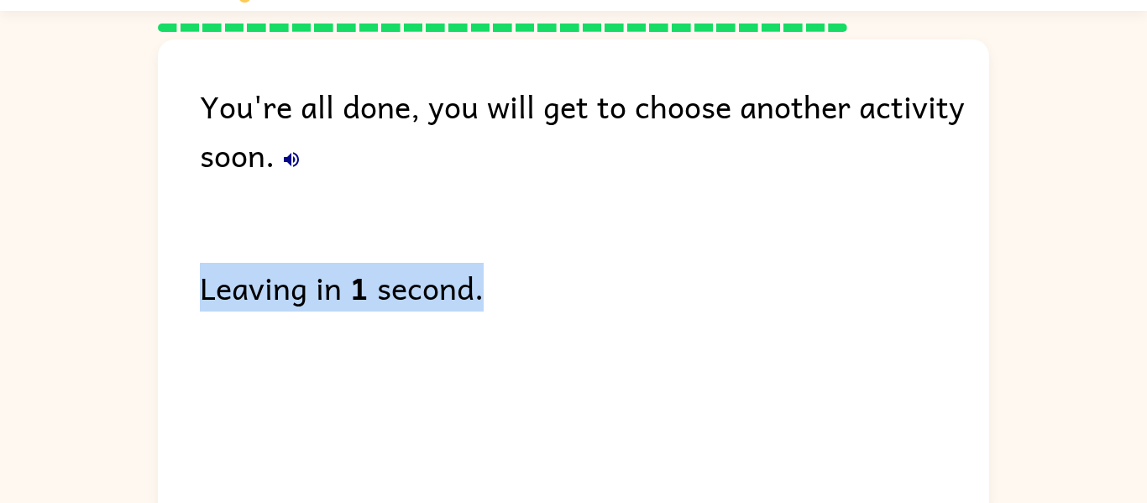
click at [551, 443] on div "You're all done, you will get to choose another activity soon. Leaving in 1 sec…" at bounding box center [573, 274] width 831 height 471
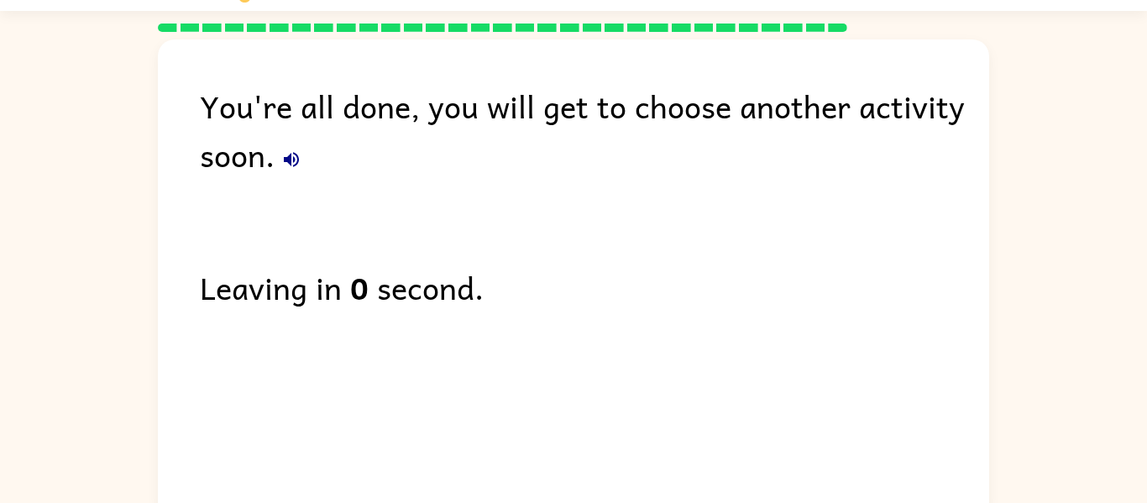
click at [551, 443] on div "You're all done, you will get to choose another activity soon. Leaving in 0 sec…" at bounding box center [573, 274] width 831 height 471
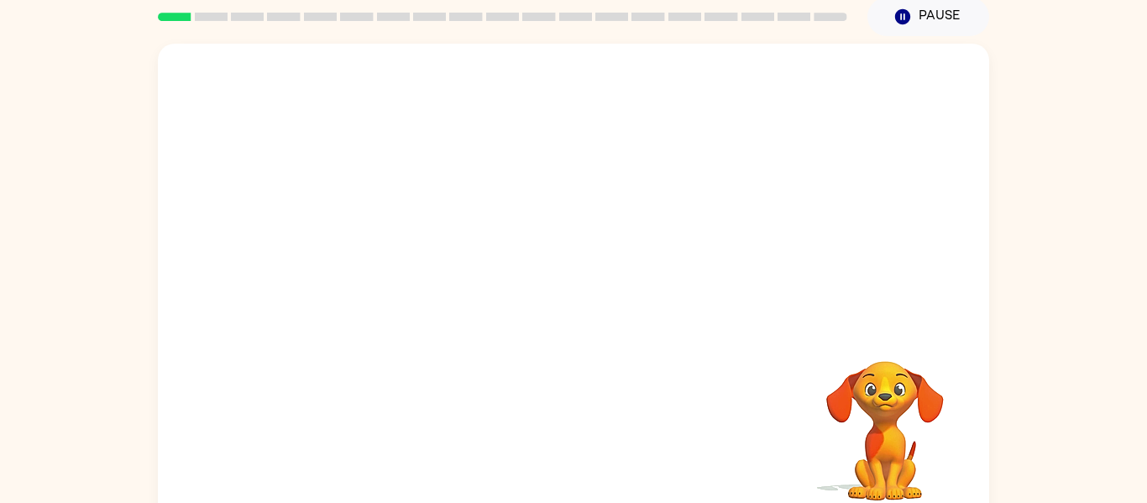
scroll to position [87, 0]
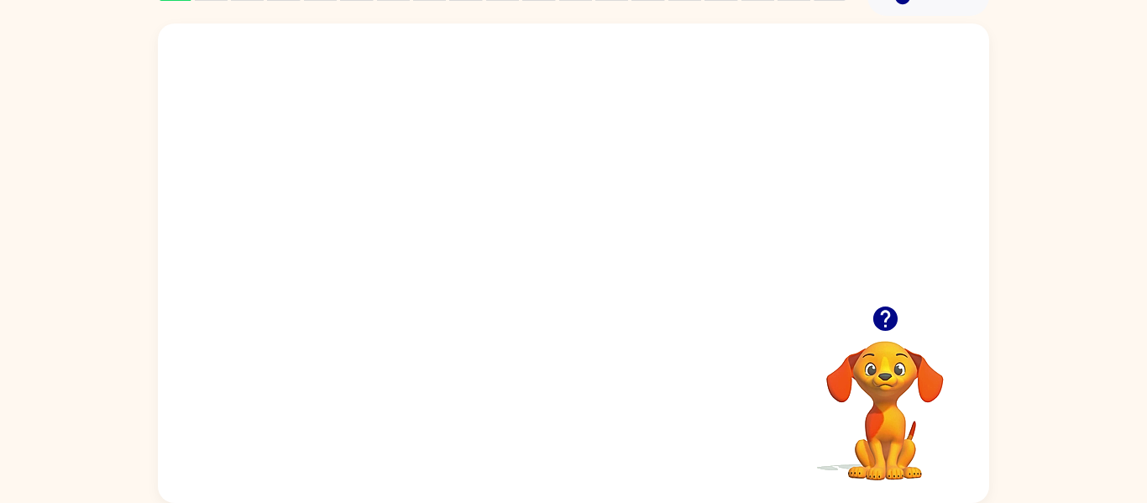
click at [924, 401] on video "Your browser must support playing .mp4 files to use Literably. Please try using…" at bounding box center [885, 399] width 168 height 168
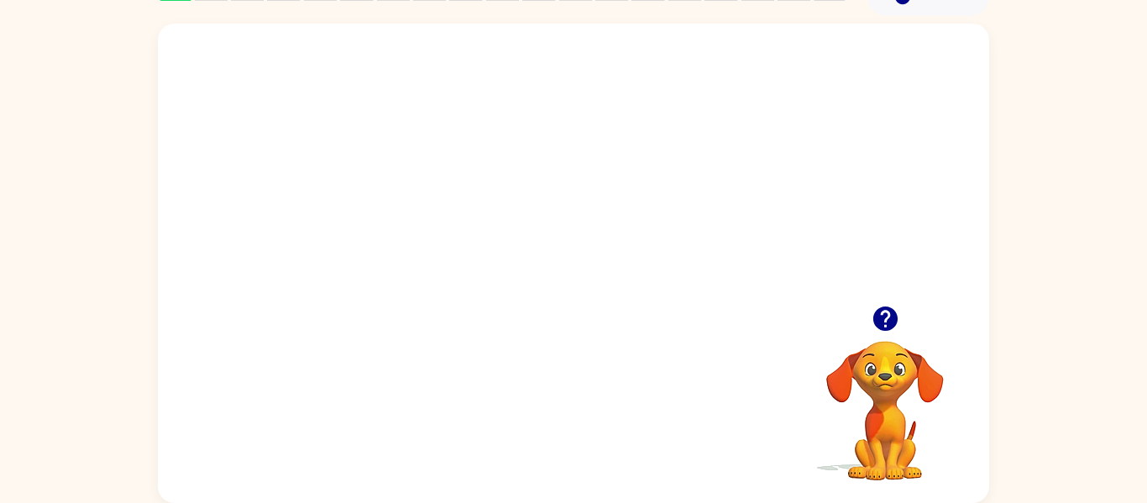
click at [924, 401] on video "Your browser must support playing .mp4 files to use Literably. Please try using…" at bounding box center [885, 399] width 168 height 168
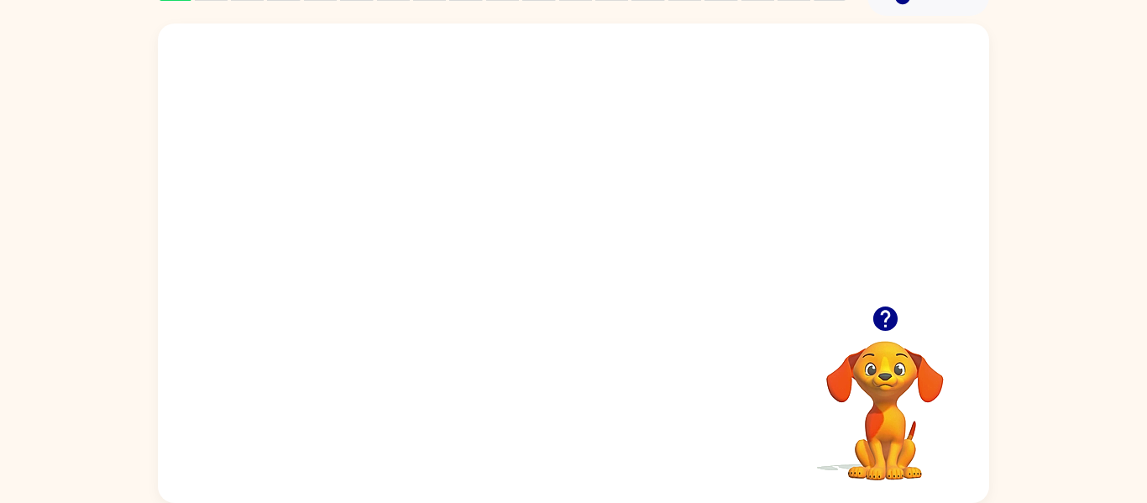
click at [924, 402] on video "Your browser must support playing .mp4 files to use Literably. Please try using…" at bounding box center [885, 399] width 168 height 168
click at [923, 402] on video "Your browser must support playing .mp4 files to use Literably. Please try using…" at bounding box center [885, 399] width 168 height 168
click at [894, 381] on video "Your browser must support playing .mp4 files to use Literably. Please try using…" at bounding box center [885, 399] width 168 height 168
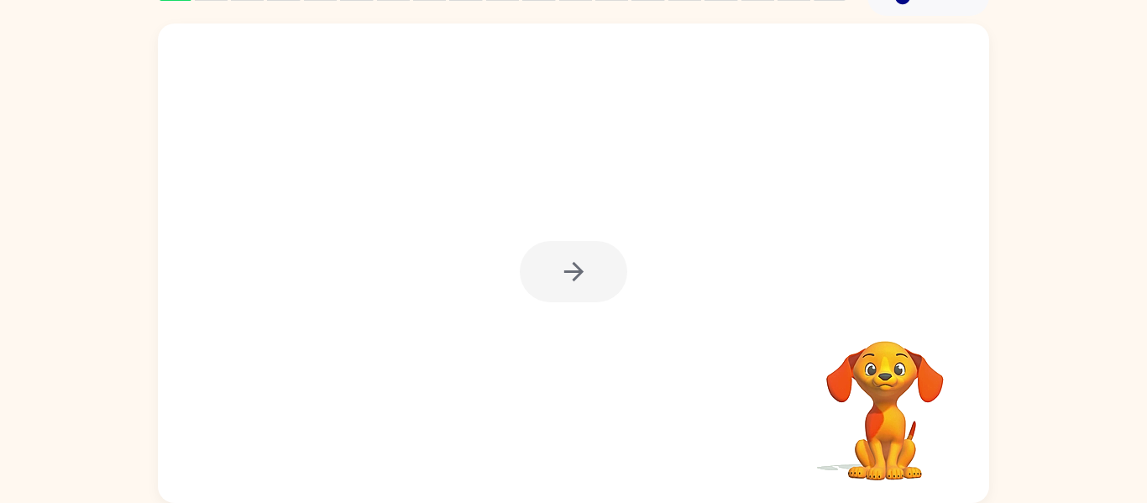
click at [894, 381] on video "Your browser must support playing .mp4 files to use Literably. Please try using…" at bounding box center [885, 399] width 168 height 168
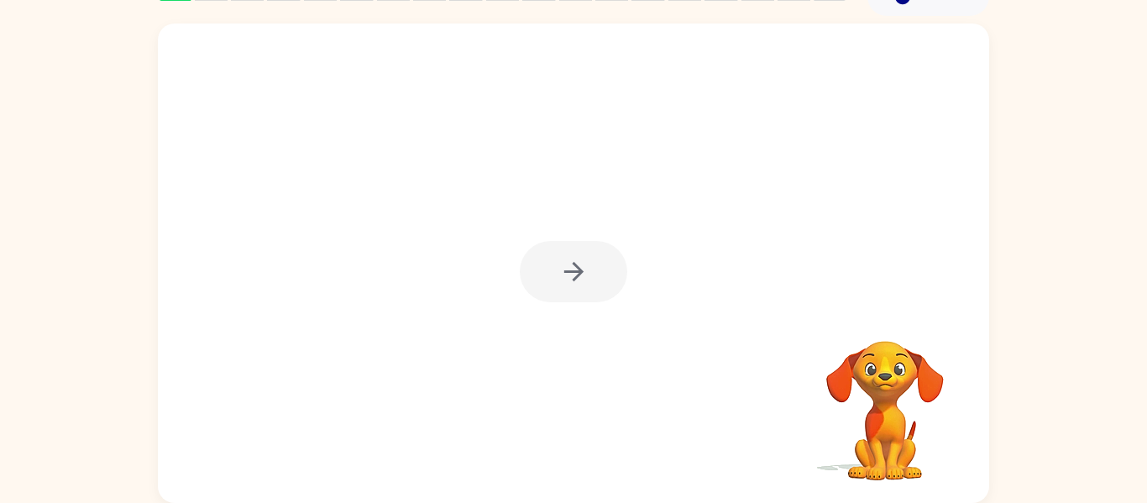
click at [894, 381] on video "Your browser must support playing .mp4 files to use Literably. Please try using…" at bounding box center [885, 399] width 168 height 168
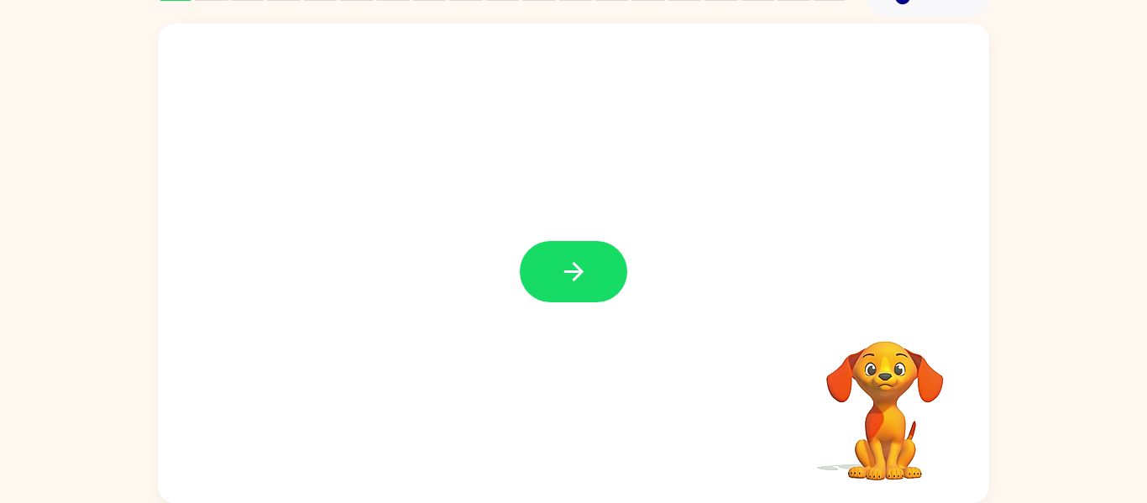
click at [894, 381] on video "Your browser must support playing .mp4 files to use Literably. Please try using…" at bounding box center [885, 399] width 168 height 168
click at [573, 273] on icon "button" at bounding box center [573, 271] width 29 height 29
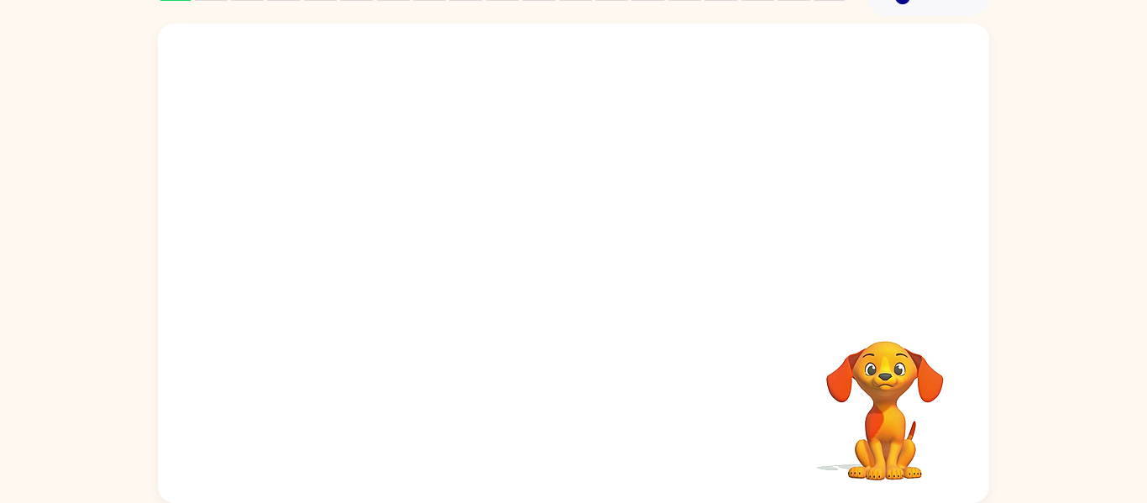
click at [573, 273] on div at bounding box center [573, 165] width 831 height 282
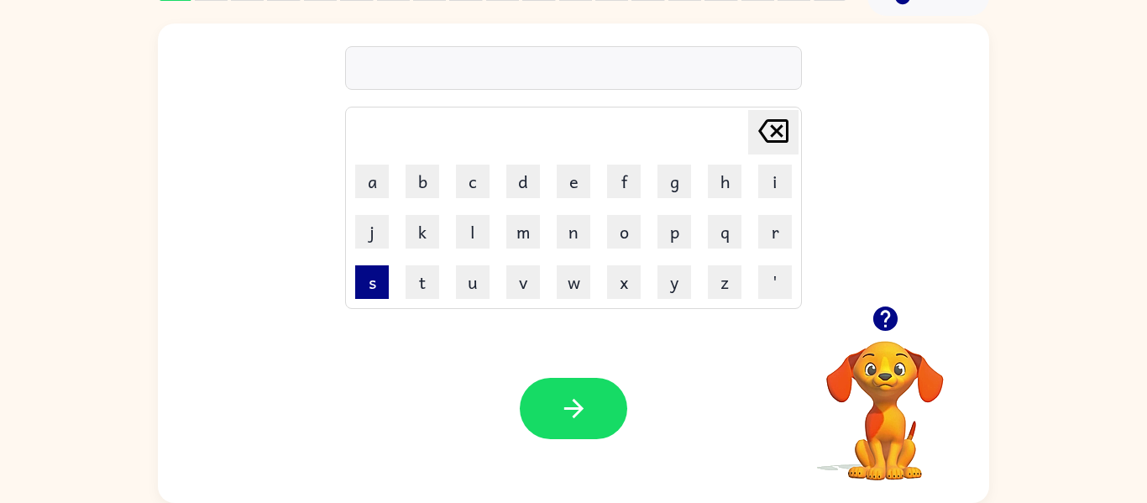
click at [364, 281] on button "s" at bounding box center [372, 282] width 34 height 34
click at [669, 227] on button "p" at bounding box center [675, 232] width 34 height 34
click at [626, 217] on button "o" at bounding box center [624, 232] width 34 height 34
click at [698, 161] on td "g" at bounding box center [674, 181] width 49 height 49
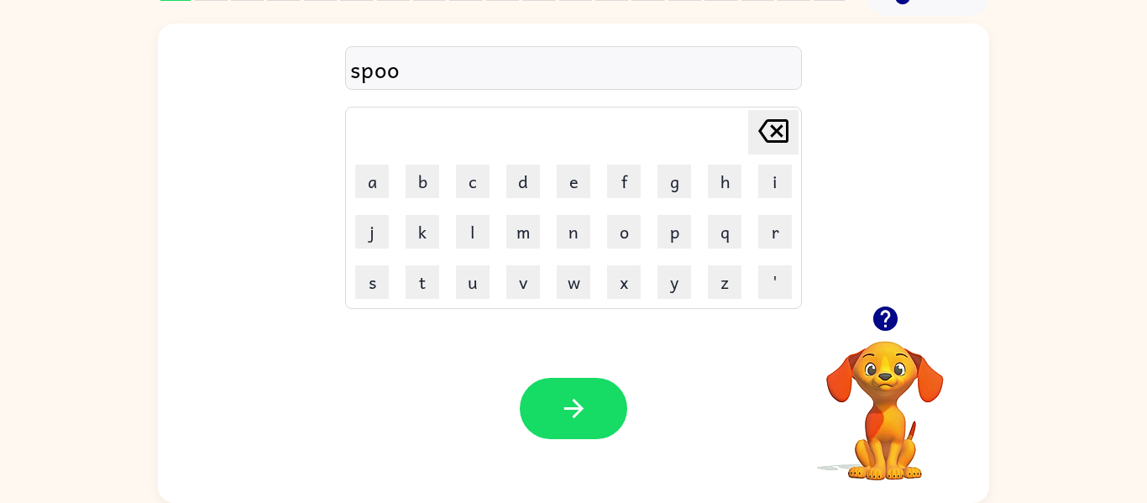
click at [773, 120] on icon at bounding box center [773, 131] width 30 height 24
click at [414, 278] on button "t" at bounding box center [423, 282] width 34 height 34
click at [578, 422] on icon "button" at bounding box center [573, 408] width 29 height 29
click at [716, 182] on button "h" at bounding box center [725, 182] width 34 height 34
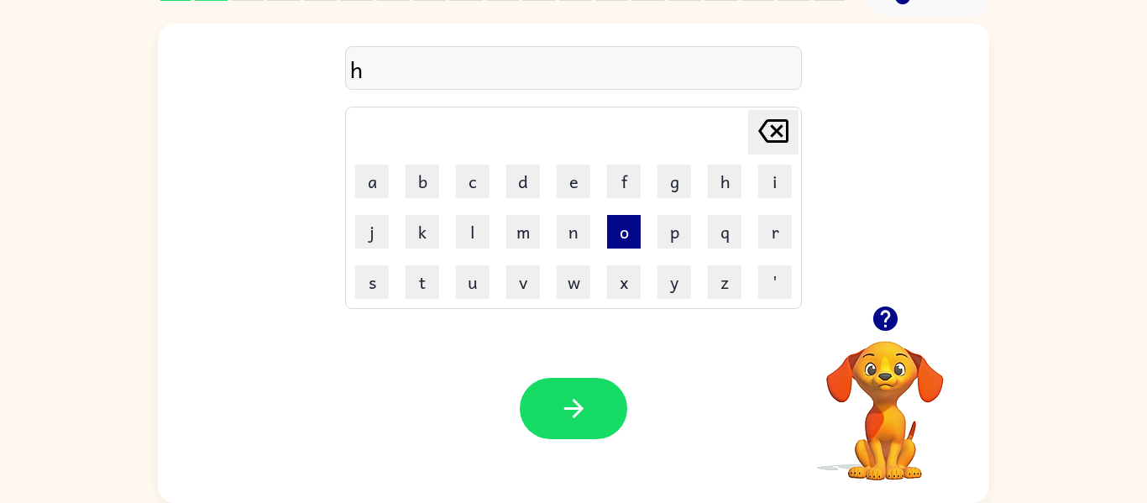
click at [625, 220] on button "o" at bounding box center [624, 232] width 34 height 34
click at [671, 169] on button "g" at bounding box center [675, 182] width 34 height 34
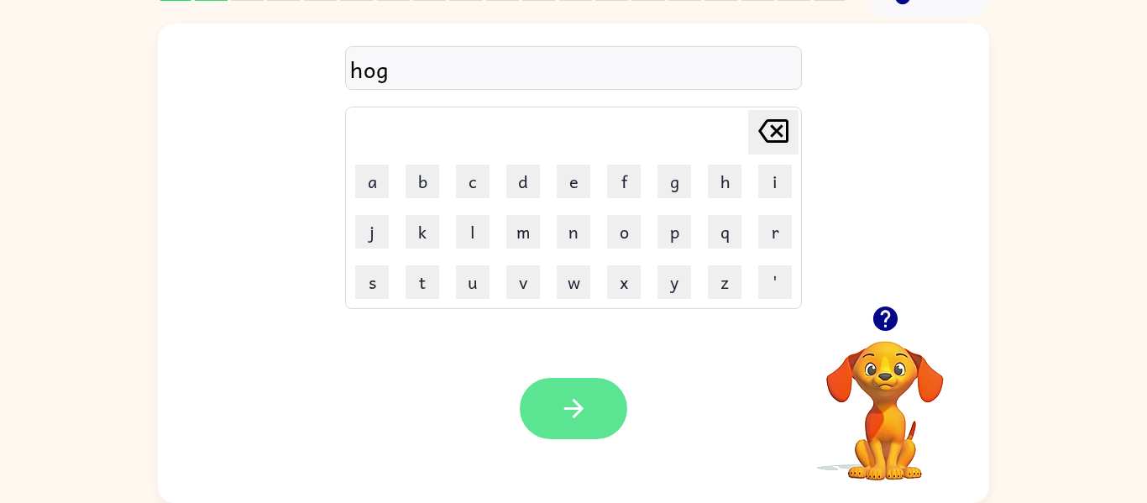
click at [577, 414] on icon "button" at bounding box center [573, 408] width 19 height 19
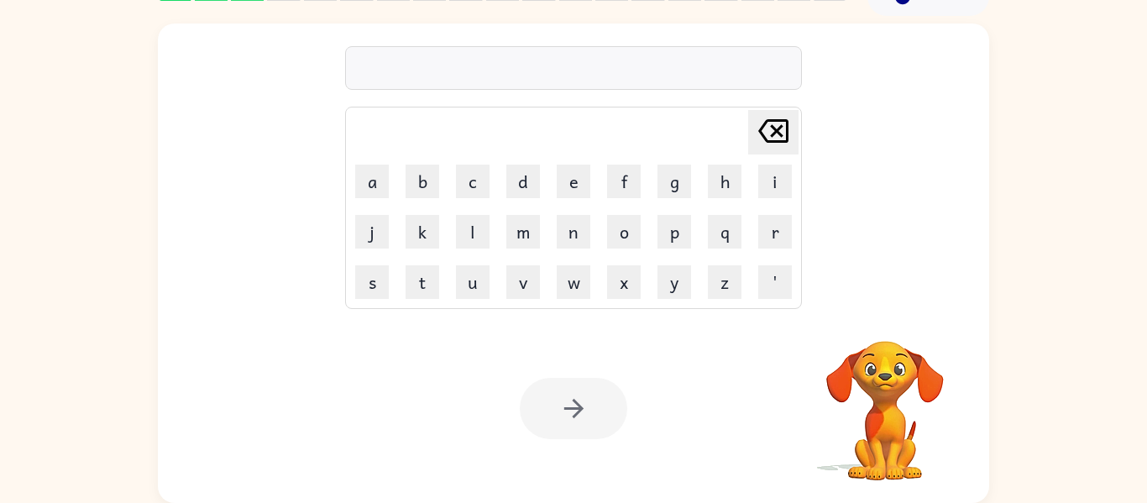
click at [556, 419] on div at bounding box center [573, 408] width 107 height 61
click at [438, 404] on div "Your browser must support playing .mp4 files to use Literably. Please try using…" at bounding box center [573, 408] width 831 height 189
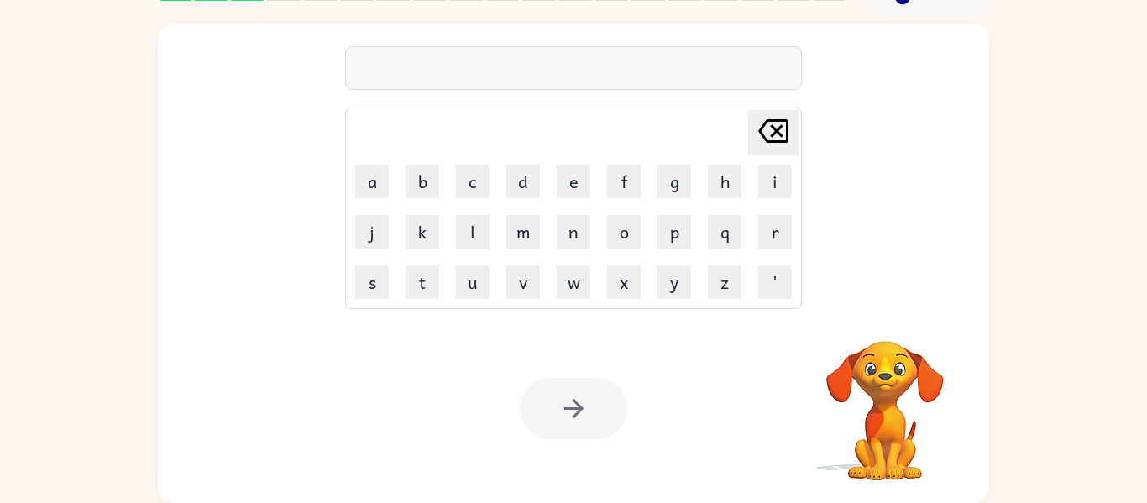
click at [438, 404] on div "Your browser must support playing .mp4 files to use Literably. Please try using…" at bounding box center [573, 408] width 831 height 189
click at [380, 339] on div "Your browser must support playing .mp4 files to use Literably. Please try using…" at bounding box center [573, 408] width 831 height 189
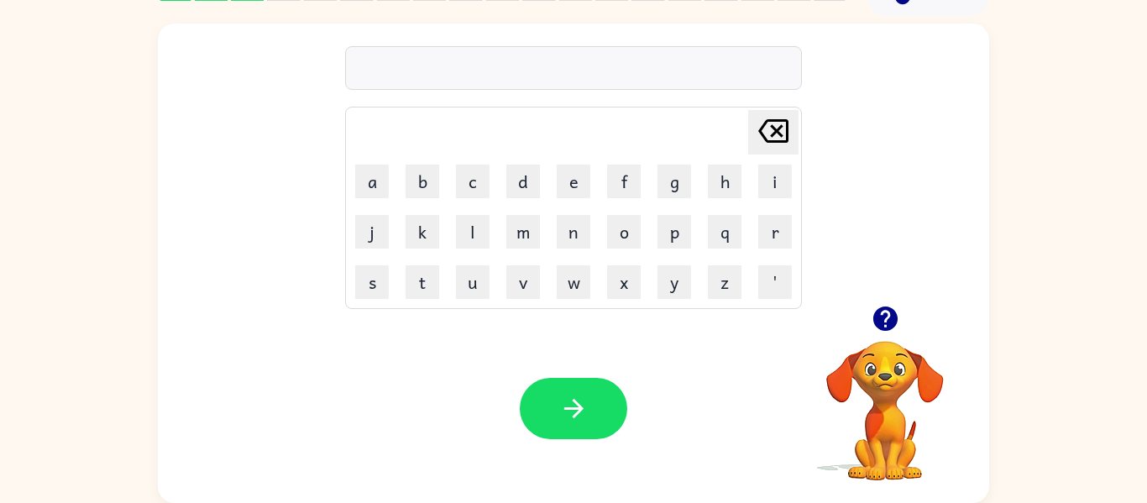
click at [380, 339] on div "Your browser must support playing .mp4 files to use Literably. Please try using…" at bounding box center [573, 408] width 831 height 189
click at [618, 168] on button "f" at bounding box center [624, 182] width 34 height 34
click at [566, 171] on button "e" at bounding box center [574, 182] width 34 height 34
click at [529, 168] on button "d" at bounding box center [523, 182] width 34 height 34
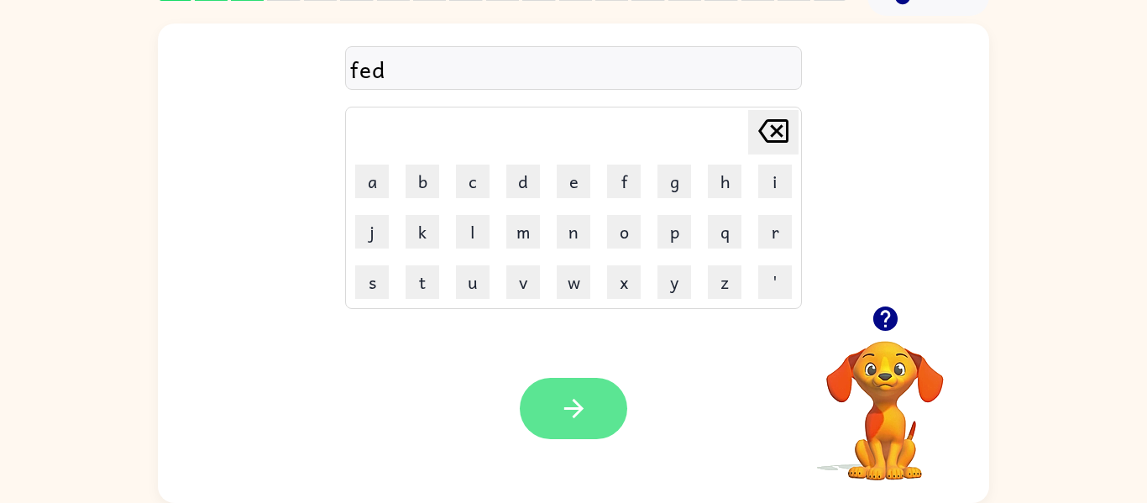
click at [545, 412] on button "button" at bounding box center [573, 408] width 107 height 61
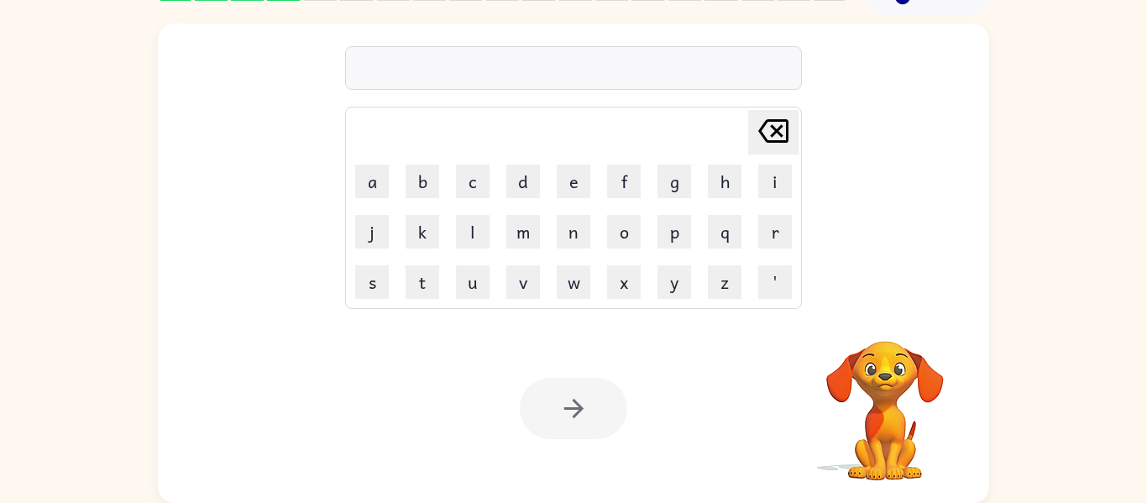
click at [545, 412] on div at bounding box center [573, 408] width 107 height 61
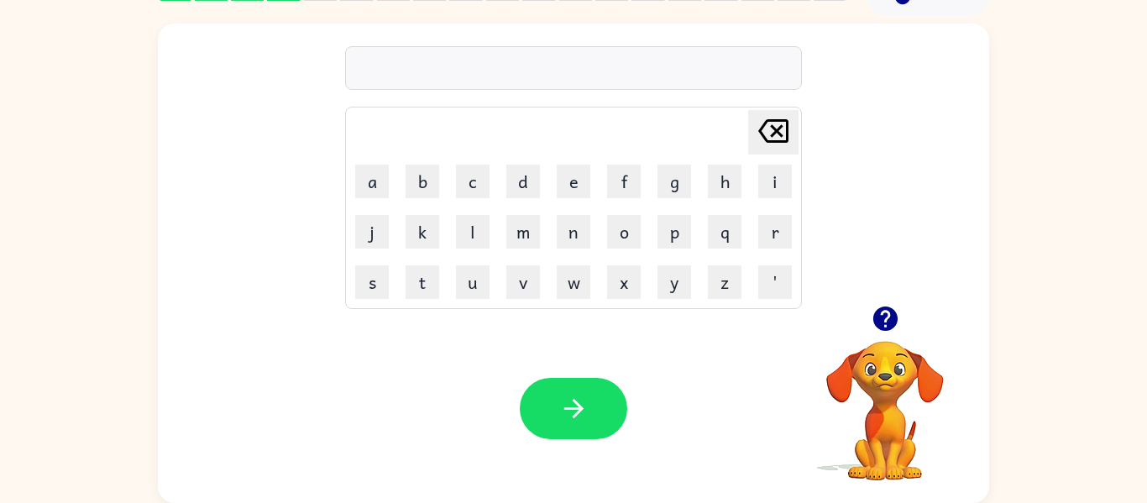
click at [873, 343] on video "Your browser must support playing .mp4 files to use Literably. Please try using…" at bounding box center [885, 399] width 168 height 168
click at [885, 315] on icon "button" at bounding box center [885, 319] width 24 height 24
click at [885, 315] on video "Your browser must support playing .mp4 files to use Literably. Please try using…" at bounding box center [885, 399] width 168 height 168
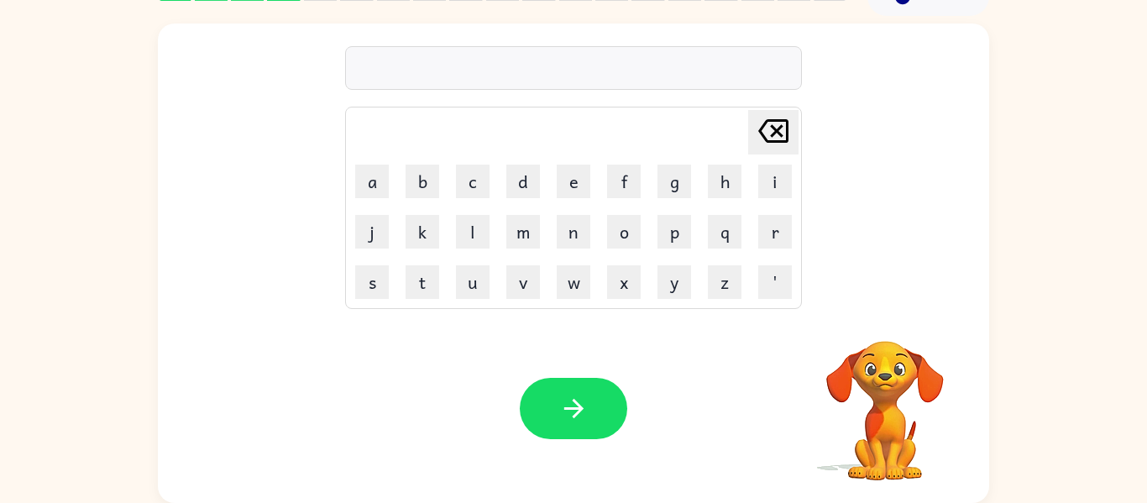
click at [885, 315] on video "Your browser must support playing .mp4 files to use Literably. Please try using…" at bounding box center [885, 399] width 168 height 168
click at [889, 312] on div "Delete Delete last character input a b c d e f g h i j k l m n o p q r s t u v …" at bounding box center [573, 264] width 831 height 480
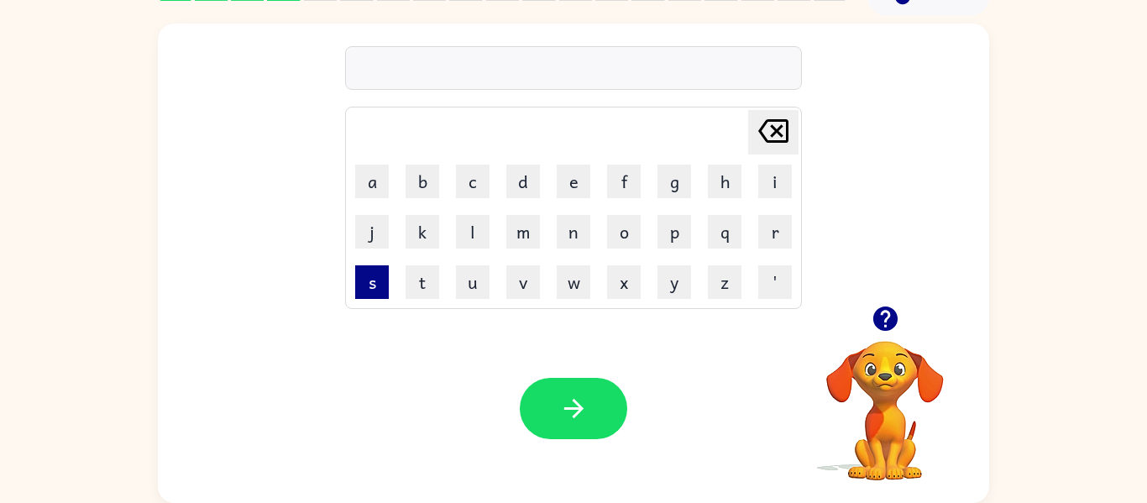
click at [370, 279] on button "s" at bounding box center [372, 282] width 34 height 34
click at [774, 191] on button "i" at bounding box center [775, 182] width 34 height 34
click at [623, 276] on button "x" at bounding box center [624, 282] width 34 height 34
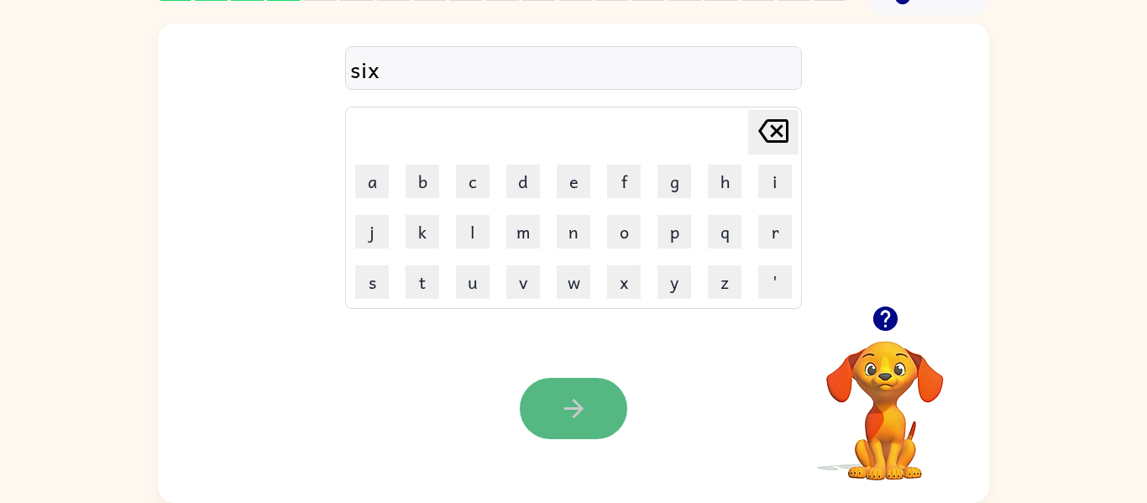
click at [566, 391] on button "button" at bounding box center [573, 408] width 107 height 61
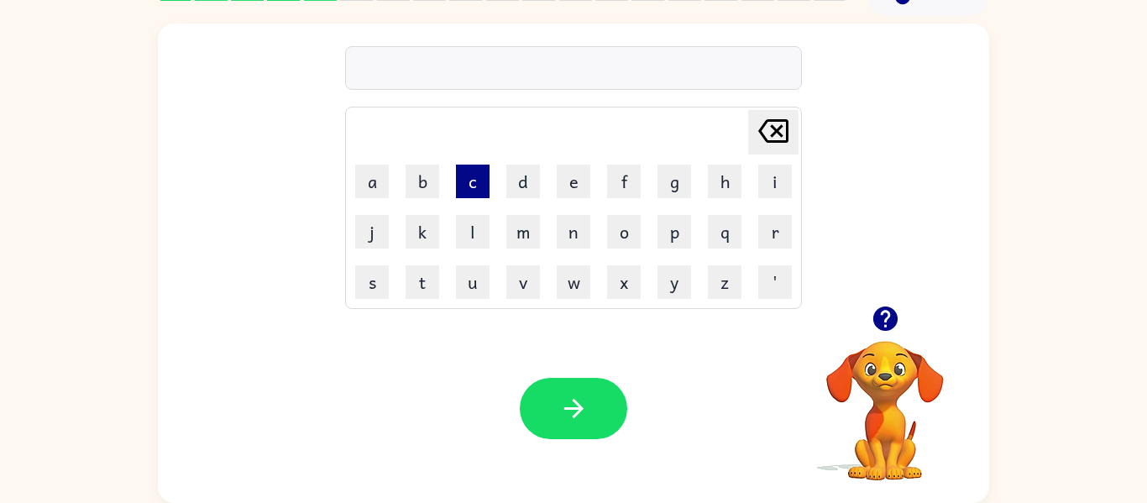
click at [468, 179] on button "c" at bounding box center [473, 182] width 34 height 34
click at [425, 231] on button "k" at bounding box center [423, 232] width 34 height 34
click at [621, 238] on button "o" at bounding box center [624, 232] width 34 height 34
click at [428, 226] on button "k" at bounding box center [423, 232] width 34 height 34
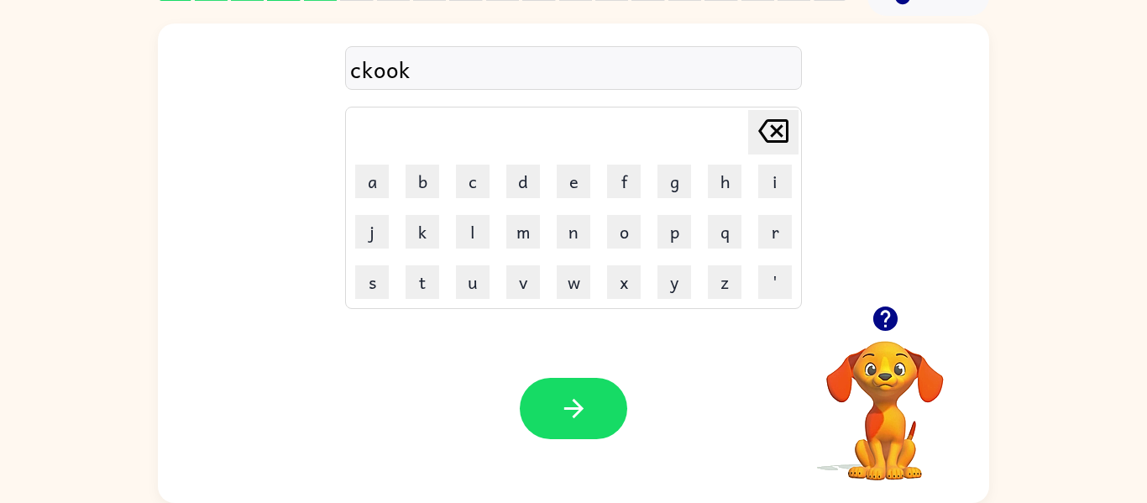
click at [771, 127] on icon "[PERSON_NAME] last character input" at bounding box center [773, 131] width 40 height 40
click at [770, 128] on icon "[PERSON_NAME] last character input" at bounding box center [773, 131] width 40 height 40
click at [612, 228] on button "o" at bounding box center [624, 232] width 34 height 34
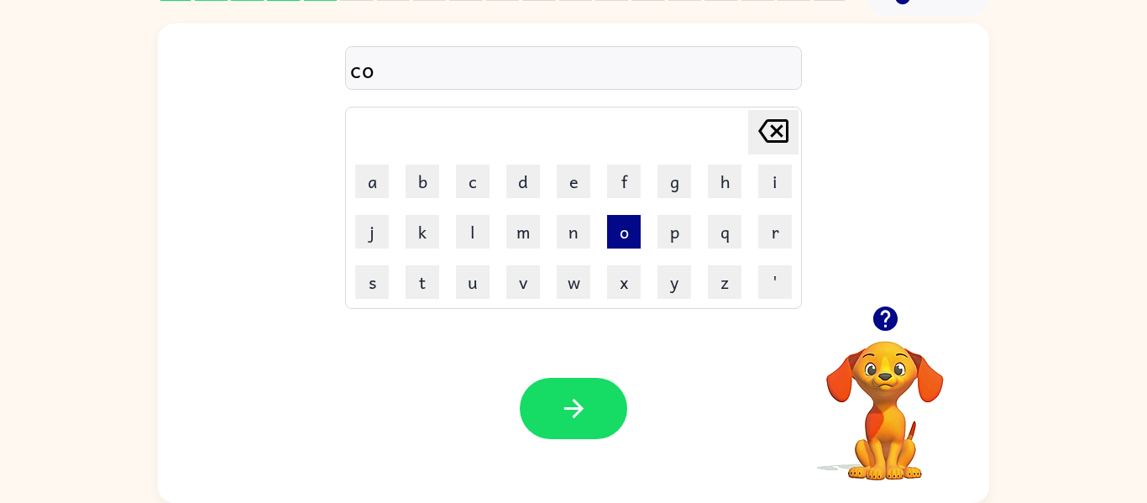
click at [612, 228] on button "o" at bounding box center [624, 232] width 34 height 34
click at [417, 229] on button "k" at bounding box center [423, 232] width 34 height 34
click at [754, 123] on icon "[PERSON_NAME] last character input" at bounding box center [773, 131] width 40 height 40
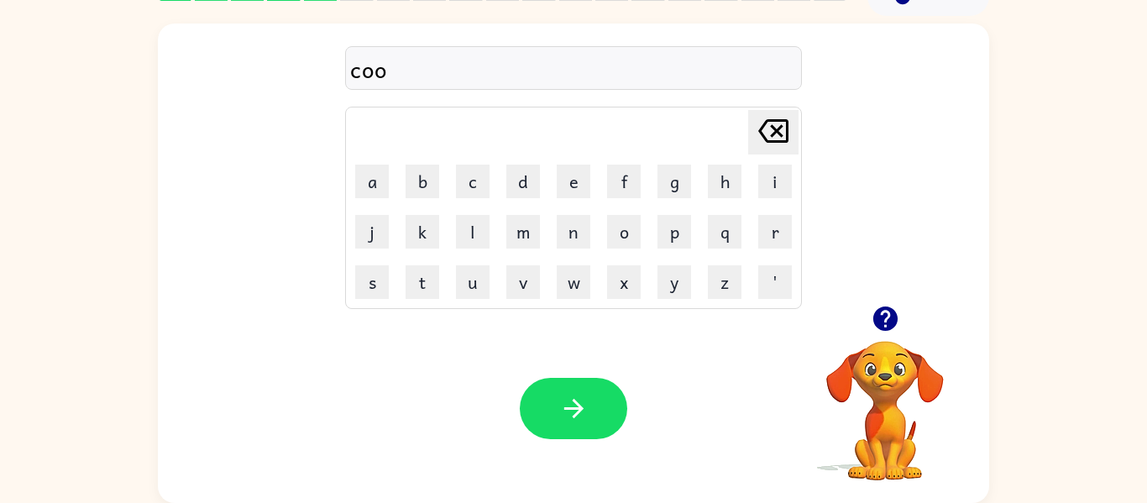
click at [754, 123] on icon "[PERSON_NAME] last character input" at bounding box center [773, 131] width 40 height 40
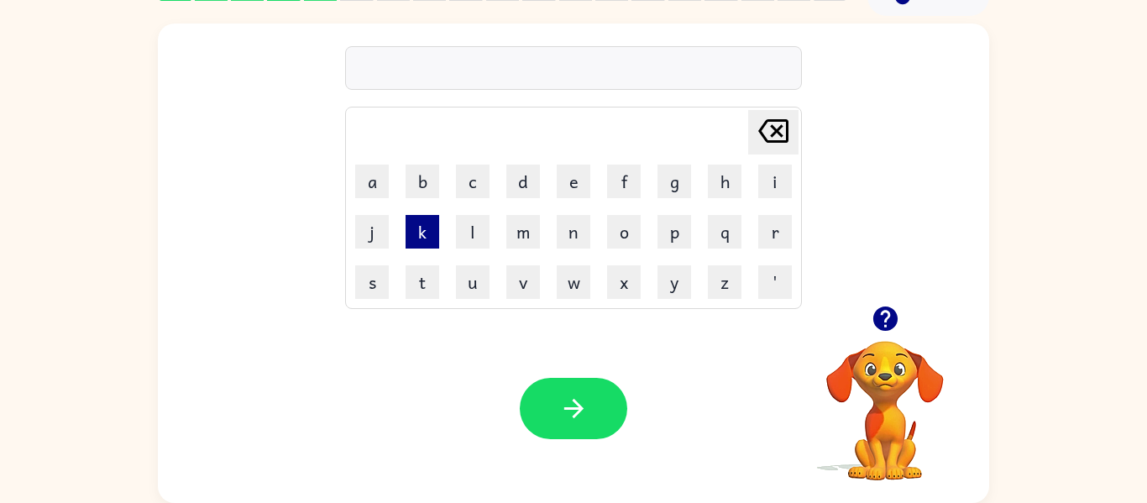
click at [420, 231] on button "k" at bounding box center [423, 232] width 34 height 34
click at [614, 228] on button "o" at bounding box center [624, 232] width 34 height 34
click at [630, 231] on button "o" at bounding box center [624, 232] width 34 height 34
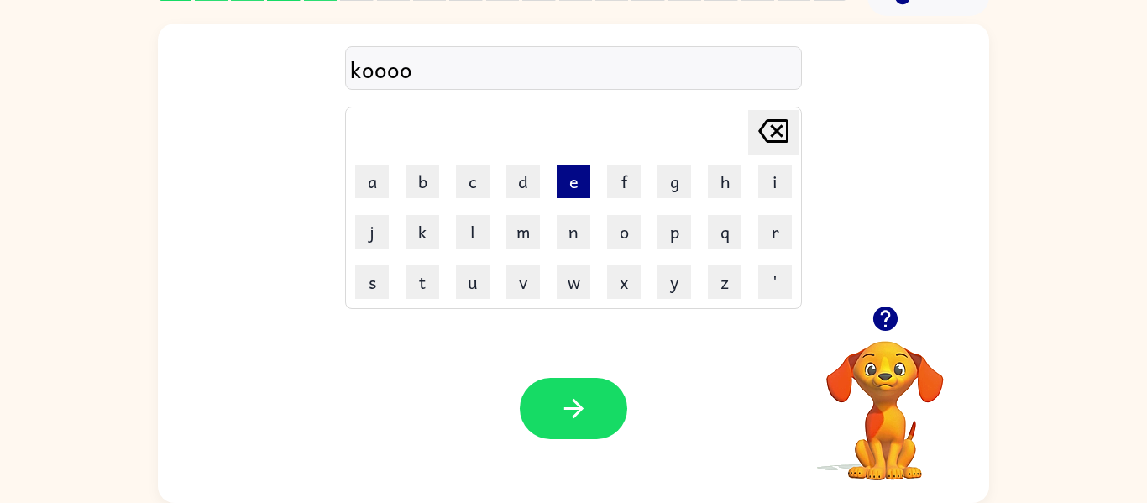
click at [579, 185] on button "e" at bounding box center [574, 182] width 34 height 34
click at [772, 123] on icon "[PERSON_NAME] last character input" at bounding box center [773, 131] width 40 height 40
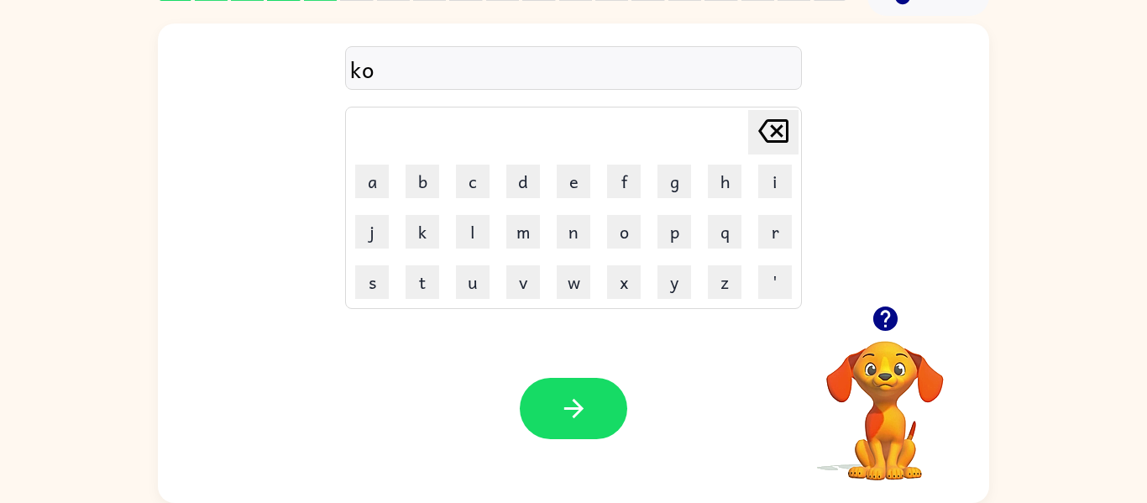
click at [772, 123] on icon "[PERSON_NAME] last character input" at bounding box center [773, 131] width 40 height 40
click at [792, 207] on td "r" at bounding box center [775, 231] width 49 height 49
click at [665, 112] on td "[PERSON_NAME] last character input" at bounding box center [574, 132] width 452 height 46
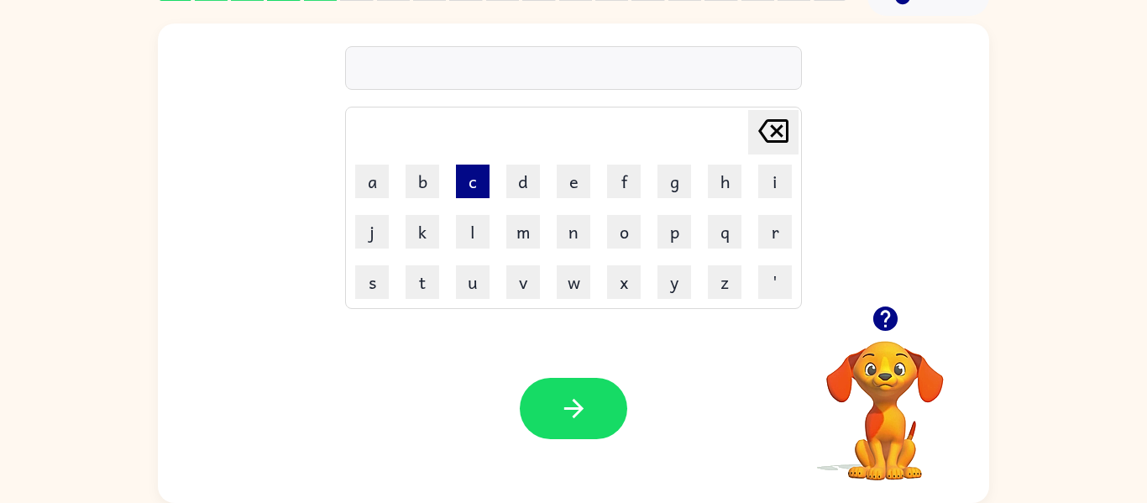
click at [457, 165] on button "c" at bounding box center [473, 182] width 34 height 34
click at [775, 117] on icon "[PERSON_NAME] last character input" at bounding box center [773, 131] width 40 height 40
click at [574, 171] on button "e" at bounding box center [574, 182] width 34 height 34
click at [607, 225] on button "o" at bounding box center [624, 232] width 34 height 34
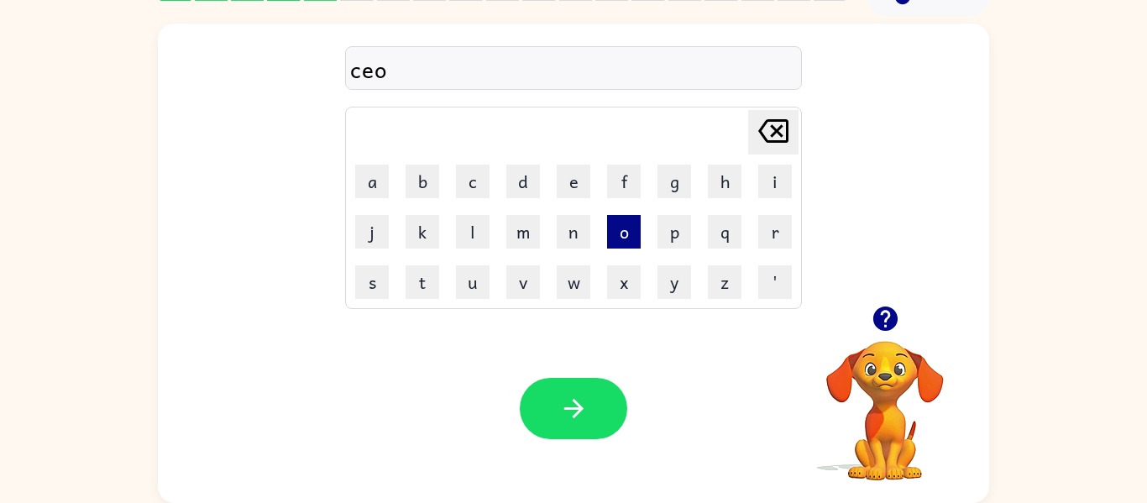
click at [607, 225] on button "o" at bounding box center [624, 232] width 34 height 34
click at [774, 125] on icon "[PERSON_NAME] last character input" at bounding box center [773, 131] width 40 height 40
click at [417, 224] on button "k" at bounding box center [423, 232] width 34 height 34
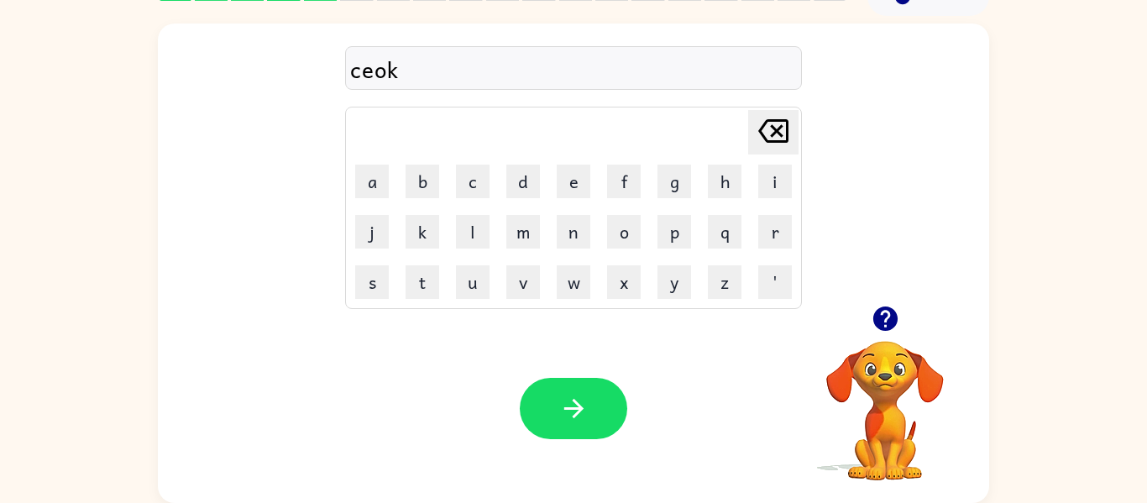
click at [779, 129] on icon "[PERSON_NAME] last character input" at bounding box center [773, 131] width 40 height 40
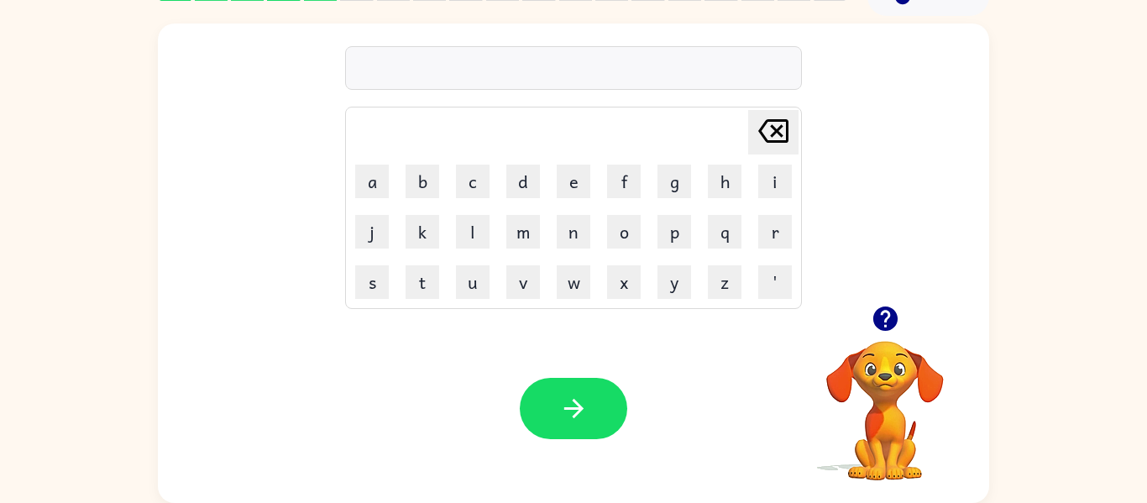
click at [431, 94] on div "[PERSON_NAME] last character input a b c d e f g h i j k l m n o p q r s t u v …" at bounding box center [573, 165] width 457 height 288
click at [432, 128] on td "[PERSON_NAME] last character input" at bounding box center [574, 132] width 452 height 46
click at [466, 165] on button "c" at bounding box center [473, 182] width 34 height 34
click at [609, 231] on button "o" at bounding box center [624, 232] width 34 height 34
drag, startPoint x: 480, startPoint y: 343, endPoint x: 526, endPoint y: 345, distance: 45.4
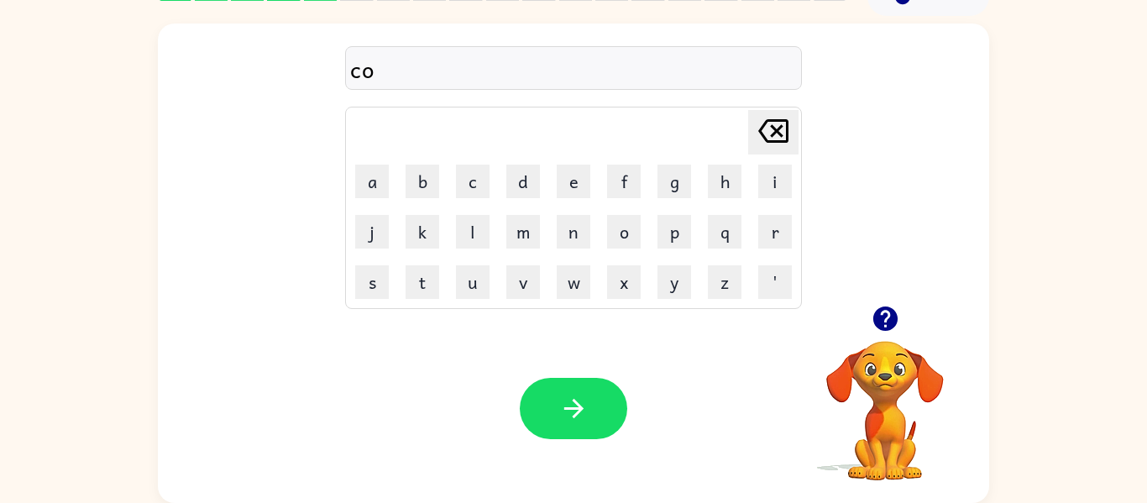
click at [526, 345] on div "Your browser must support playing .mp4 files to use Literably. Please try using…" at bounding box center [573, 408] width 831 height 189
click at [618, 228] on button "o" at bounding box center [624, 232] width 34 height 34
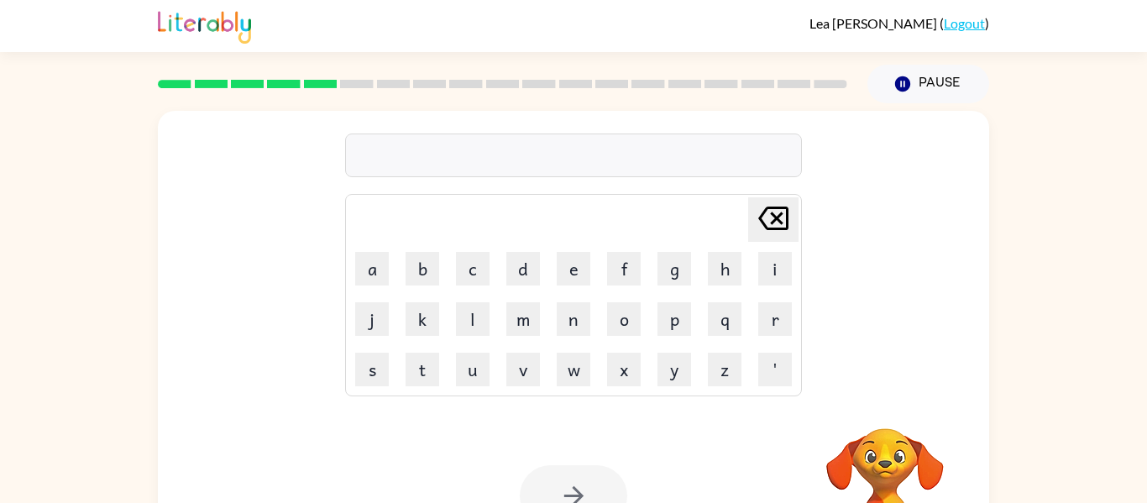
click at [500, 265] on td "d" at bounding box center [523, 268] width 49 height 49
click at [471, 264] on button "c" at bounding box center [473, 269] width 34 height 34
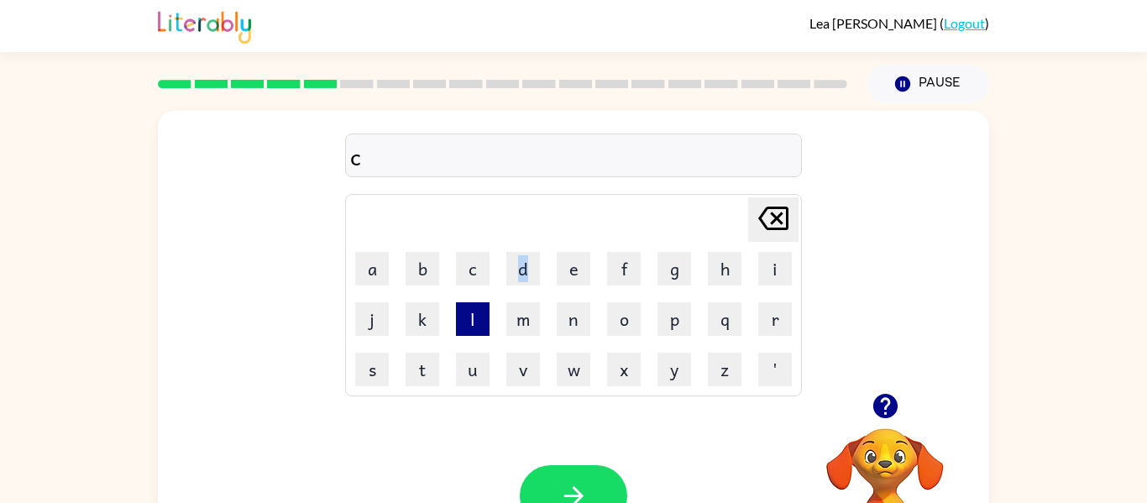
click at [469, 323] on button "l" at bounding box center [473, 319] width 34 height 34
click at [628, 313] on button "o" at bounding box center [624, 319] width 34 height 34
click at [422, 322] on button "k" at bounding box center [423, 319] width 34 height 34
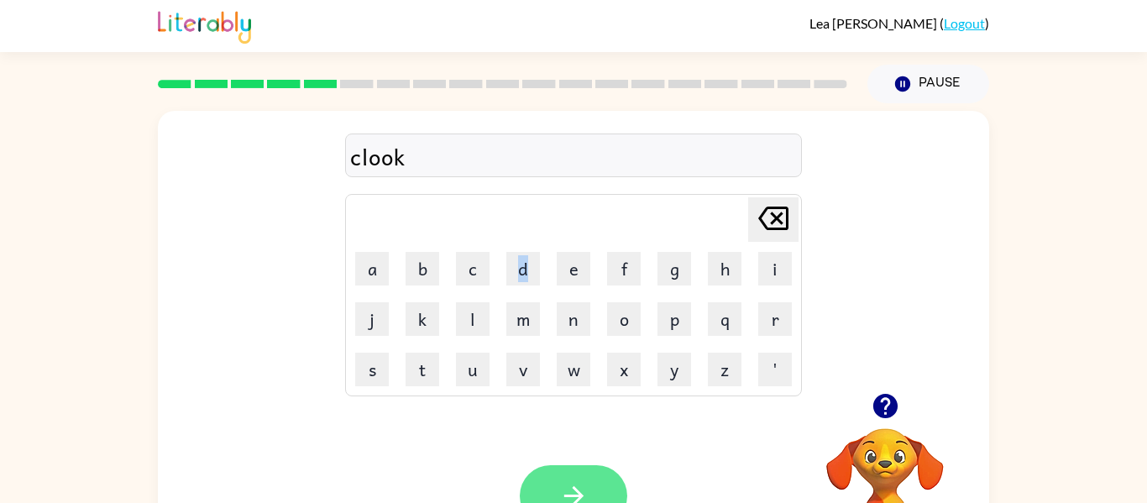
type button "k"
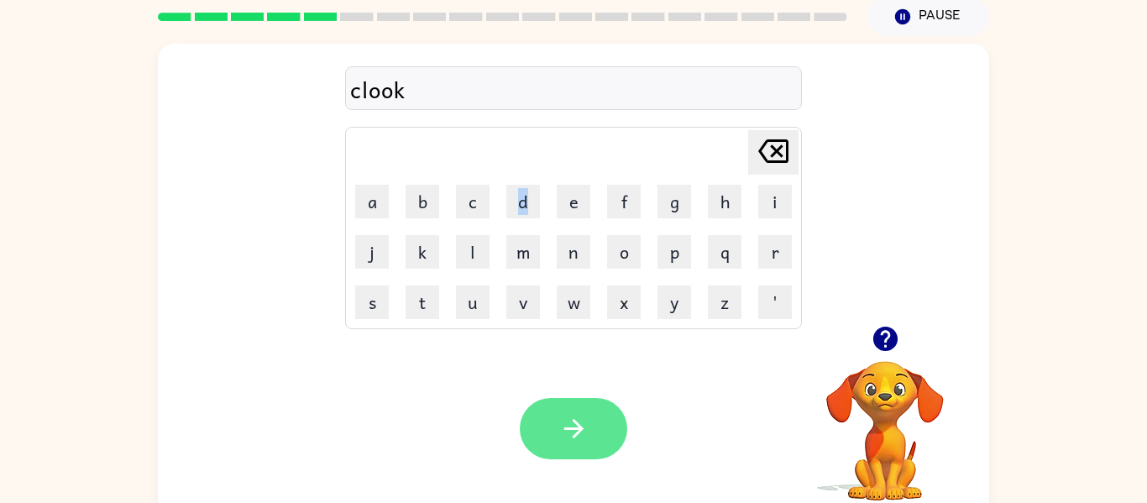
scroll to position [87, 0]
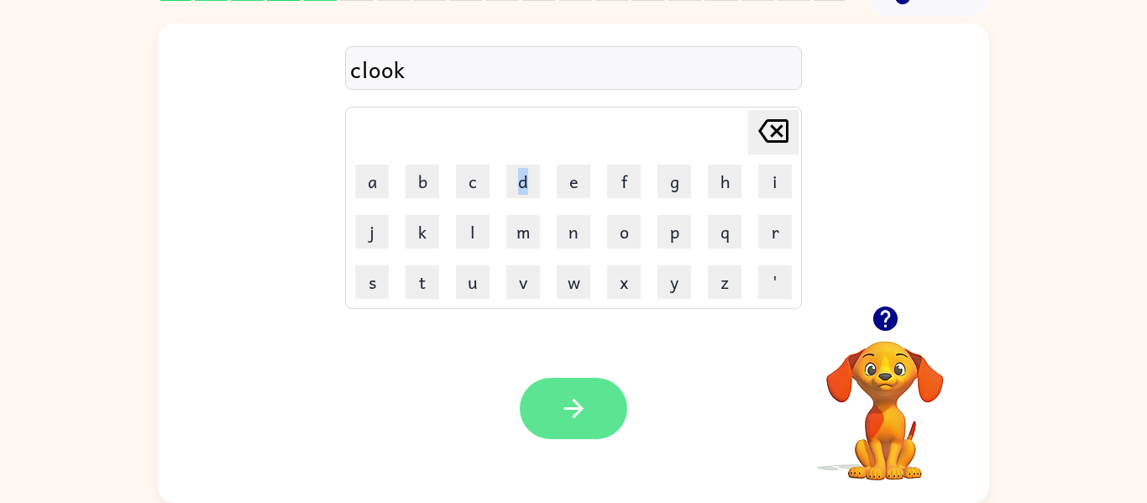
click at [567, 411] on icon "button" at bounding box center [573, 408] width 29 height 29
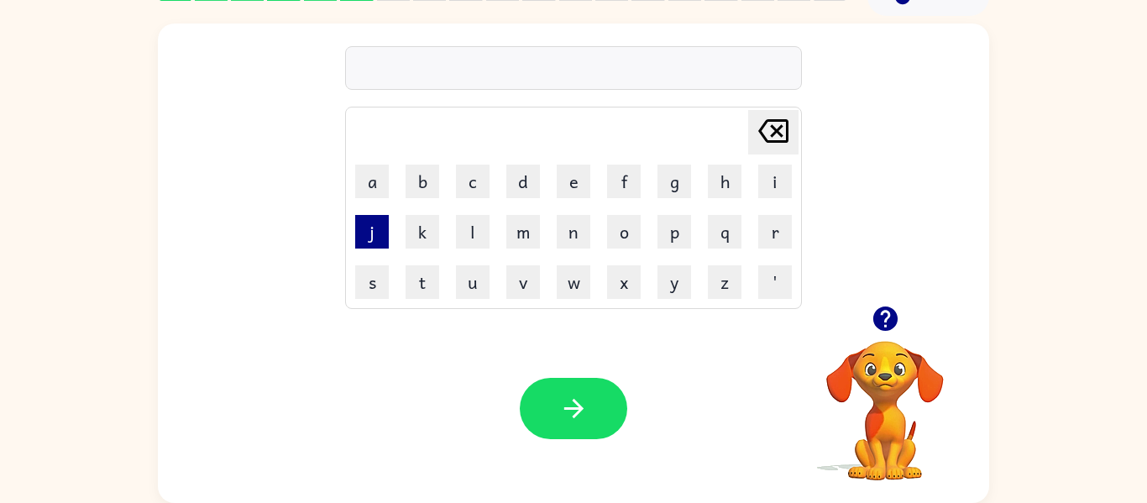
click at [374, 237] on button "j" at bounding box center [372, 232] width 34 height 34
click at [360, 183] on button "a" at bounding box center [372, 182] width 34 height 34
click at [715, 282] on button "z" at bounding box center [725, 282] width 34 height 34
click at [372, 281] on button "s" at bounding box center [372, 282] width 34 height 34
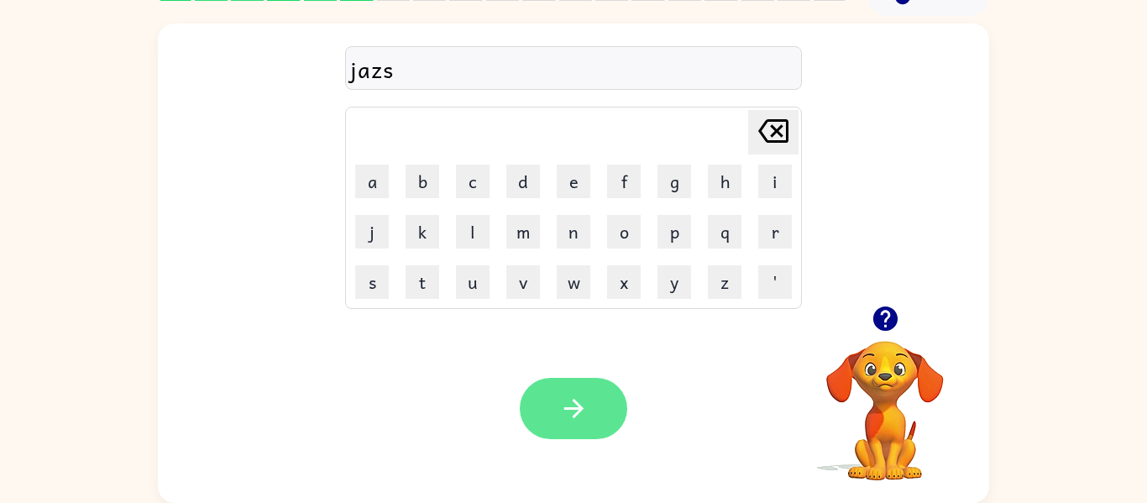
click at [549, 385] on button "button" at bounding box center [573, 408] width 107 height 61
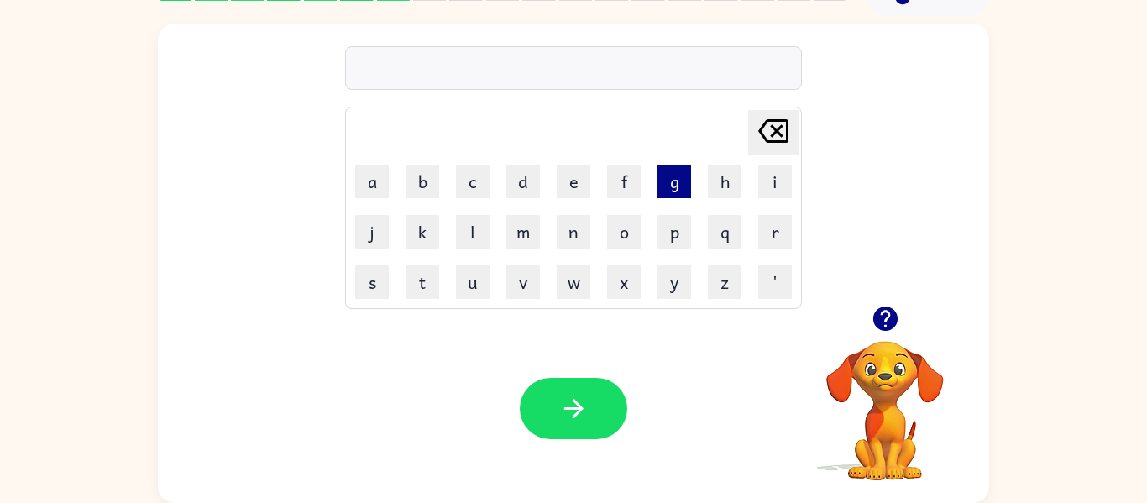
click at [667, 175] on button "g" at bounding box center [675, 182] width 34 height 34
click at [616, 225] on button "o" at bounding box center [624, 232] width 34 height 34
click at [420, 286] on button "t" at bounding box center [423, 282] width 34 height 34
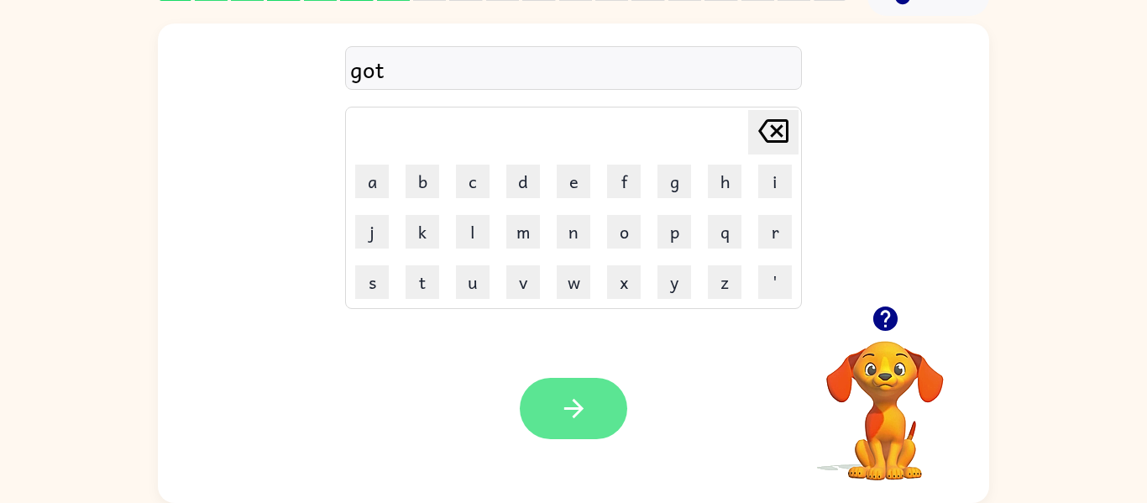
click at [600, 419] on button "button" at bounding box center [573, 408] width 107 height 61
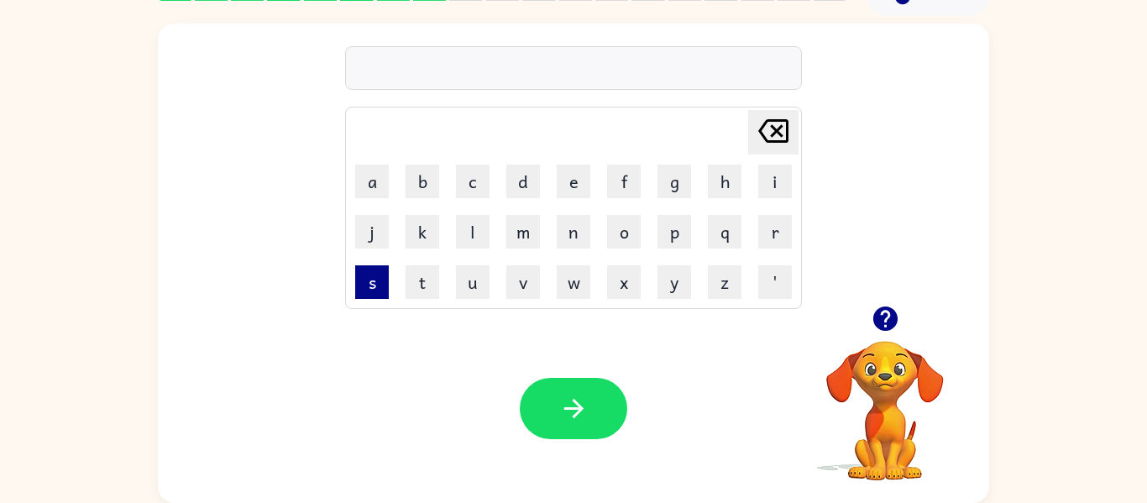
click at [360, 279] on button "s" at bounding box center [372, 282] width 34 height 34
click at [763, 173] on button "i" at bounding box center [775, 182] width 34 height 34
click at [613, 276] on button "x" at bounding box center [624, 282] width 34 height 34
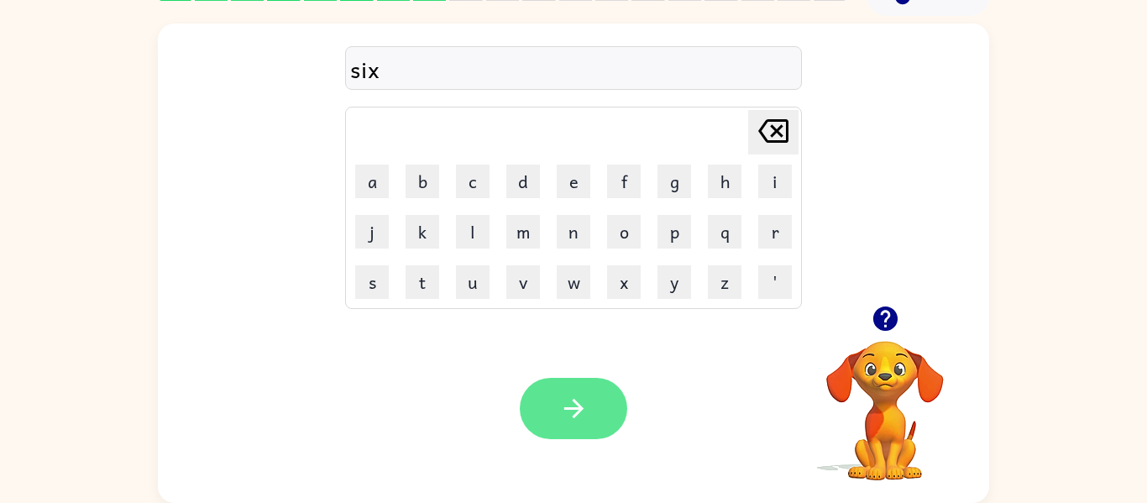
click at [567, 420] on icon "button" at bounding box center [573, 408] width 29 height 29
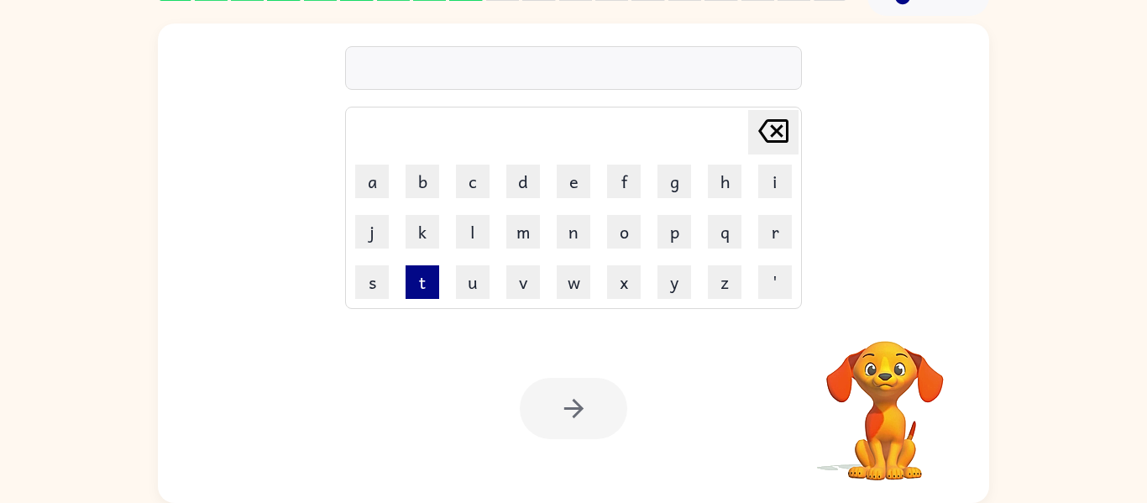
click at [419, 277] on button "t" at bounding box center [423, 282] width 34 height 34
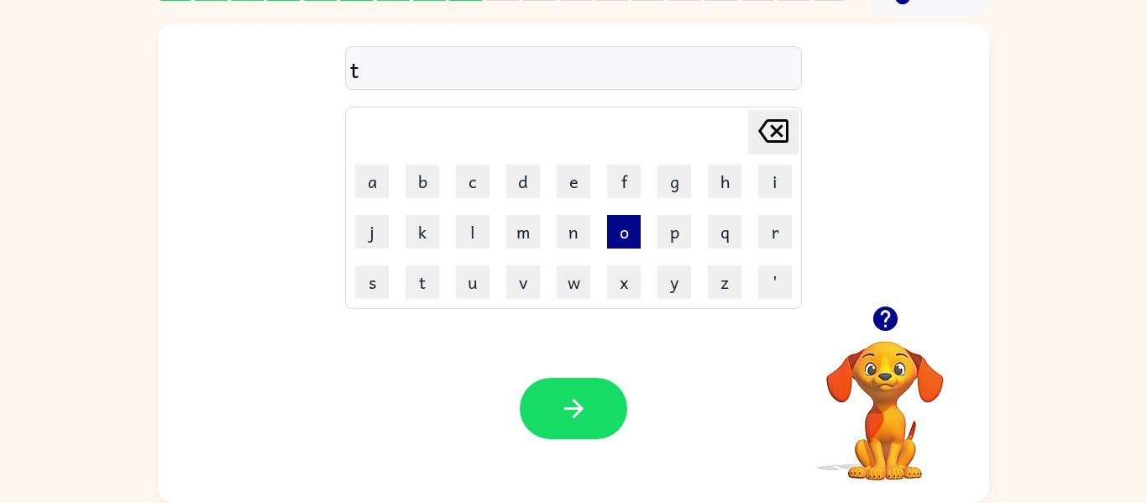
click at [611, 232] on button "o" at bounding box center [624, 232] width 34 height 34
click at [683, 223] on button "p" at bounding box center [675, 232] width 34 height 34
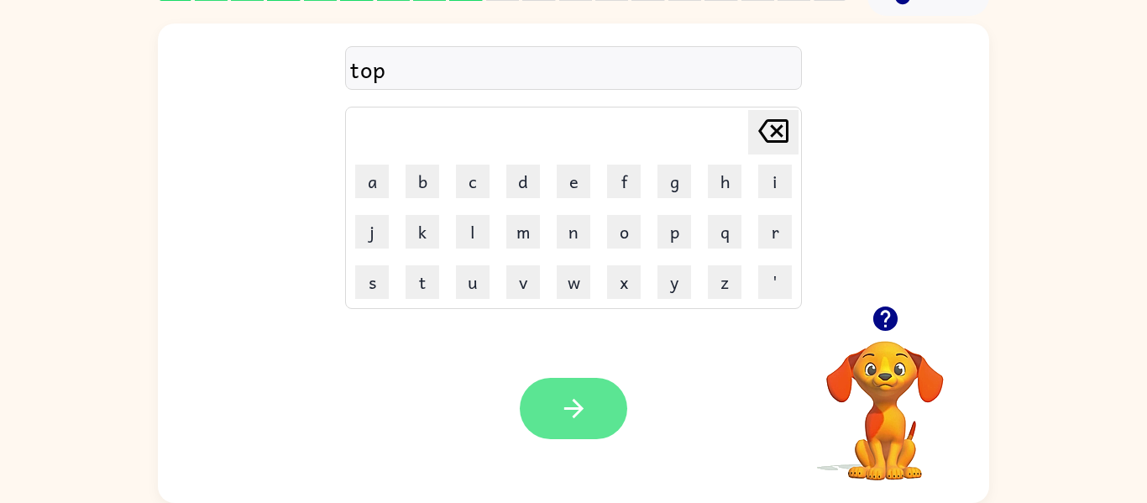
click at [602, 413] on button "button" at bounding box center [573, 408] width 107 height 61
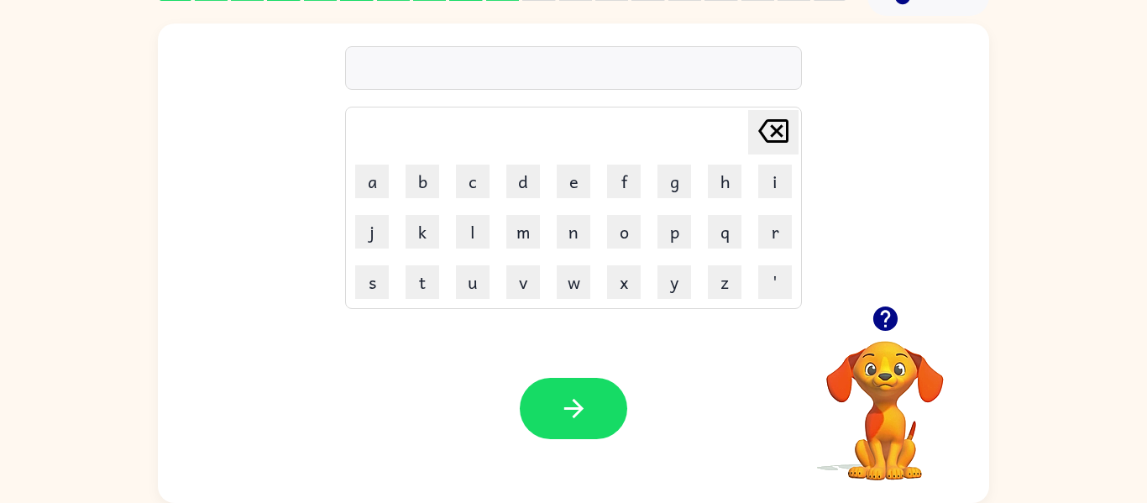
click at [850, 375] on video "Your browser must support playing .mp4 files to use Literably. Please try using…" at bounding box center [885, 399] width 168 height 168
click at [887, 313] on icon "button" at bounding box center [885, 318] width 29 height 29
click at [359, 281] on button "s" at bounding box center [372, 282] width 34 height 34
click at [468, 282] on button "u" at bounding box center [473, 282] width 34 height 34
click at [578, 233] on button "n" at bounding box center [574, 232] width 34 height 34
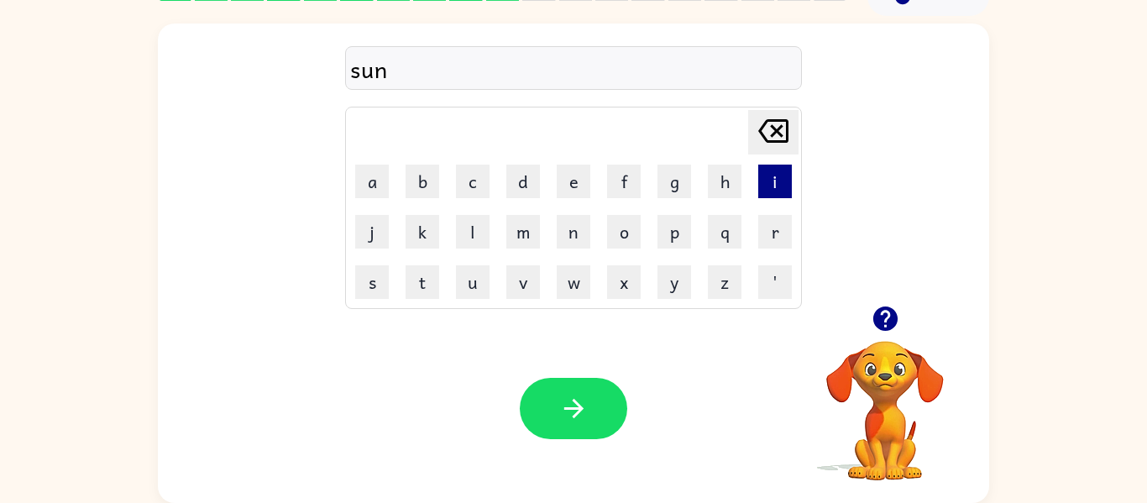
click at [773, 171] on button "i" at bounding box center [775, 182] width 34 height 34
click at [578, 219] on button "n" at bounding box center [574, 232] width 34 height 34
click at [772, 129] on icon "[PERSON_NAME] last character input" at bounding box center [773, 131] width 40 height 40
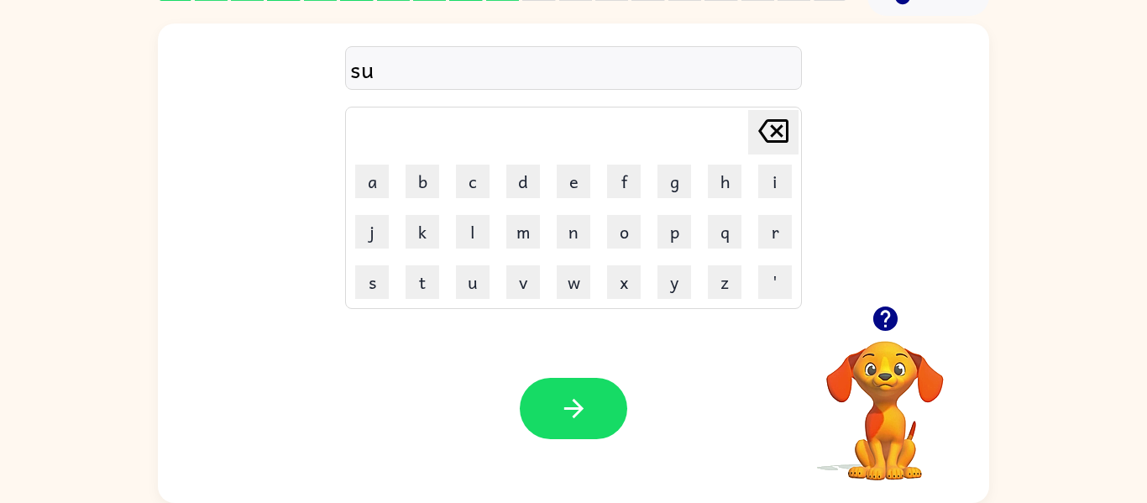
click at [772, 129] on icon "[PERSON_NAME] last character input" at bounding box center [773, 131] width 40 height 40
drag, startPoint x: 772, startPoint y: 129, endPoint x: 752, endPoint y: 168, distance: 43.6
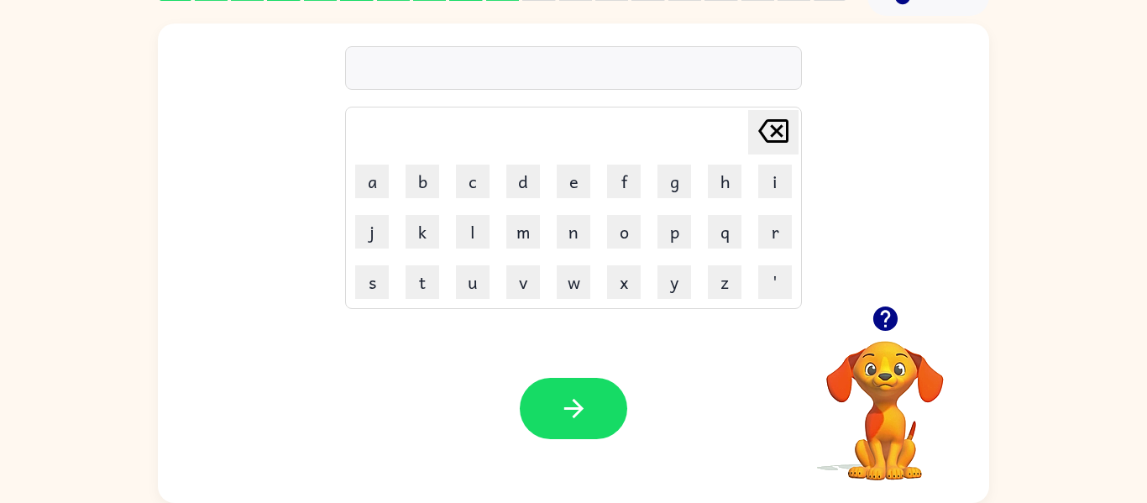
click at [752, 168] on tbody "[PERSON_NAME] last character input a b c d e f g h i j k l m n o p q r s t u v …" at bounding box center [574, 207] width 452 height 197
